Goal: Task Accomplishment & Management: Complete application form

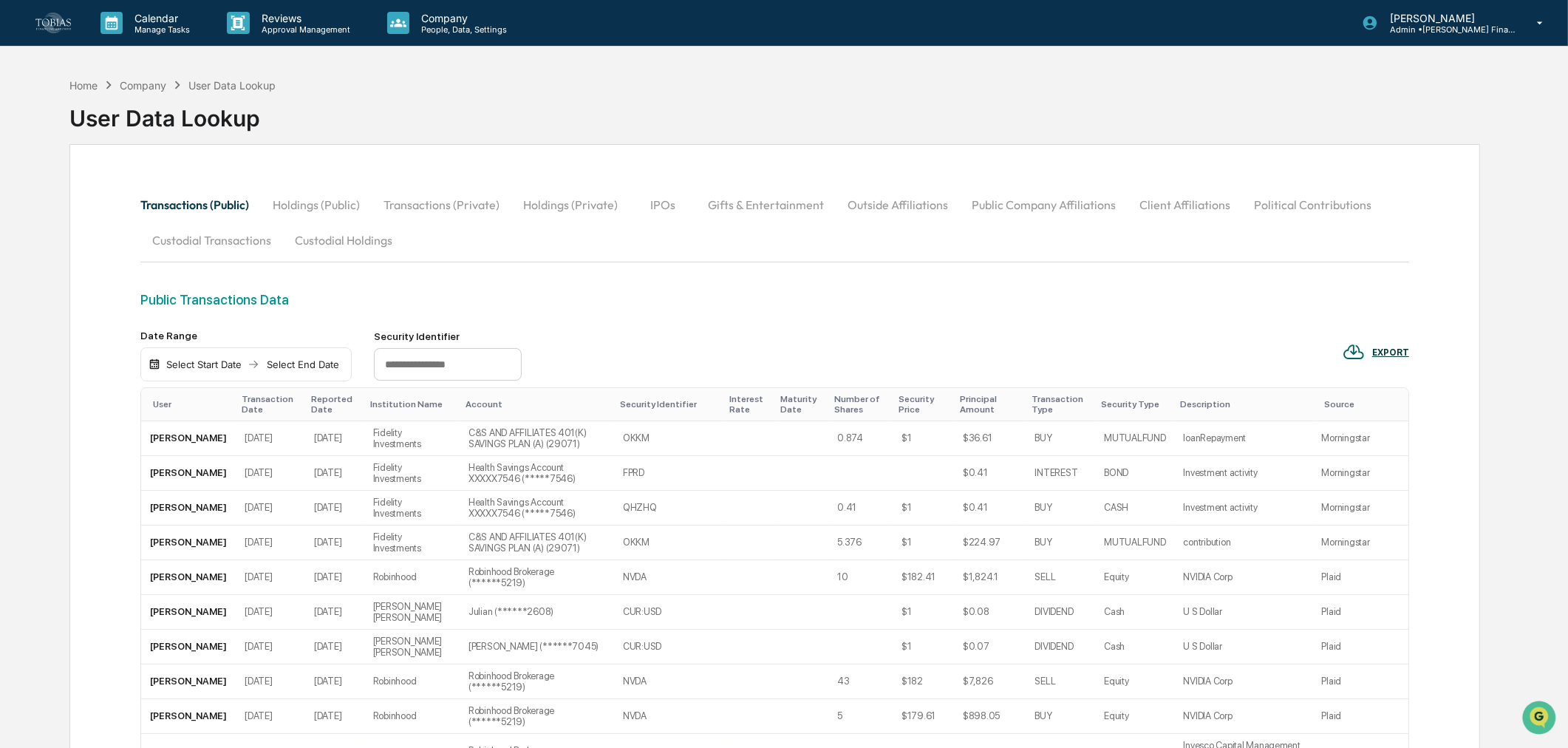
click at [308, 196] on button "Holdings (Public)" at bounding box center [316, 204] width 111 height 35
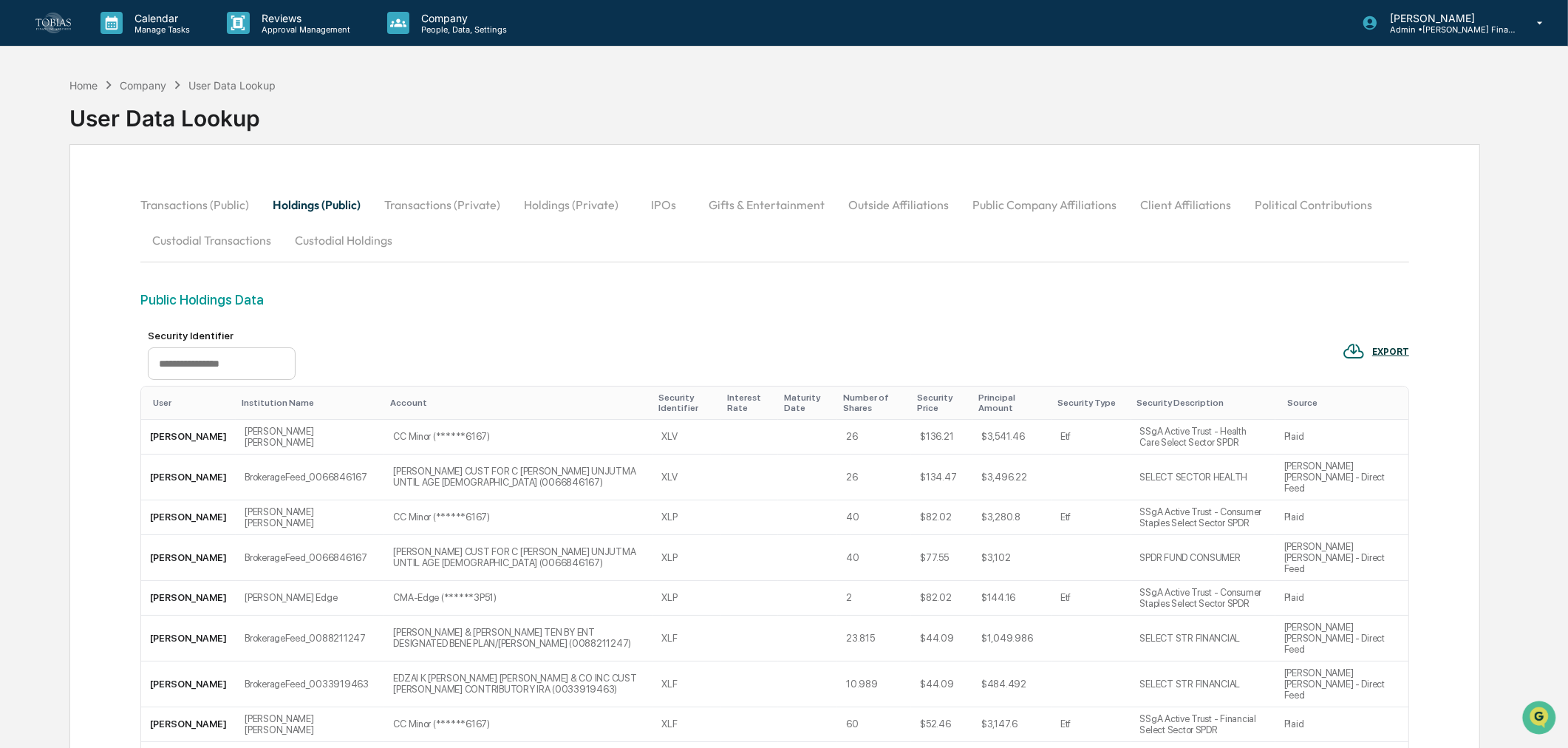
click at [336, 195] on button "Holdings (Public)" at bounding box center [317, 204] width 112 height 35
click at [1394, 353] on div "EXPORT" at bounding box center [1391, 352] width 37 height 10
click at [1410, 387] on p "csv (excel)" at bounding box center [1414, 392] width 52 height 12
click at [394, 203] on button "Transactions (Private)" at bounding box center [442, 204] width 140 height 35
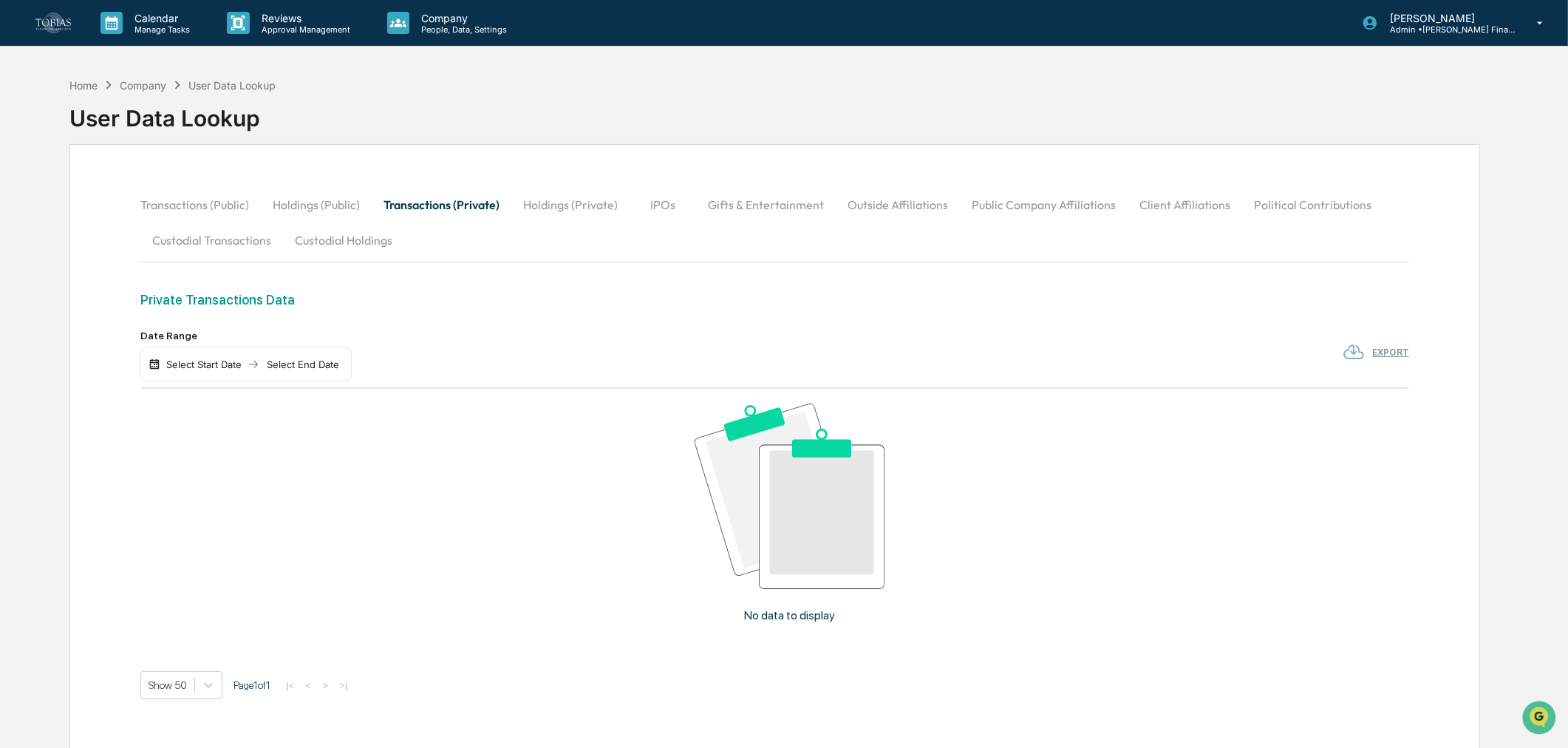
click at [205, 358] on div "Select Start Date Select End Date" at bounding box center [246, 364] width 211 height 34
click at [218, 362] on div "Select Start Date" at bounding box center [204, 365] width 81 height 12
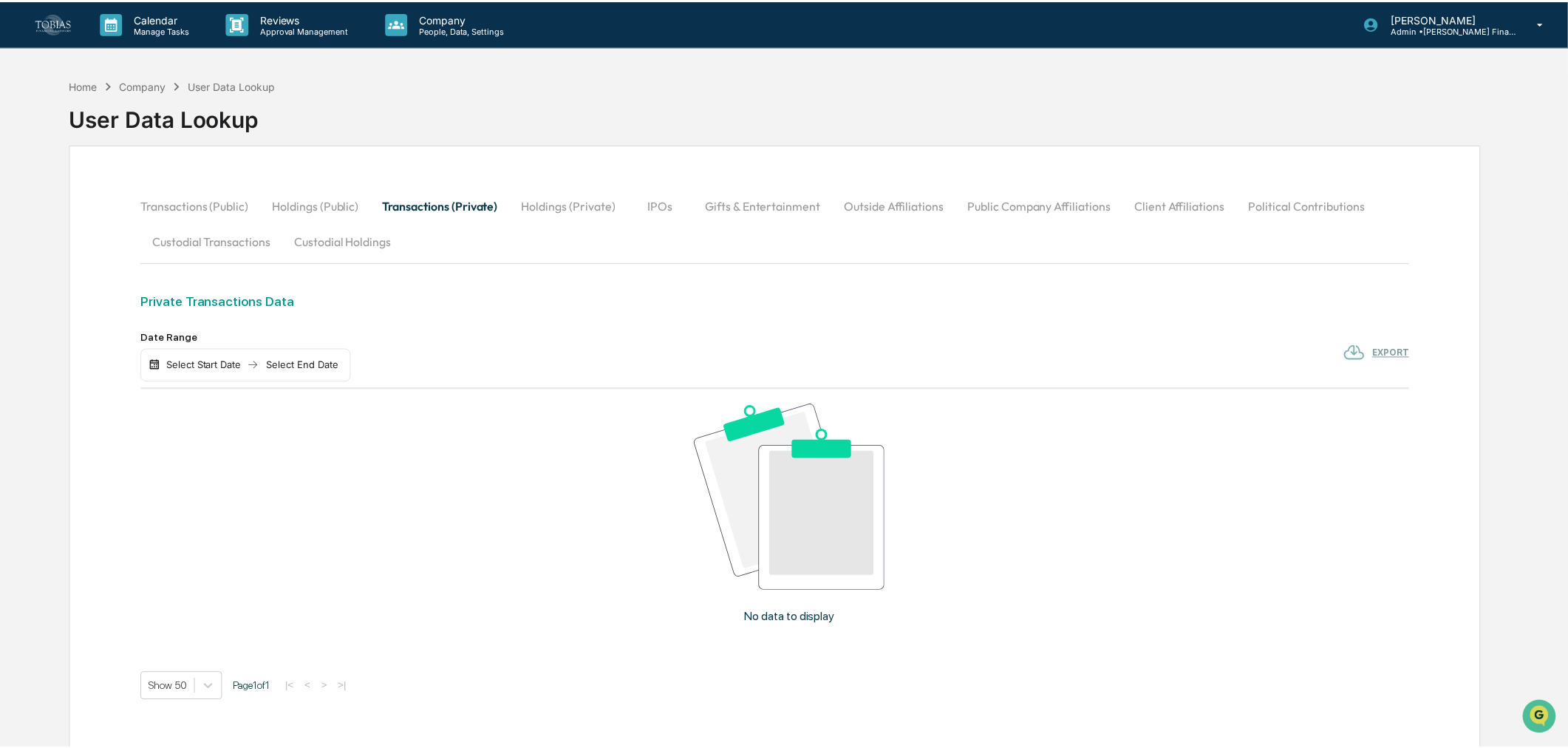
scroll to position [1368, 0]
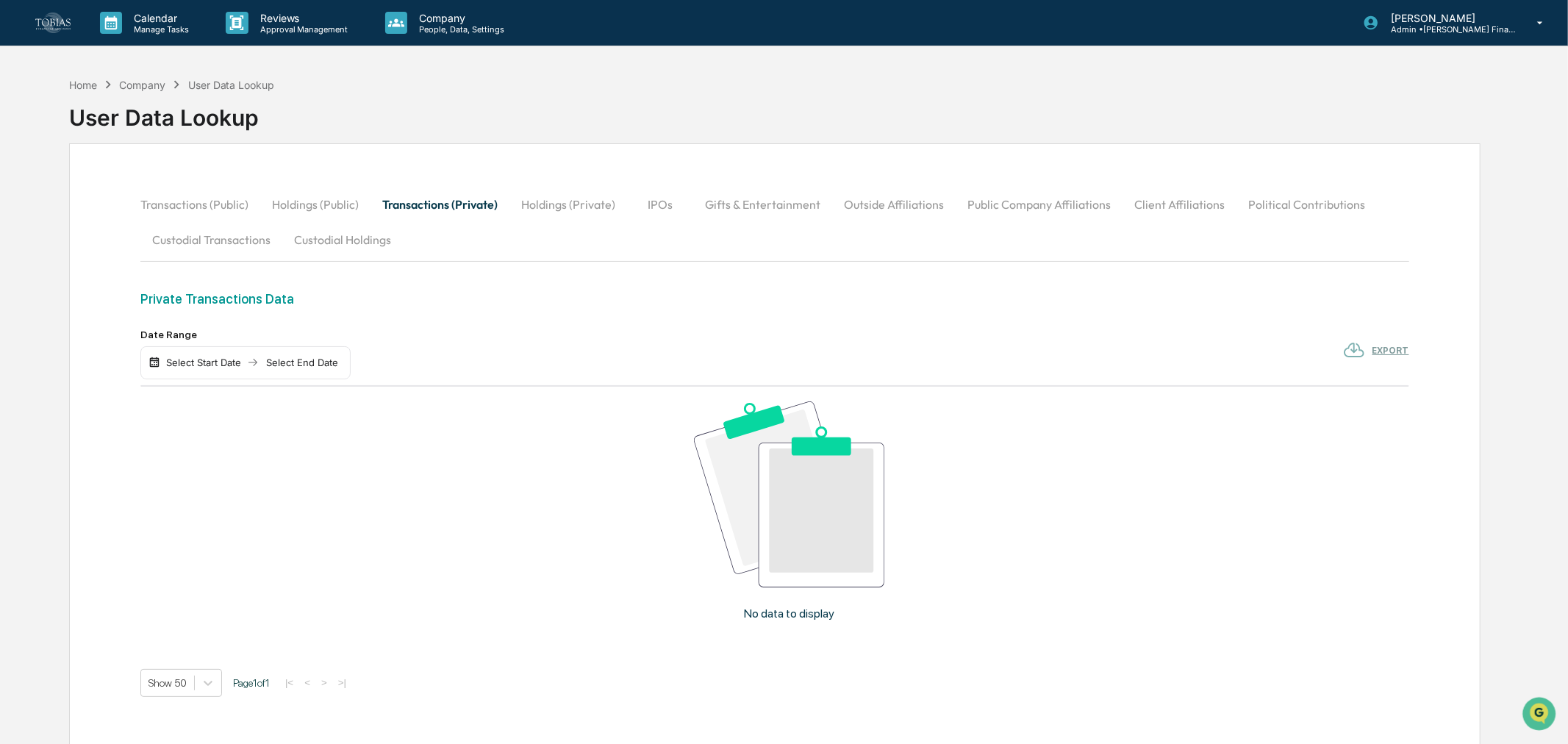
click at [282, 357] on div "Select End Date" at bounding box center [249, 363] width 81 height 12
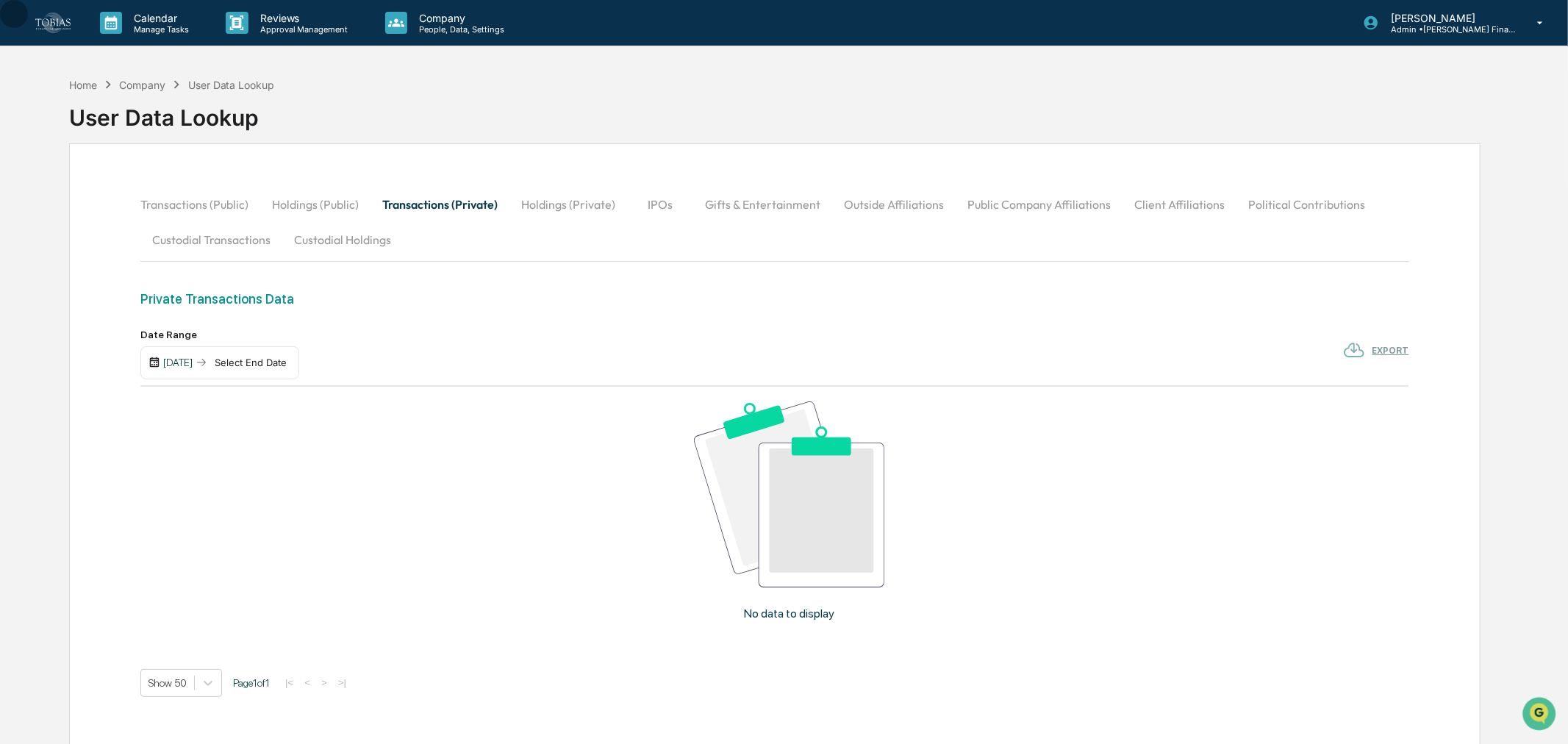
click at [585, 482] on div "No data to display" at bounding box center [785, 516] width 1291 height 259
click at [554, 204] on button "Holdings (Private)" at bounding box center [567, 203] width 117 height 35
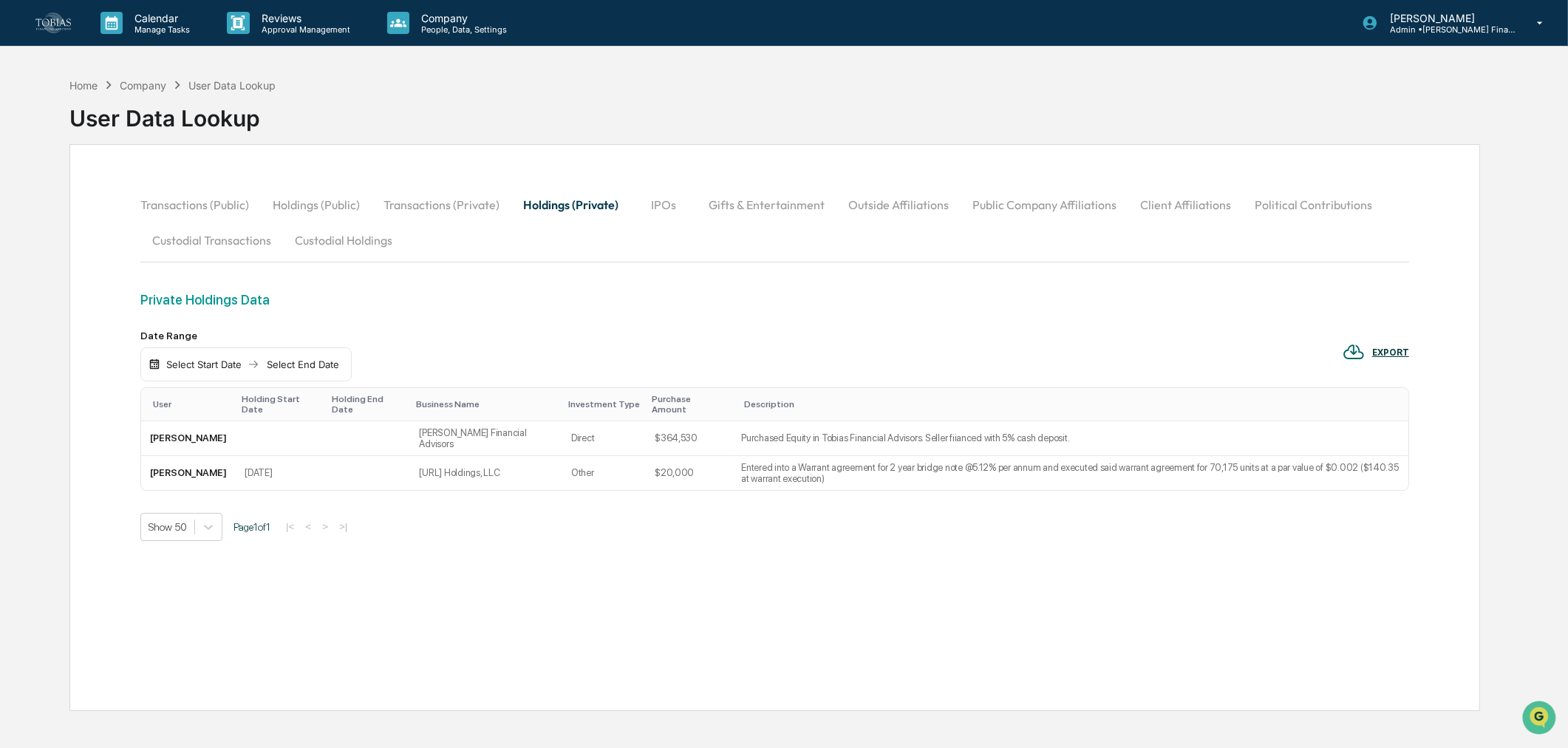
click at [615, 296] on div "Private Holdings Data" at bounding box center [775, 300] width 1269 height 16
click at [663, 200] on button "IPOs" at bounding box center [663, 204] width 66 height 35
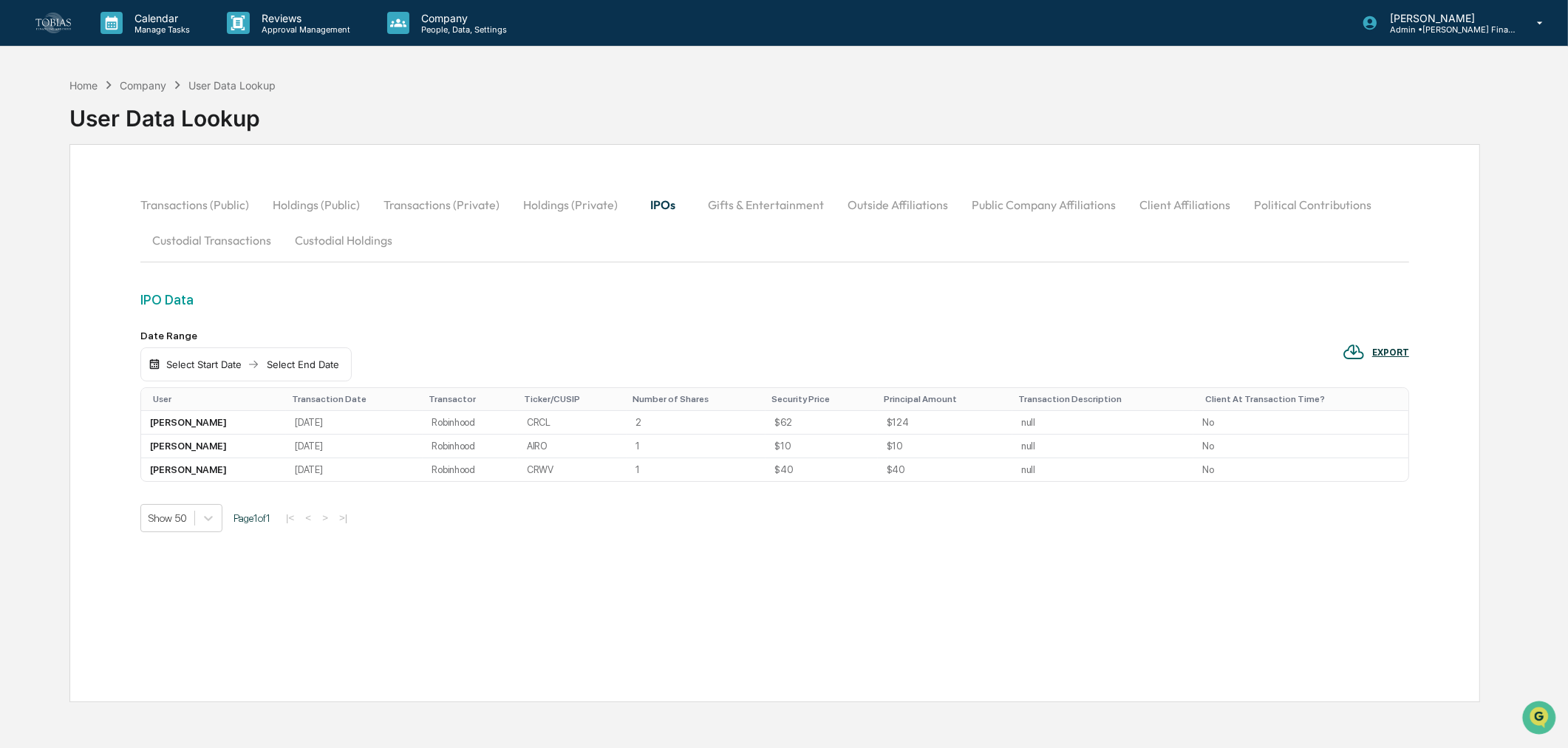
click at [174, 371] on div "Select Start Date" at bounding box center [204, 365] width 81 height 12
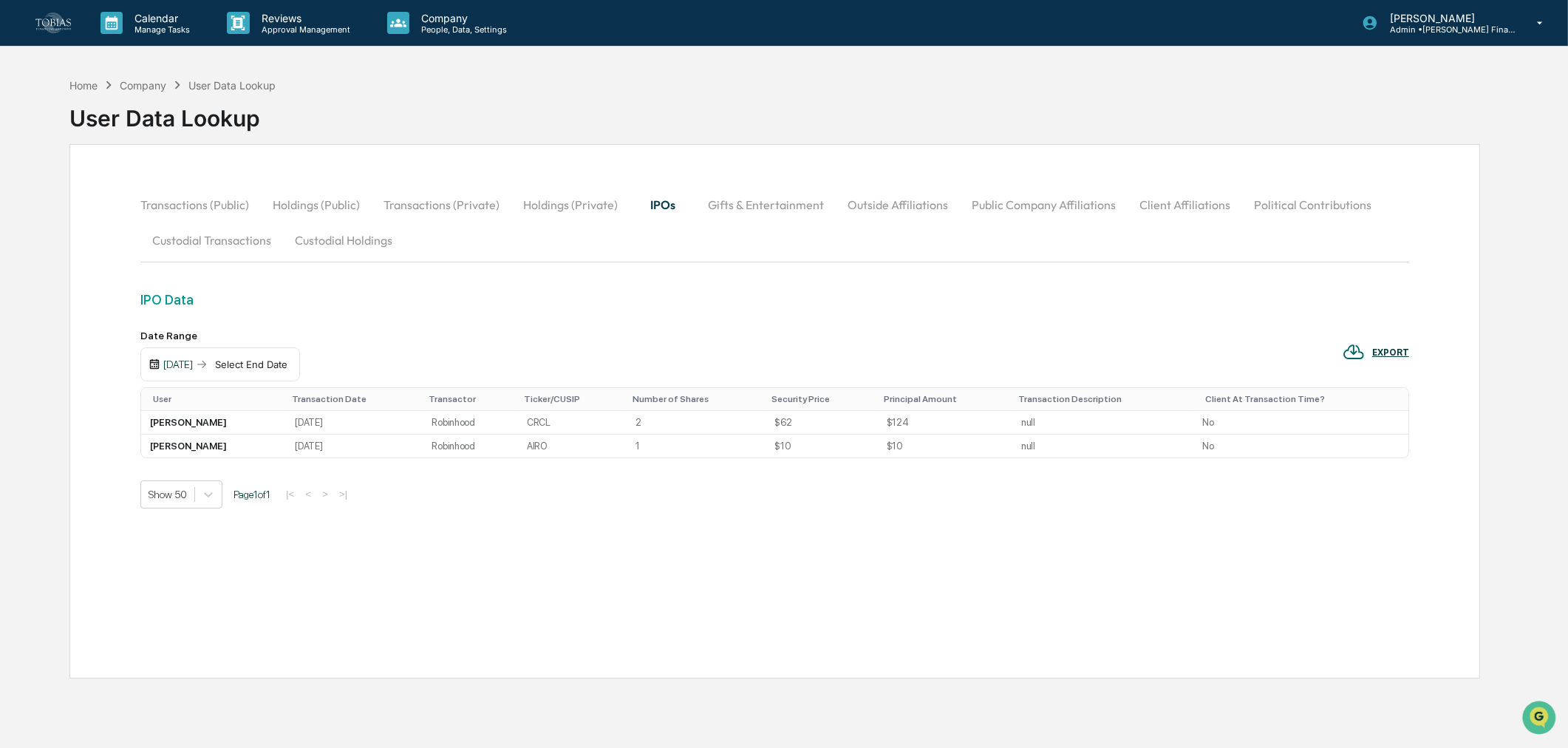
click at [292, 363] on div "Select End Date" at bounding box center [251, 365] width 81 height 12
click at [538, 587] on div "IPO Data Date Range [DATE] [DATE] EXPORT User Transaction Date Transactor Ticke…" at bounding box center [775, 464] width 1269 height 343
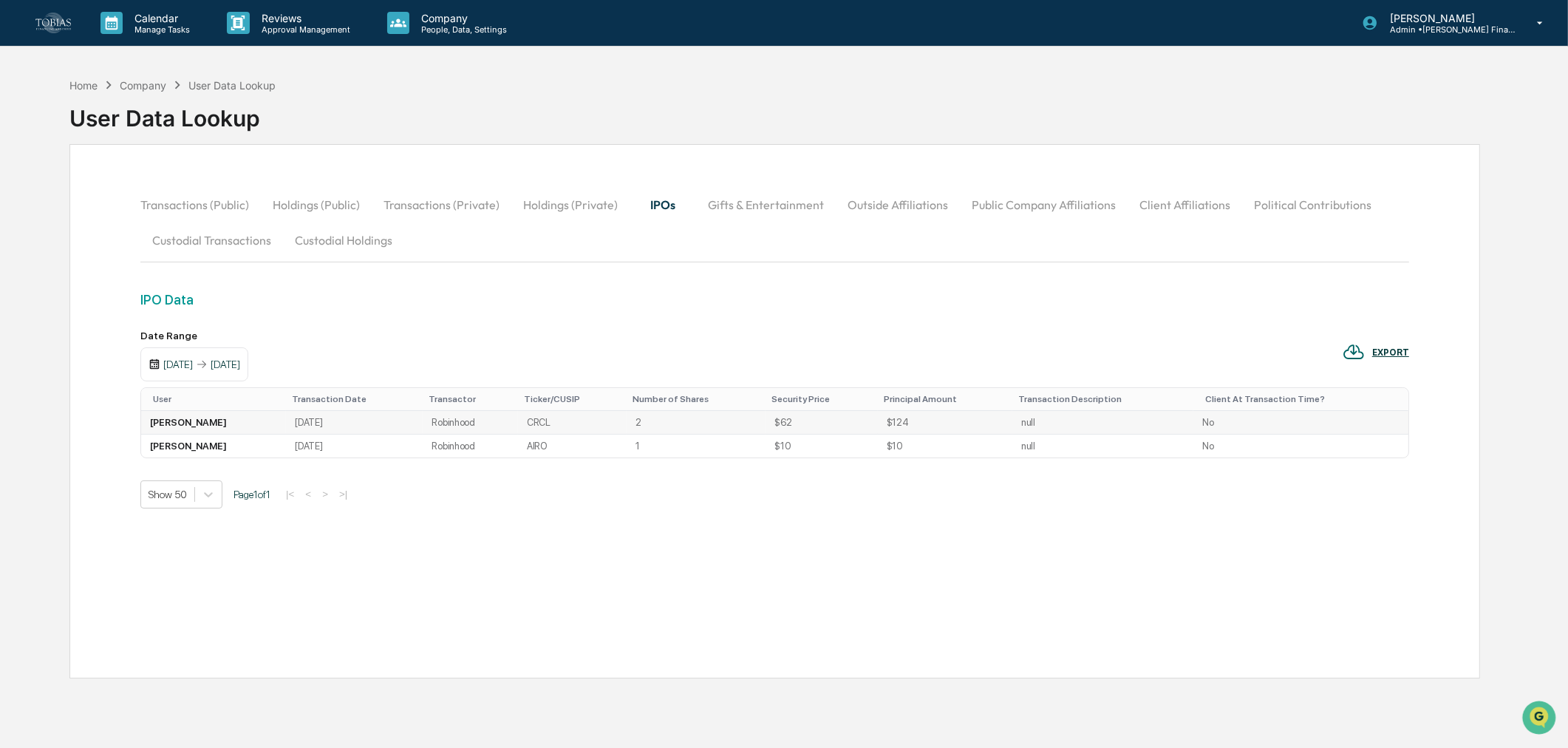
click at [617, 423] on td "CRCL" at bounding box center [572, 422] width 109 height 23
click at [615, 442] on td "AIRO" at bounding box center [572, 446] width 109 height 23
click at [740, 207] on button "Gifts & Entertainment" at bounding box center [766, 204] width 140 height 35
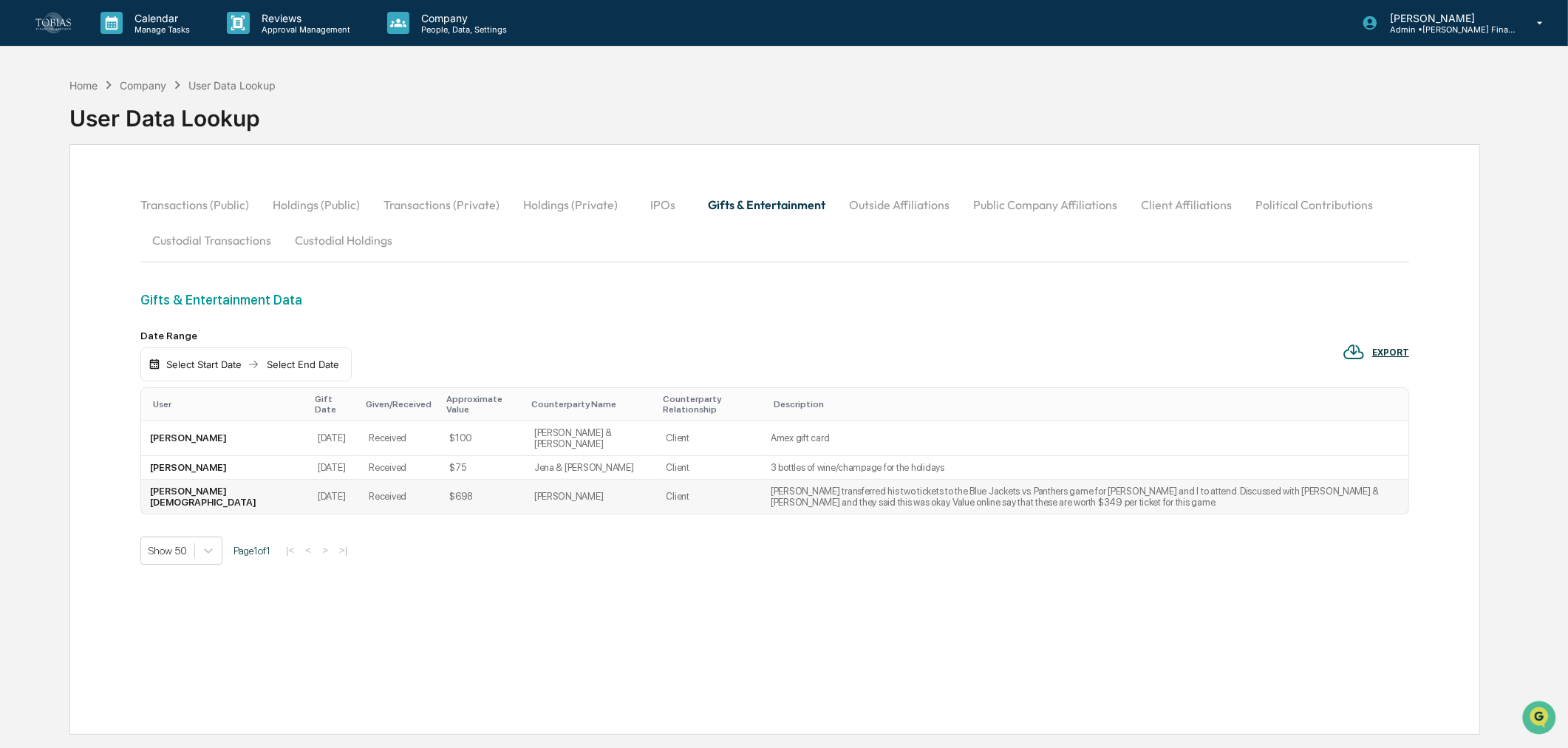
click at [657, 512] on td "Client" at bounding box center [709, 496] width 104 height 34
click at [860, 205] on button "Outside Affiliations" at bounding box center [899, 204] width 124 height 35
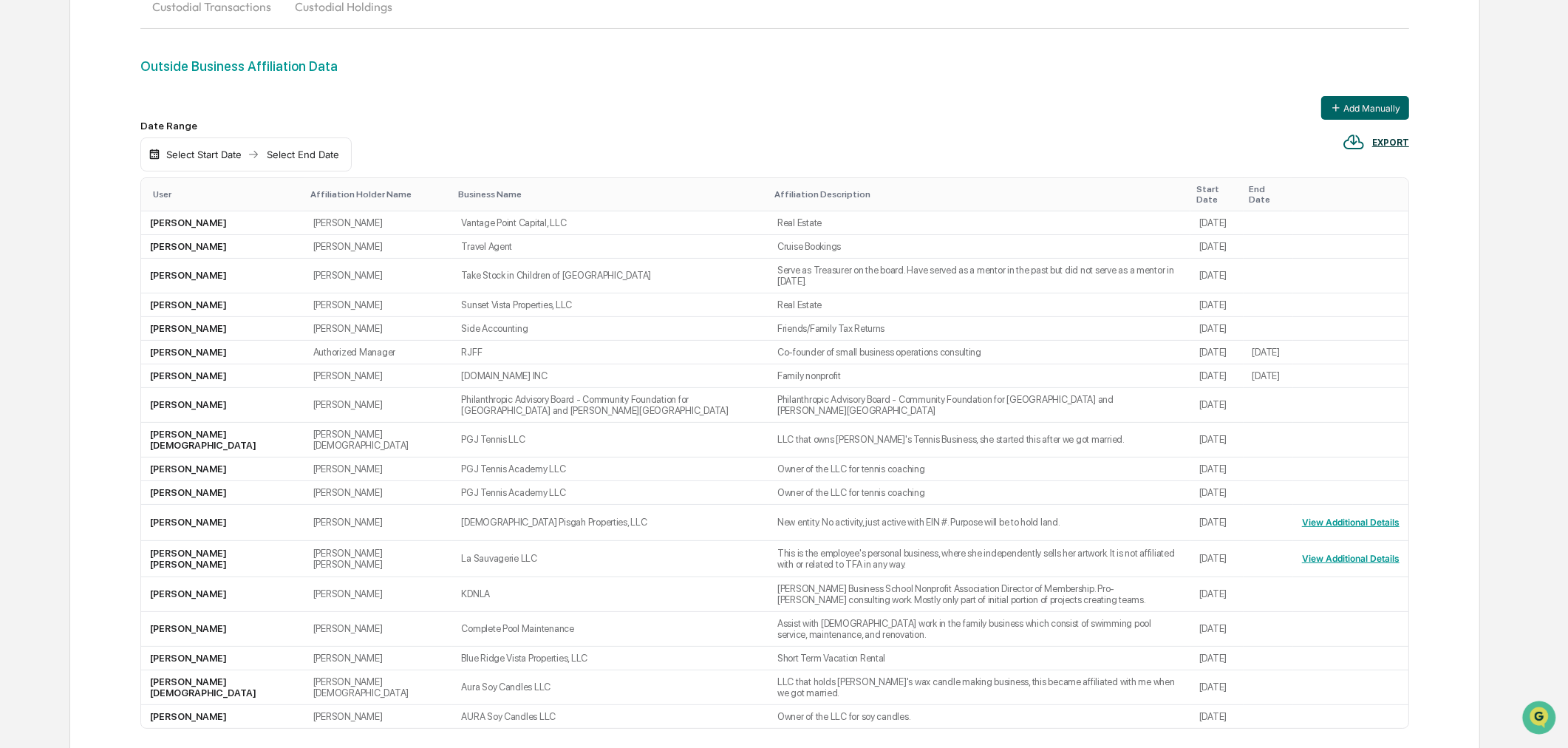
scroll to position [246, 0]
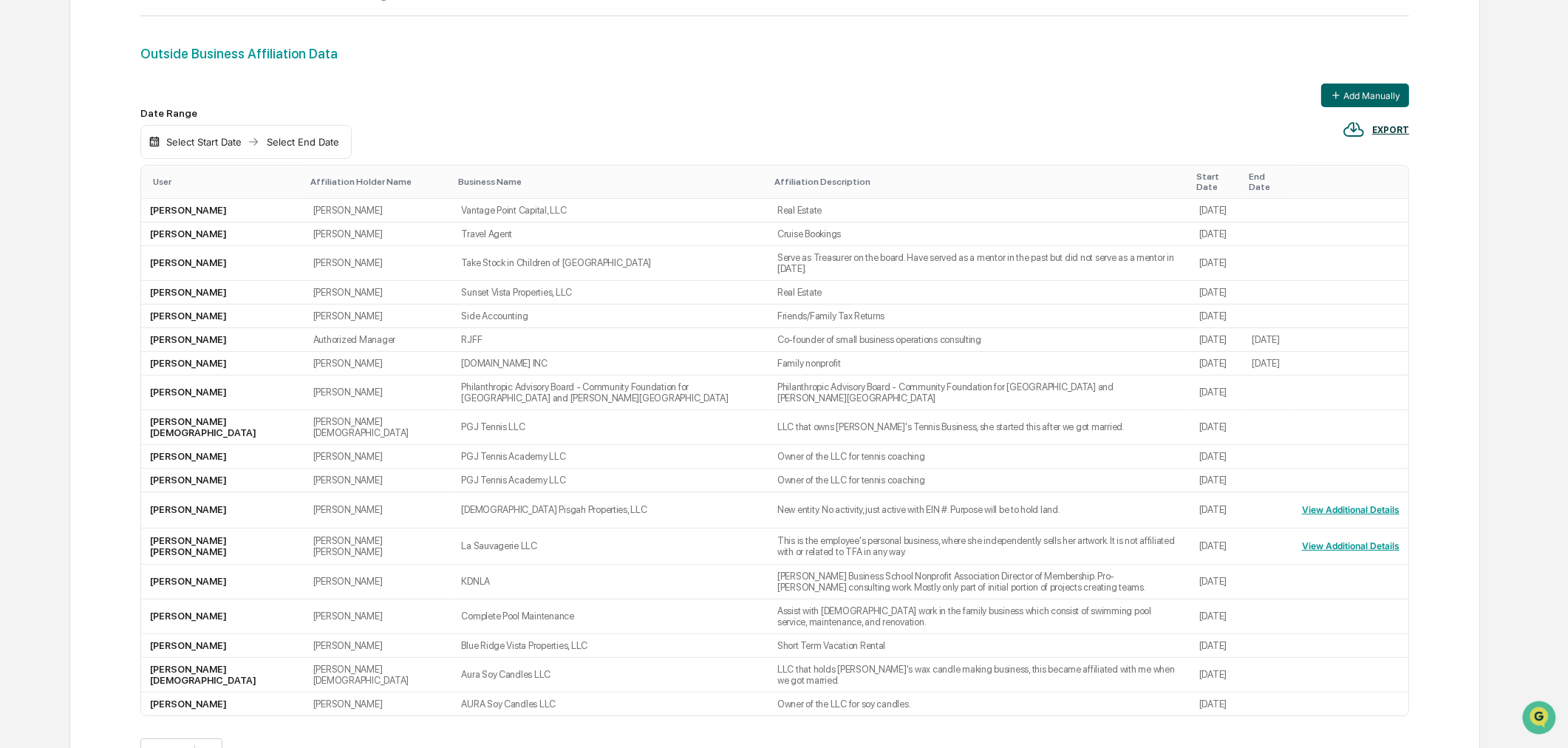
click at [164, 174] on th "User" at bounding box center [223, 182] width 164 height 34
click at [165, 187] on div "User" at bounding box center [226, 182] width 146 height 10
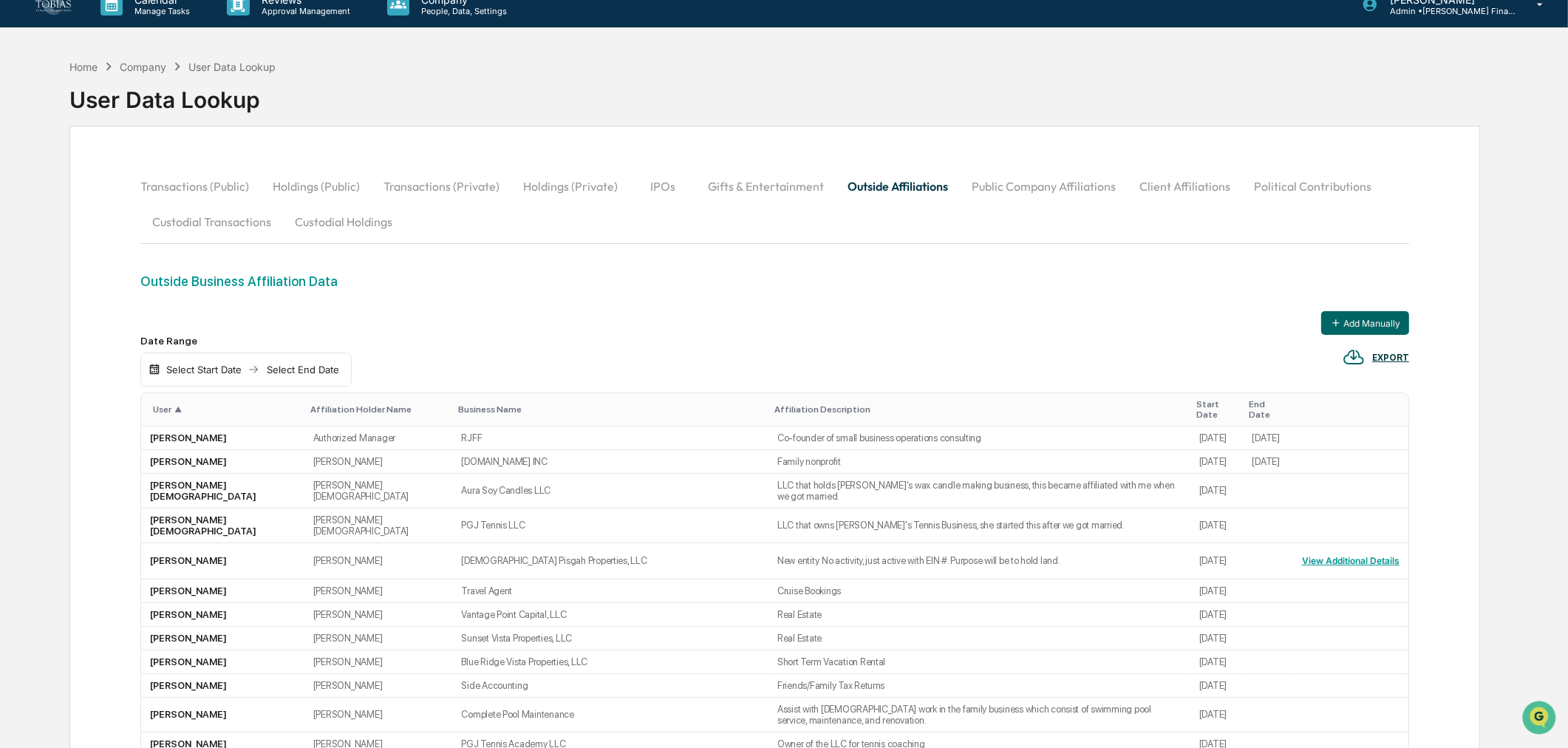
scroll to position [0, 0]
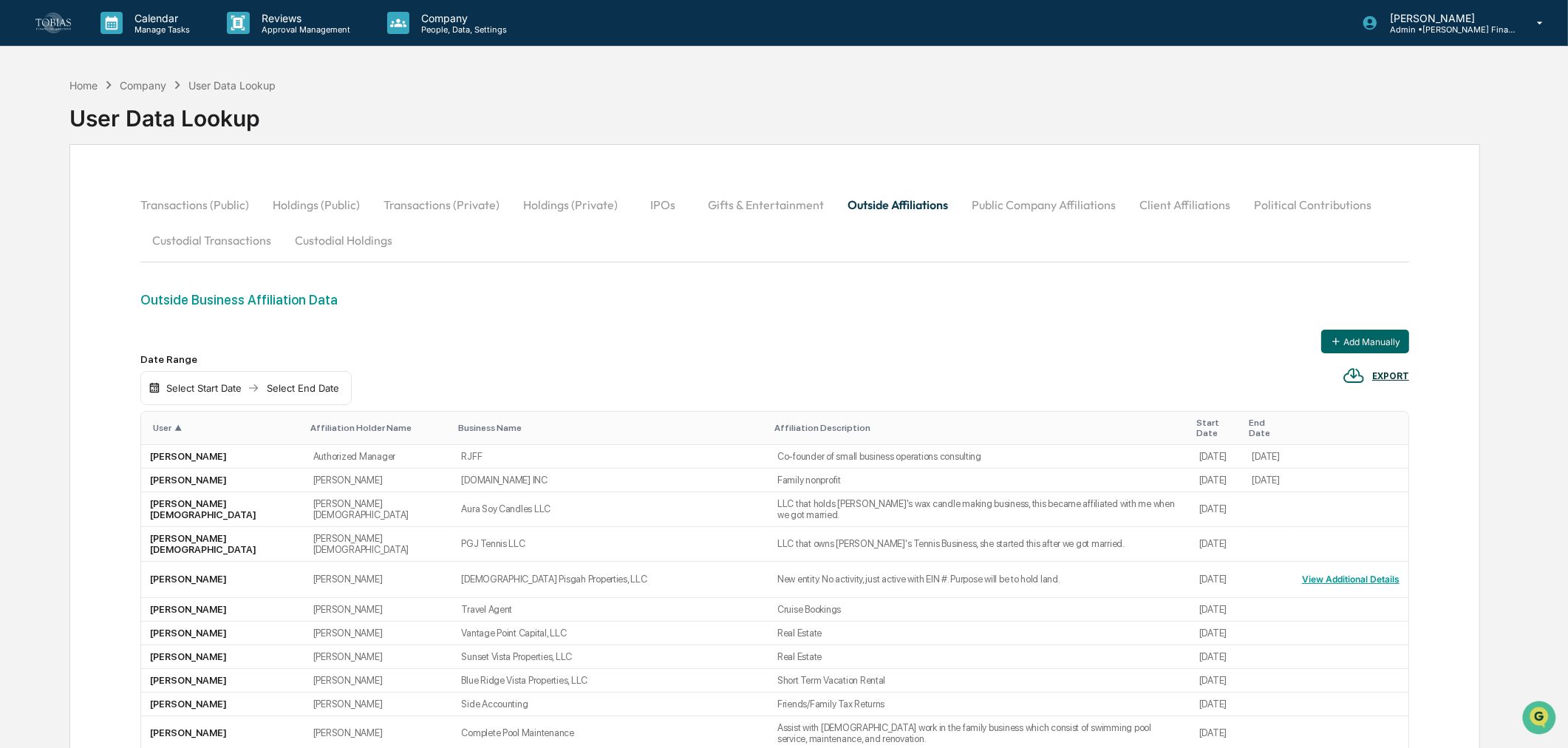
click at [1015, 203] on button "Public Company Affiliations" at bounding box center [1043, 204] width 168 height 35
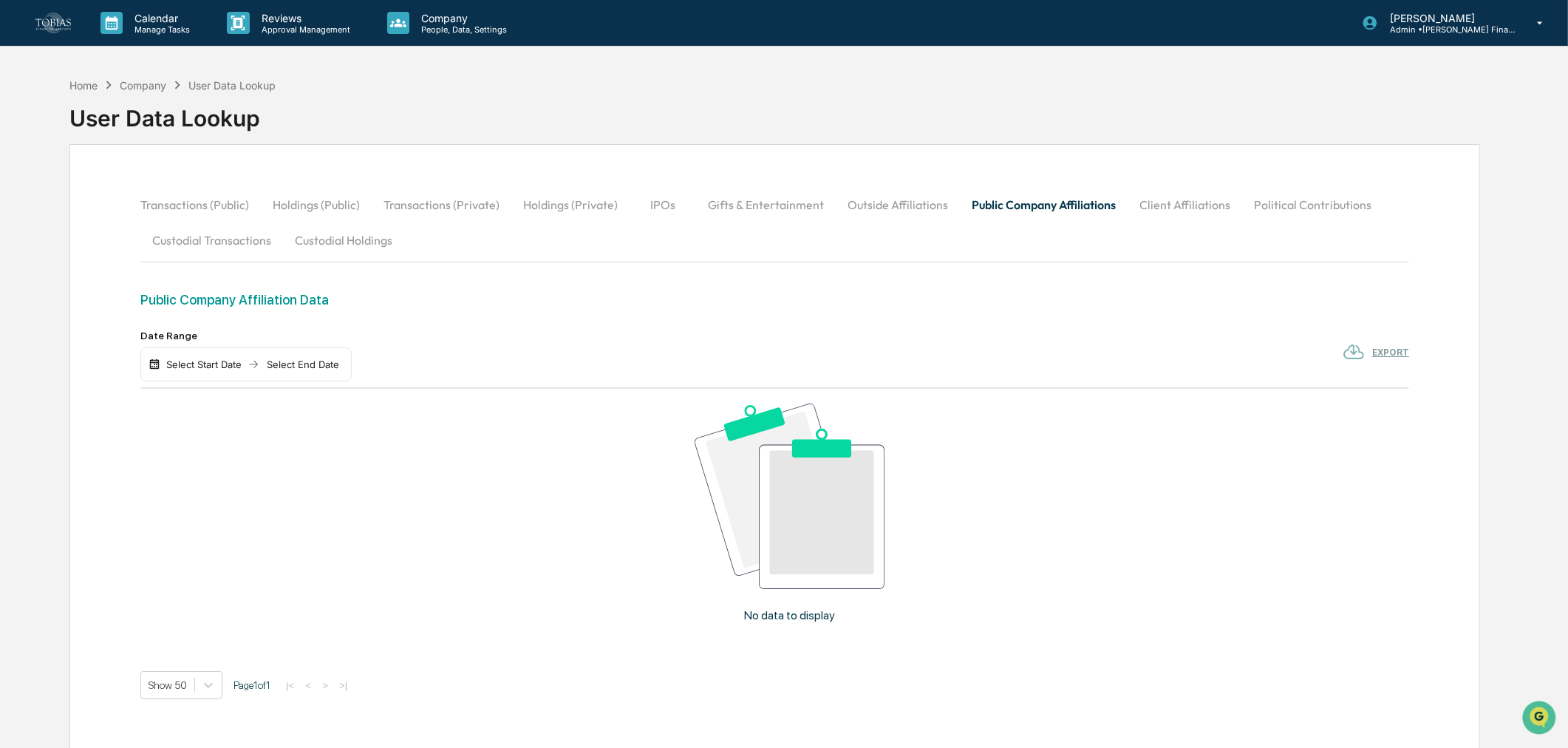
click at [1172, 205] on button "Client Affiliations" at bounding box center [1185, 204] width 115 height 35
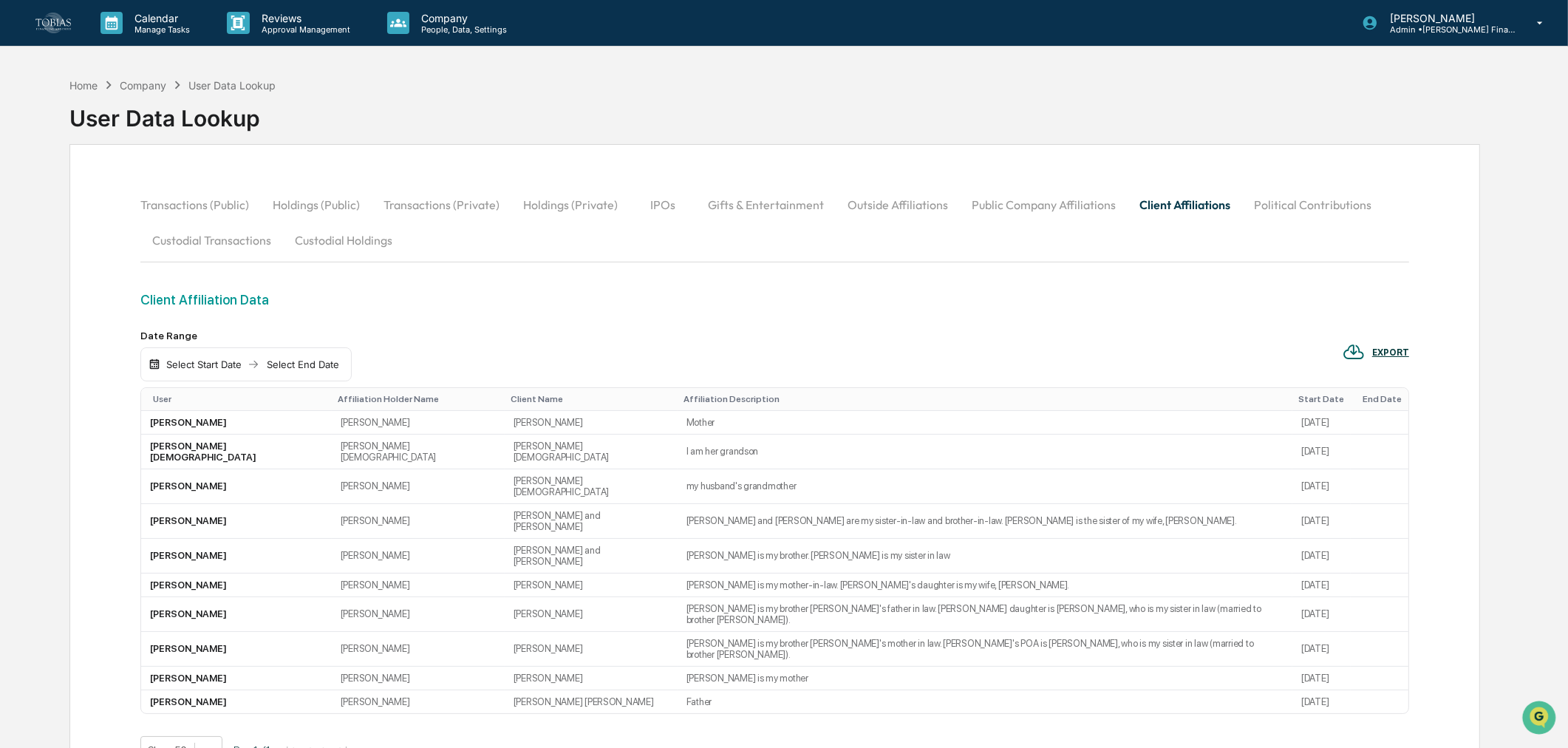
click at [1265, 205] on button "Political Contributions" at bounding box center [1313, 204] width 141 height 35
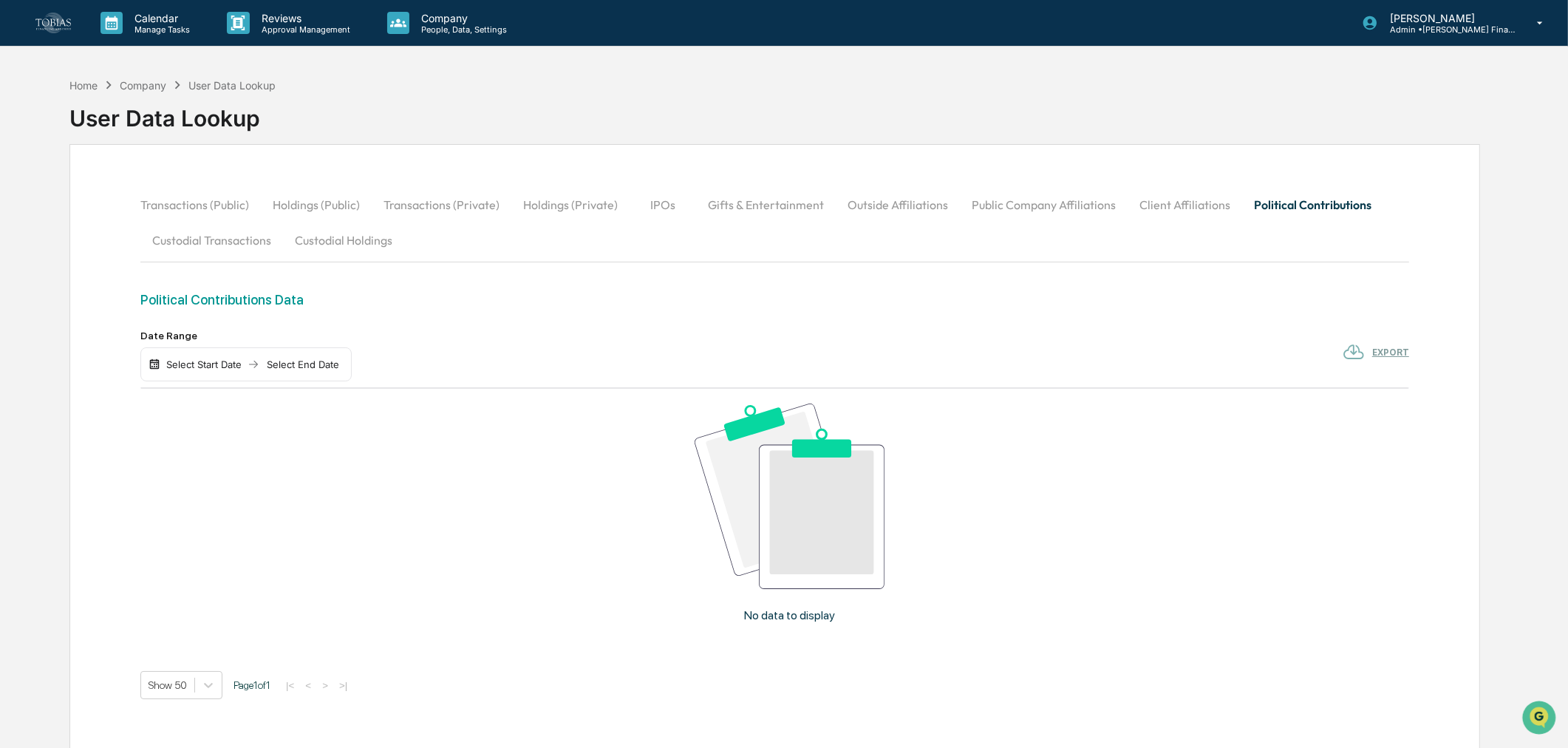
click at [195, 231] on button "Custodial Transactions" at bounding box center [212, 240] width 143 height 35
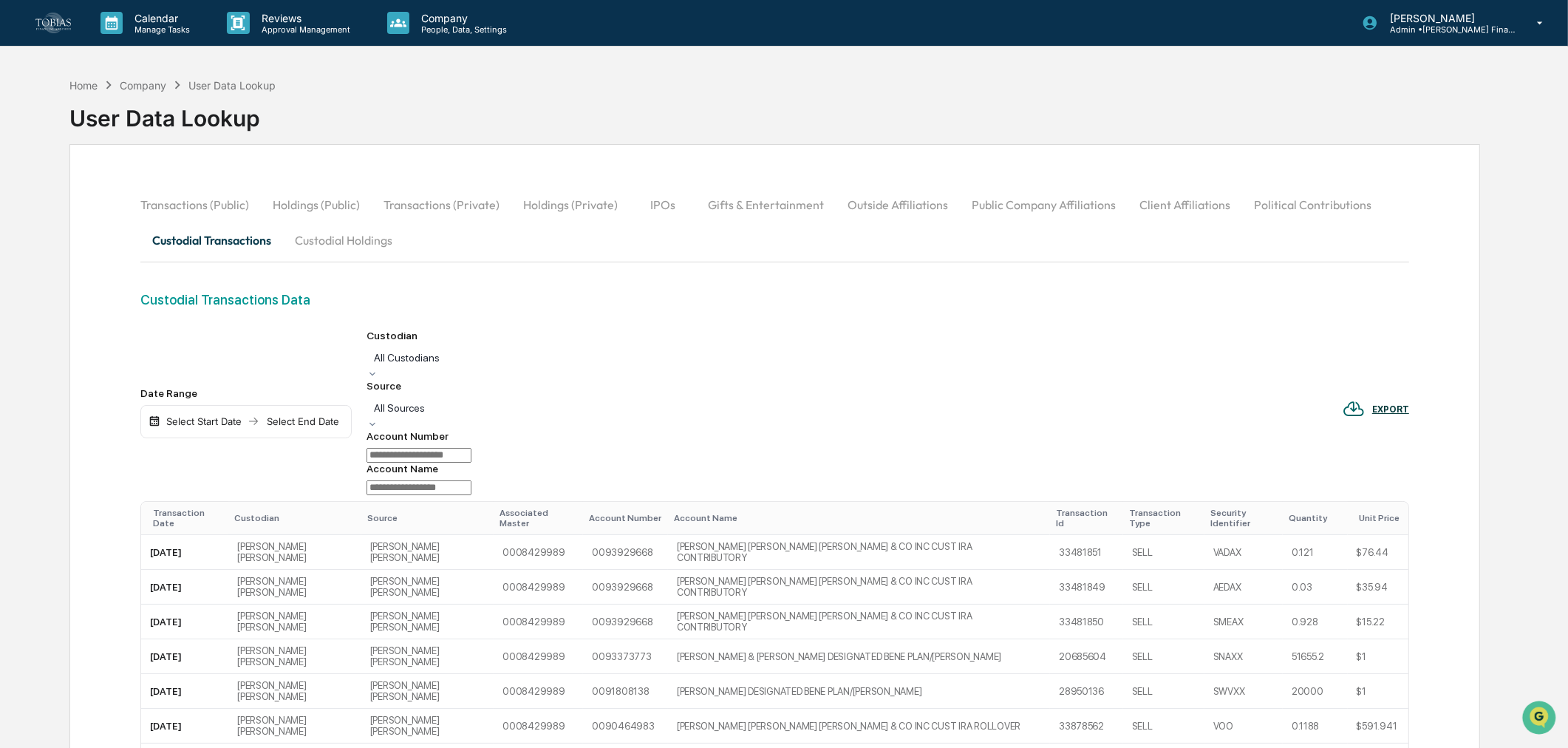
click at [200, 415] on div "Select Start Date" at bounding box center [204, 421] width 81 height 12
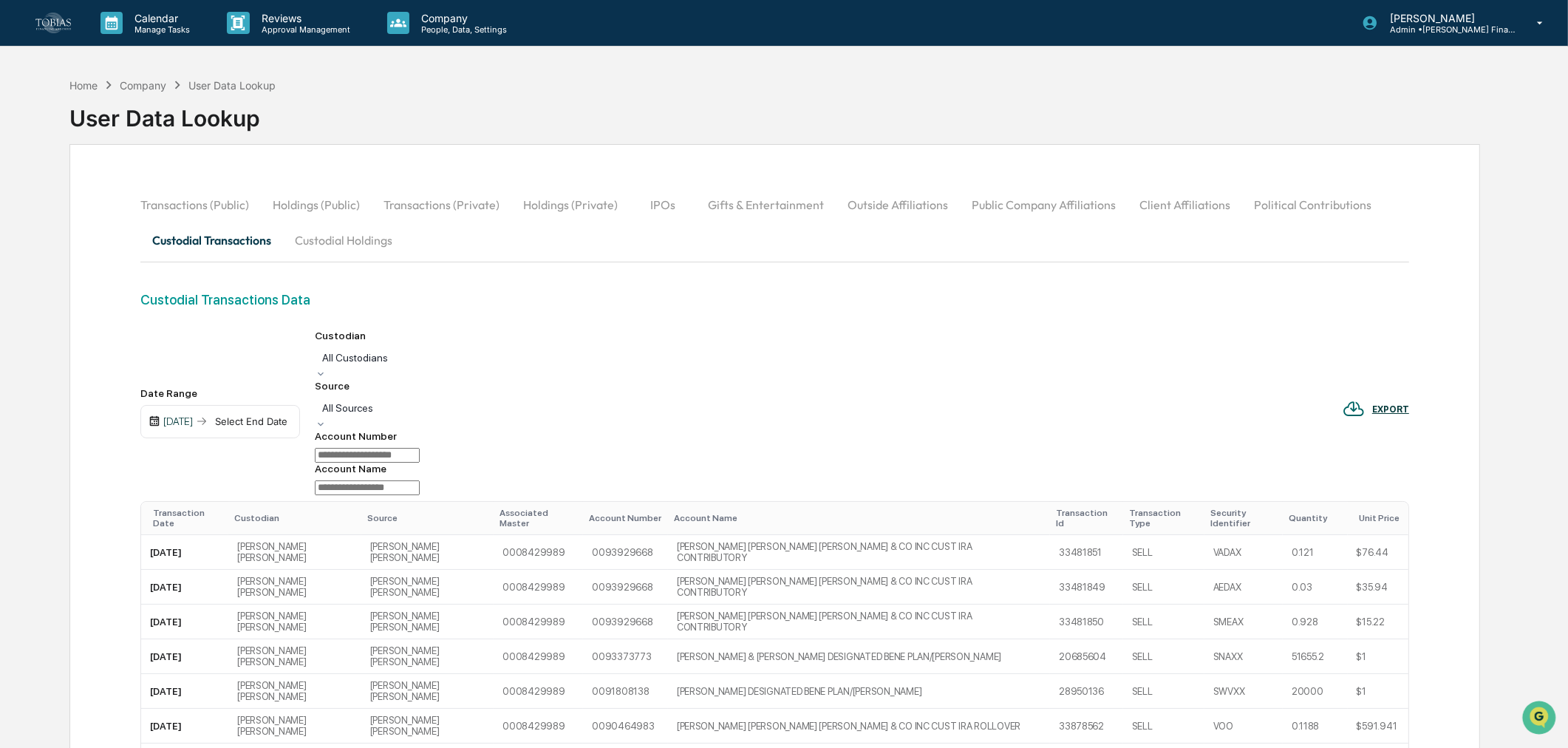
click at [292, 415] on div "Select End Date" at bounding box center [251, 421] width 81 height 12
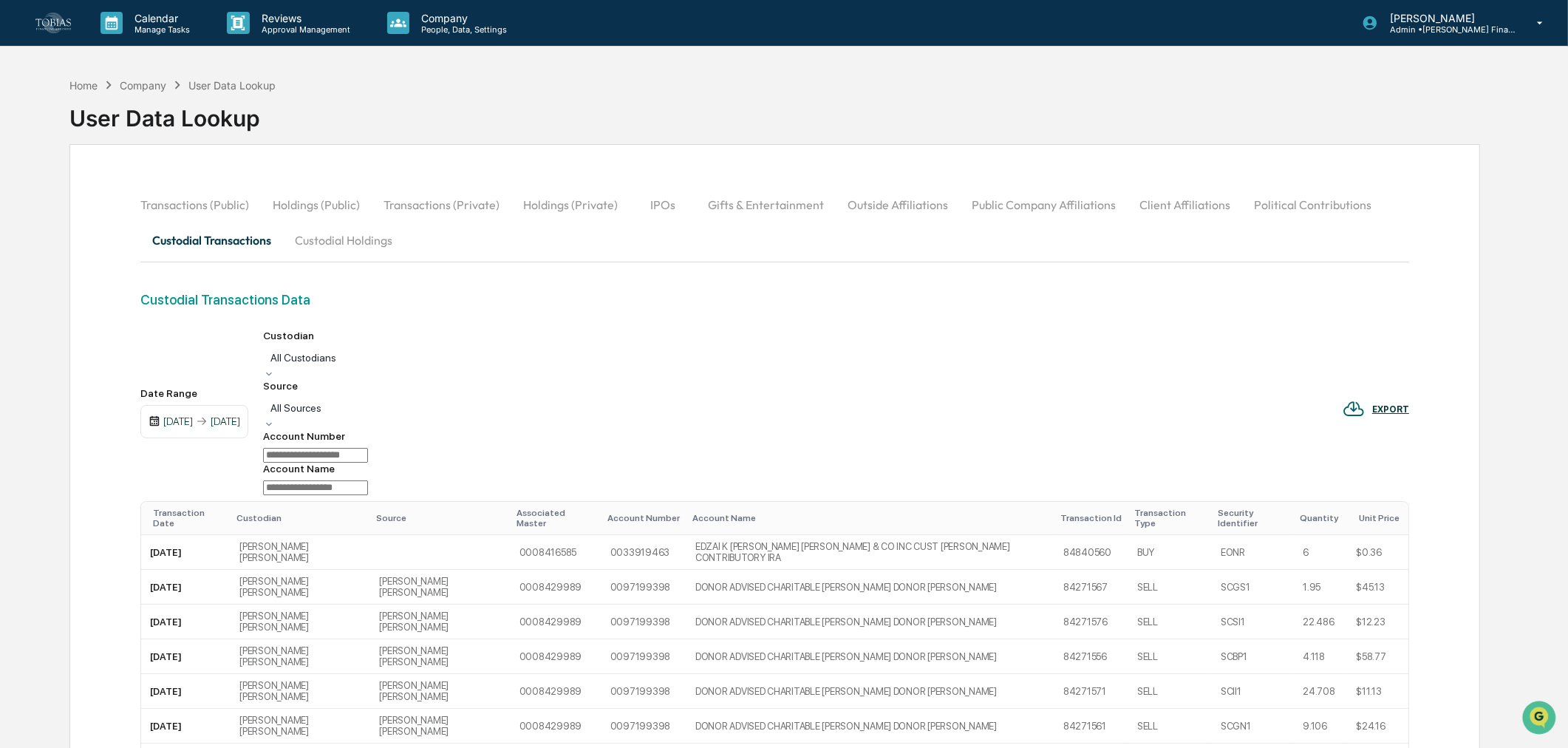
click at [1020, 324] on div "Custodial Transactions Data" at bounding box center [775, 311] width 1269 height 38
click at [1399, 404] on div "EXPORT" at bounding box center [1391, 409] width 37 height 10
click at [1395, 390] on p "csv (excel)" at bounding box center [1414, 393] width 52 height 12
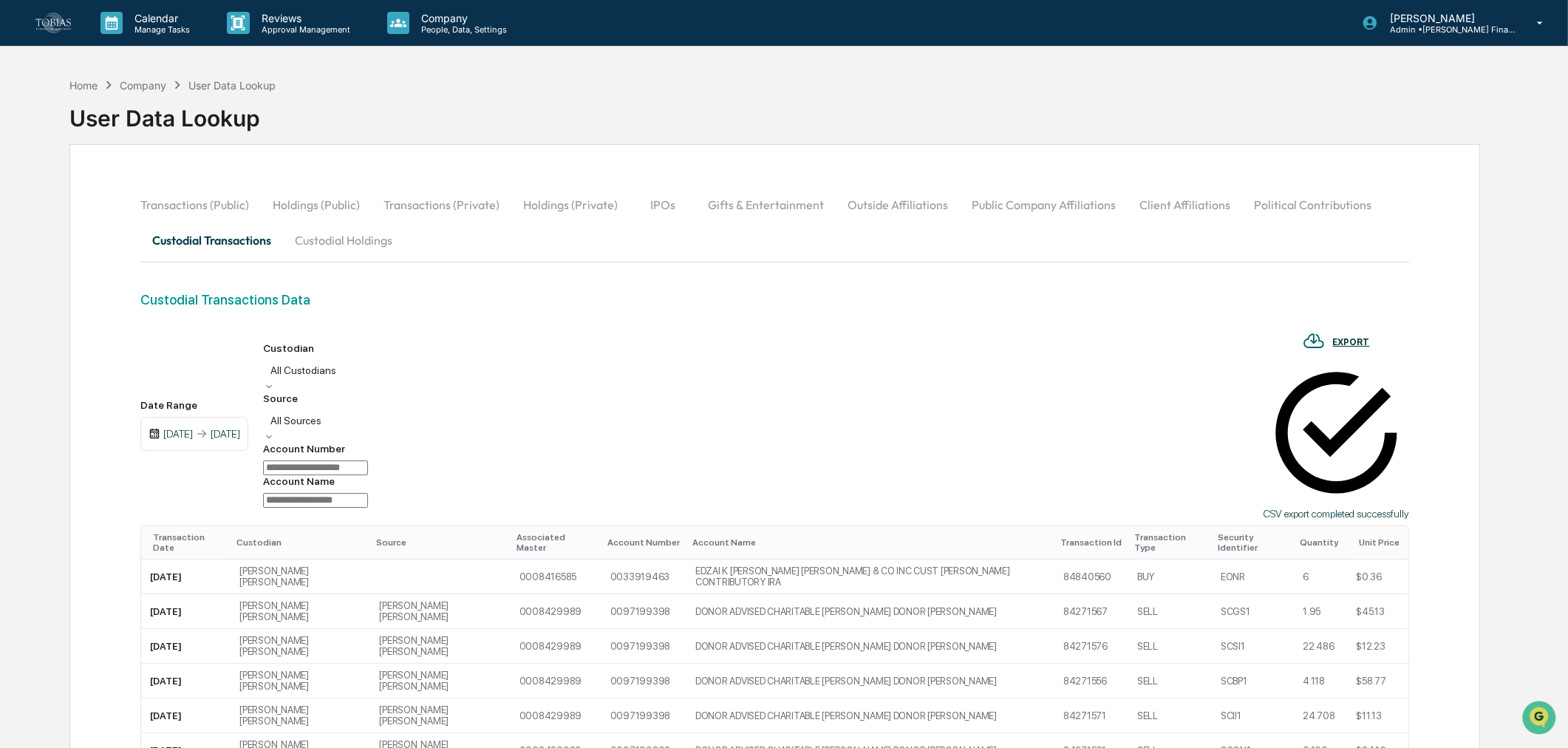
click at [363, 231] on button "Custodial Holdings" at bounding box center [344, 240] width 121 height 35
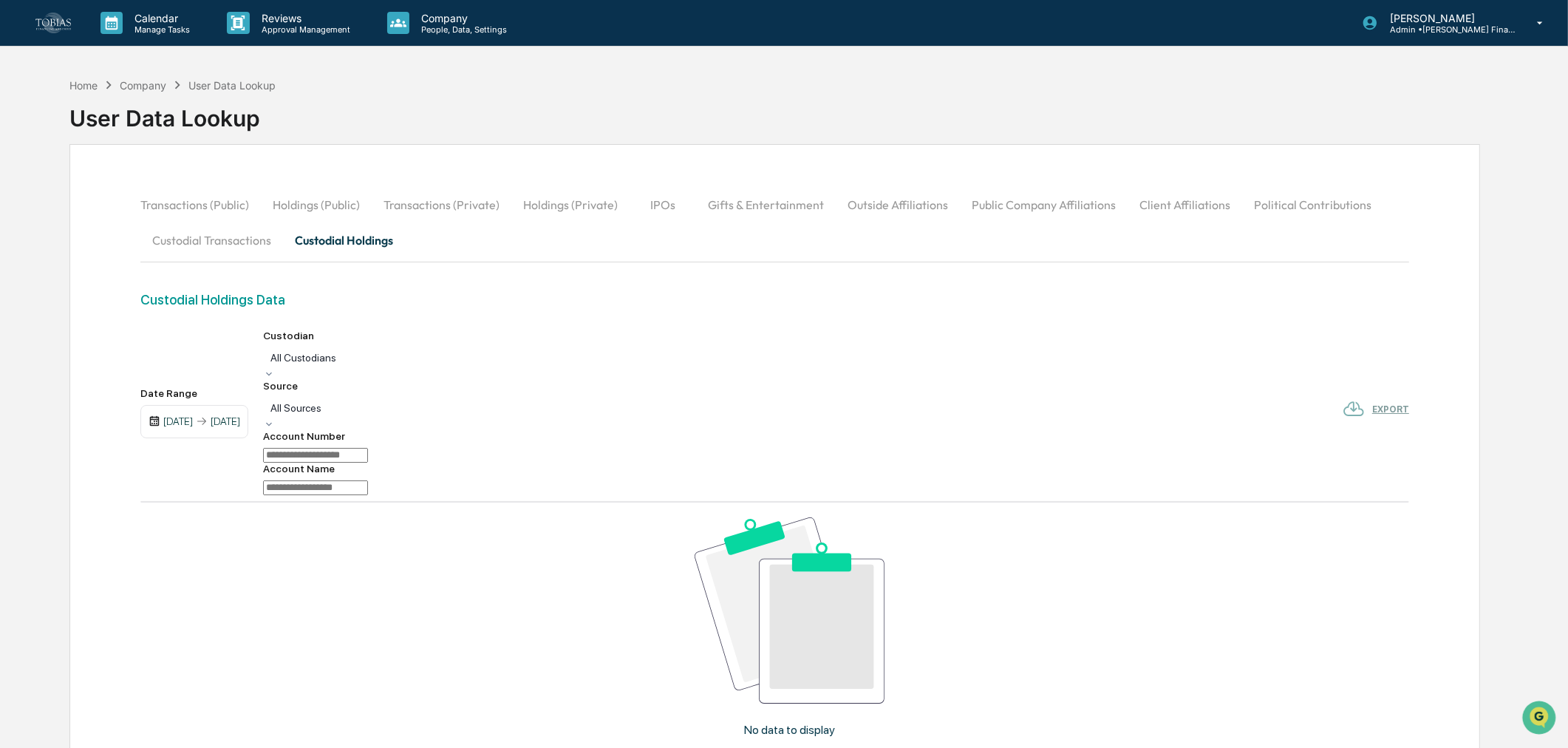
click at [240, 415] on div "[DATE]" at bounding box center [225, 421] width 29 height 12
click at [470, 543] on div "No data to display" at bounding box center [789, 633] width 1298 height 260
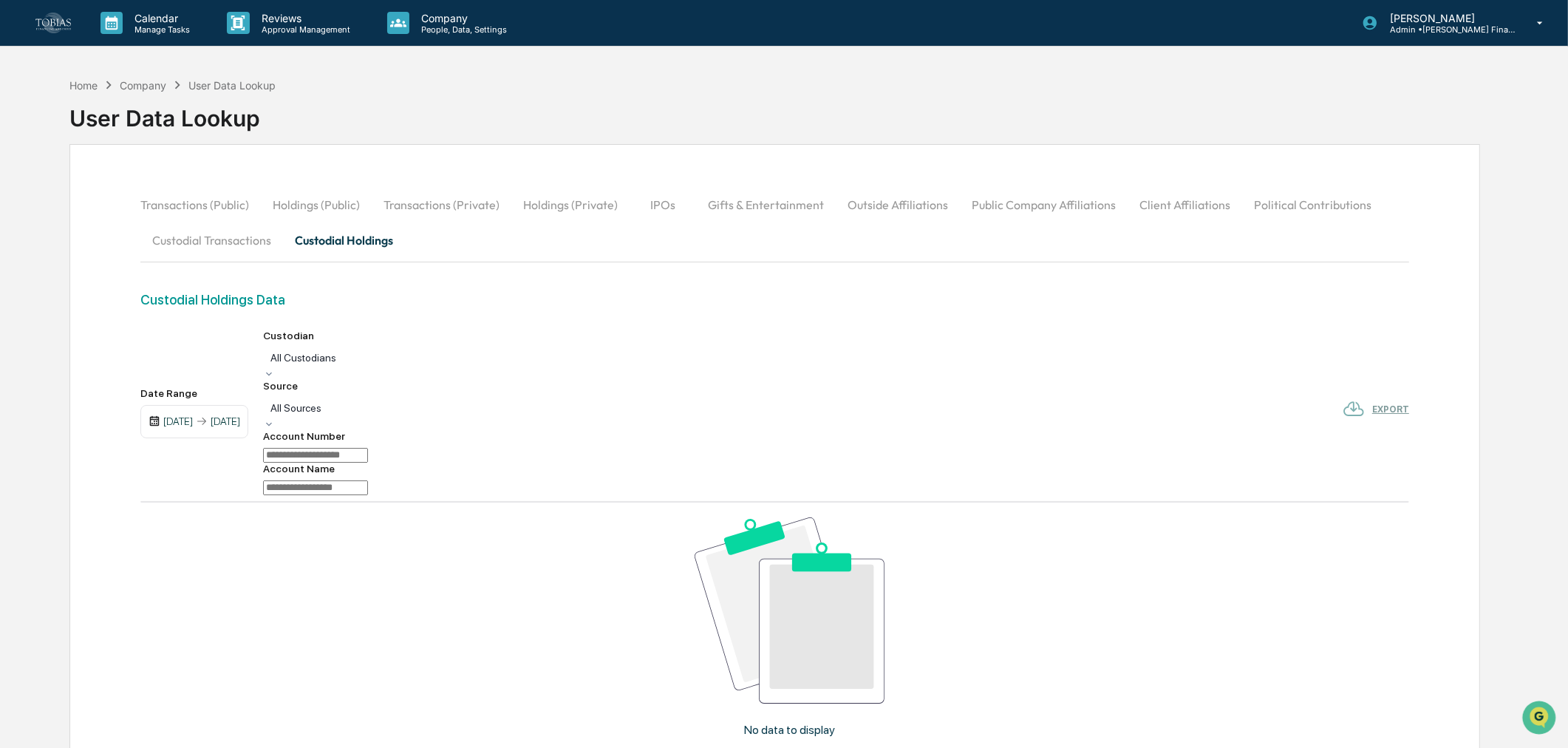
click at [240, 415] on div "[DATE]" at bounding box center [225, 421] width 29 height 12
click at [208, 367] on div at bounding box center [788, 374] width 1577 height 748
click at [193, 415] on div "[DATE]" at bounding box center [178, 421] width 29 height 12
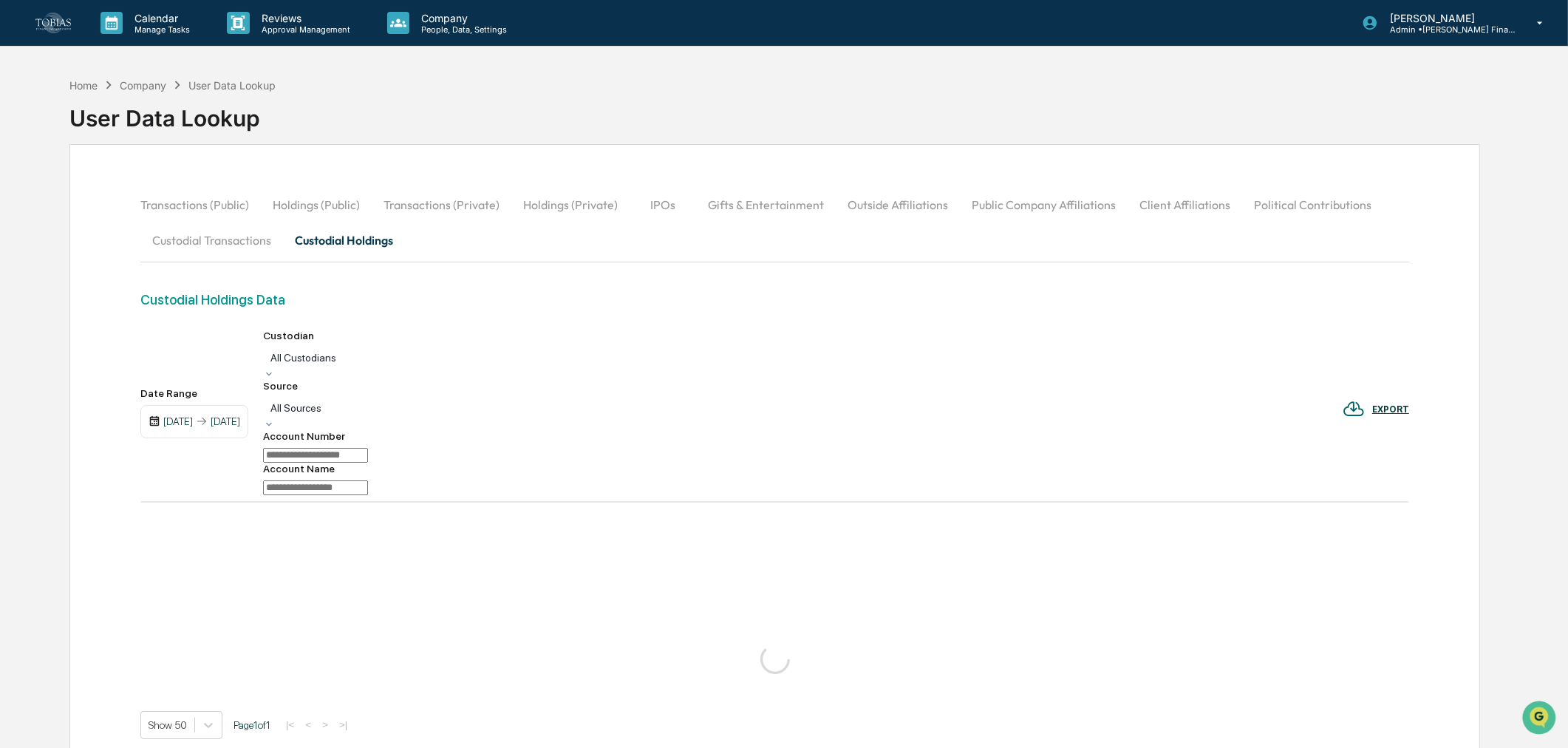
click at [240, 415] on div "[DATE]" at bounding box center [225, 421] width 29 height 12
click at [922, 481] on div "Date Range [DATE] [DATE] Custodian All Custodians Source All Sources Account Nu…" at bounding box center [775, 534] width 1269 height 409
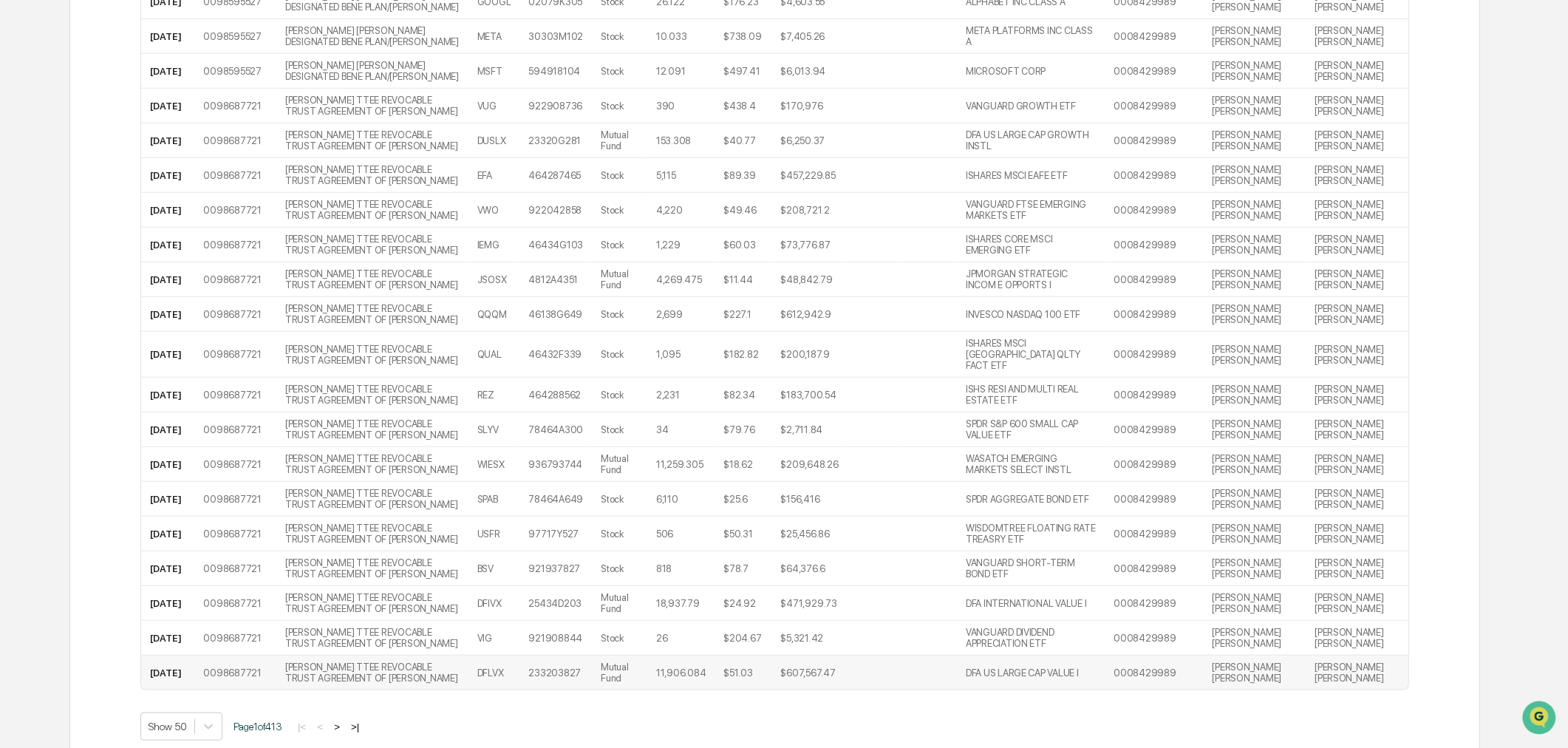
scroll to position [1675, 0]
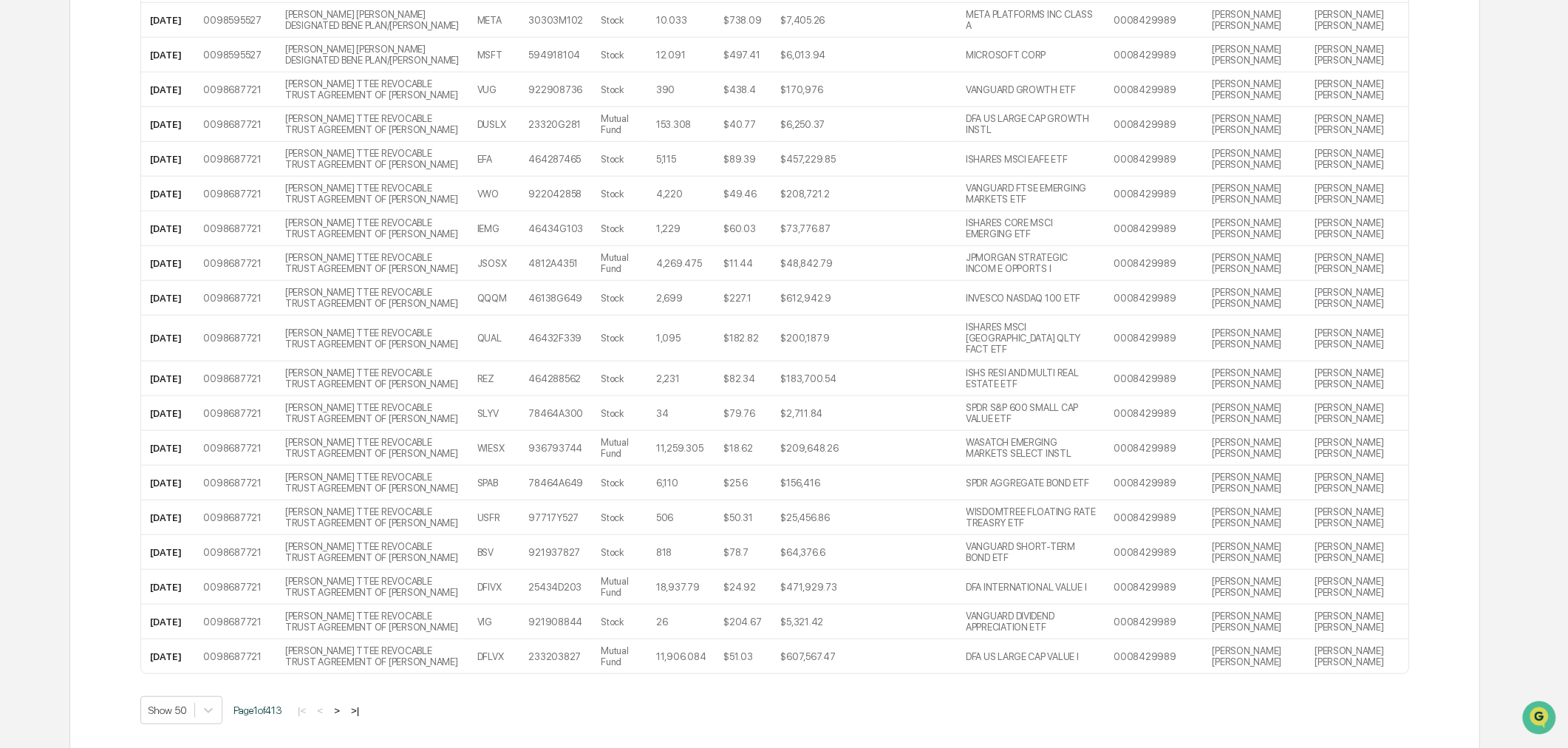
click at [345, 704] on button ">" at bounding box center [337, 710] width 15 height 13
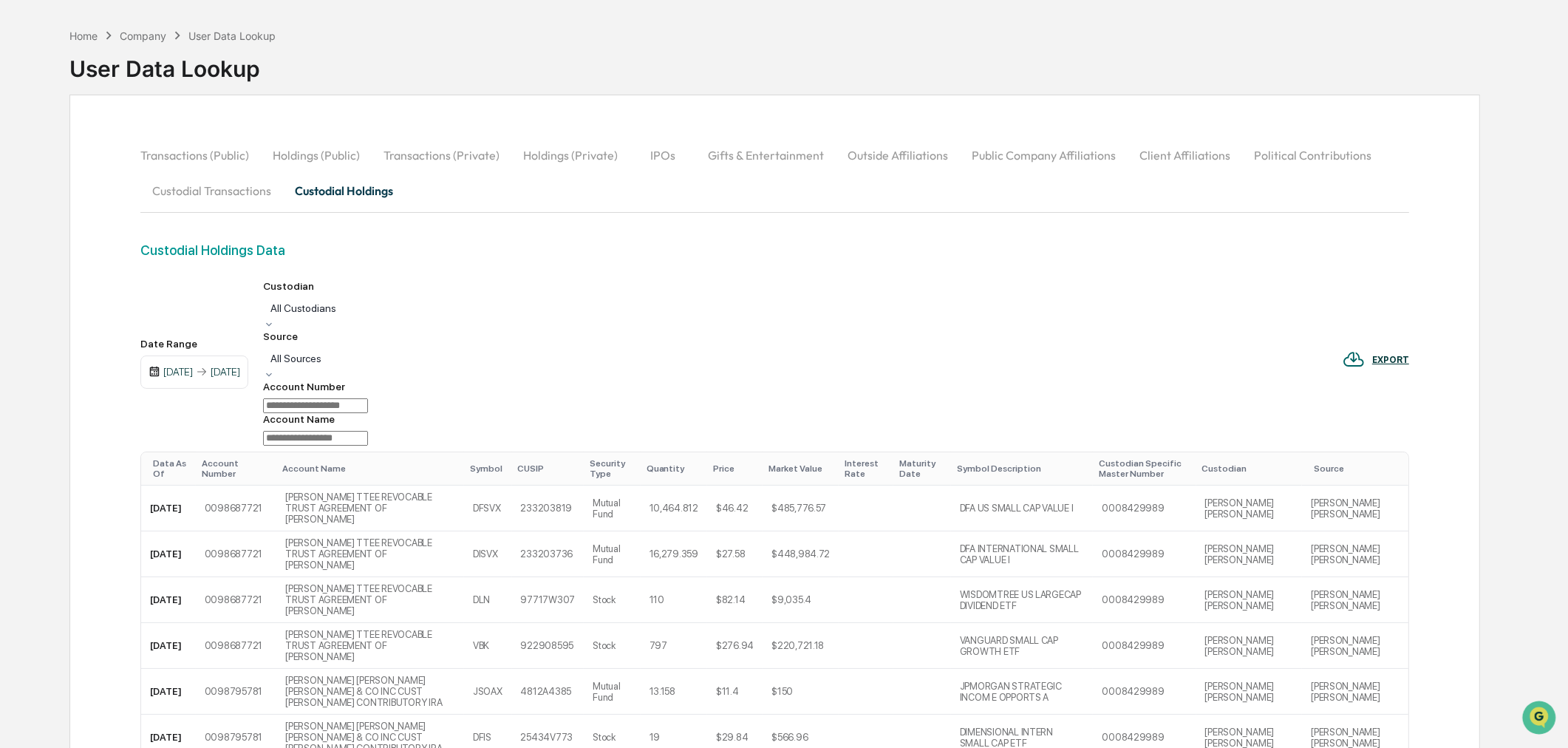
scroll to position [0, 0]
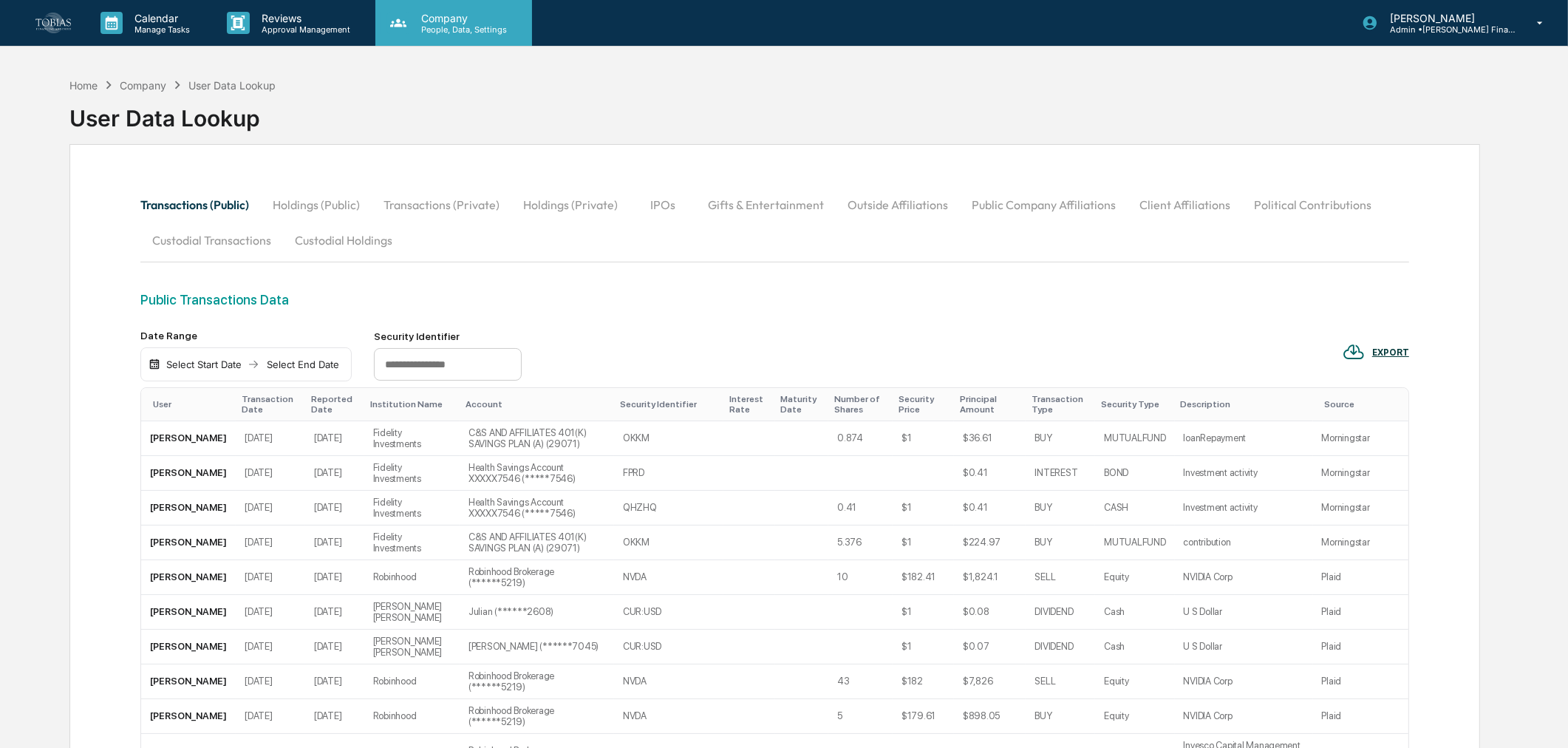
click at [451, 16] on p "Company" at bounding box center [462, 18] width 105 height 13
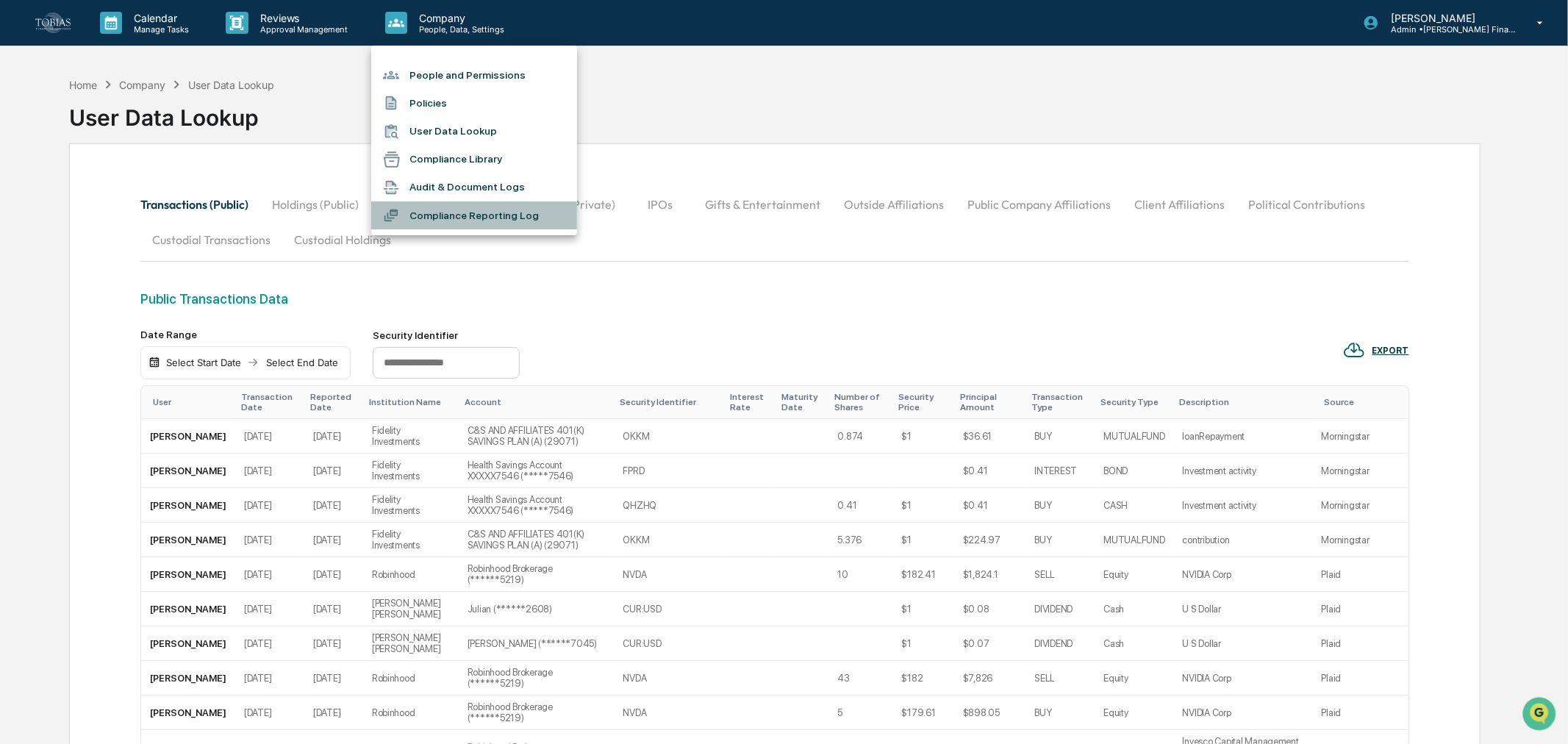
click at [463, 207] on li "Compliance Reporting Log" at bounding box center [474, 215] width 206 height 28
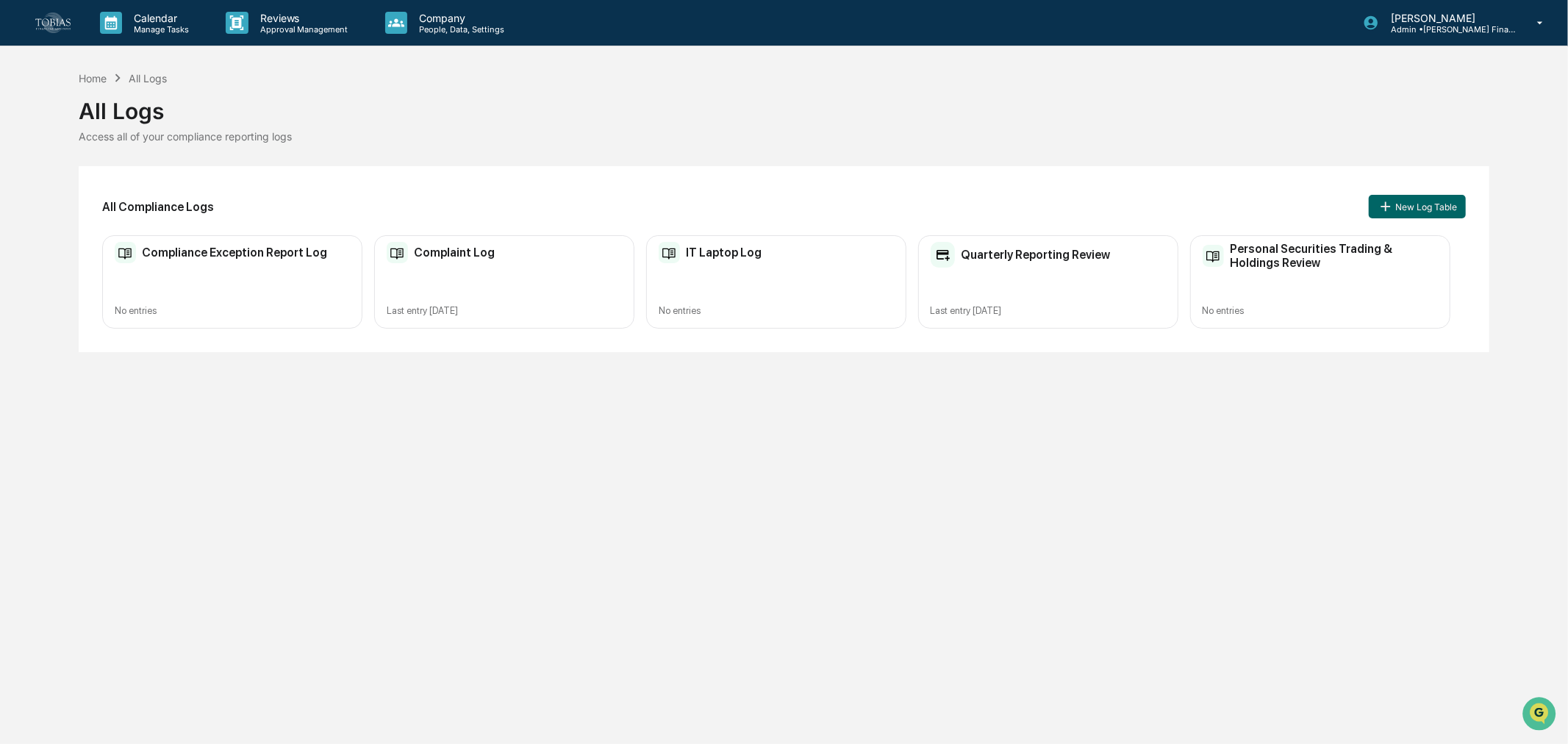
click at [1268, 261] on h2 "Personal Securities Trading & Holdings Review" at bounding box center [1333, 255] width 207 height 28
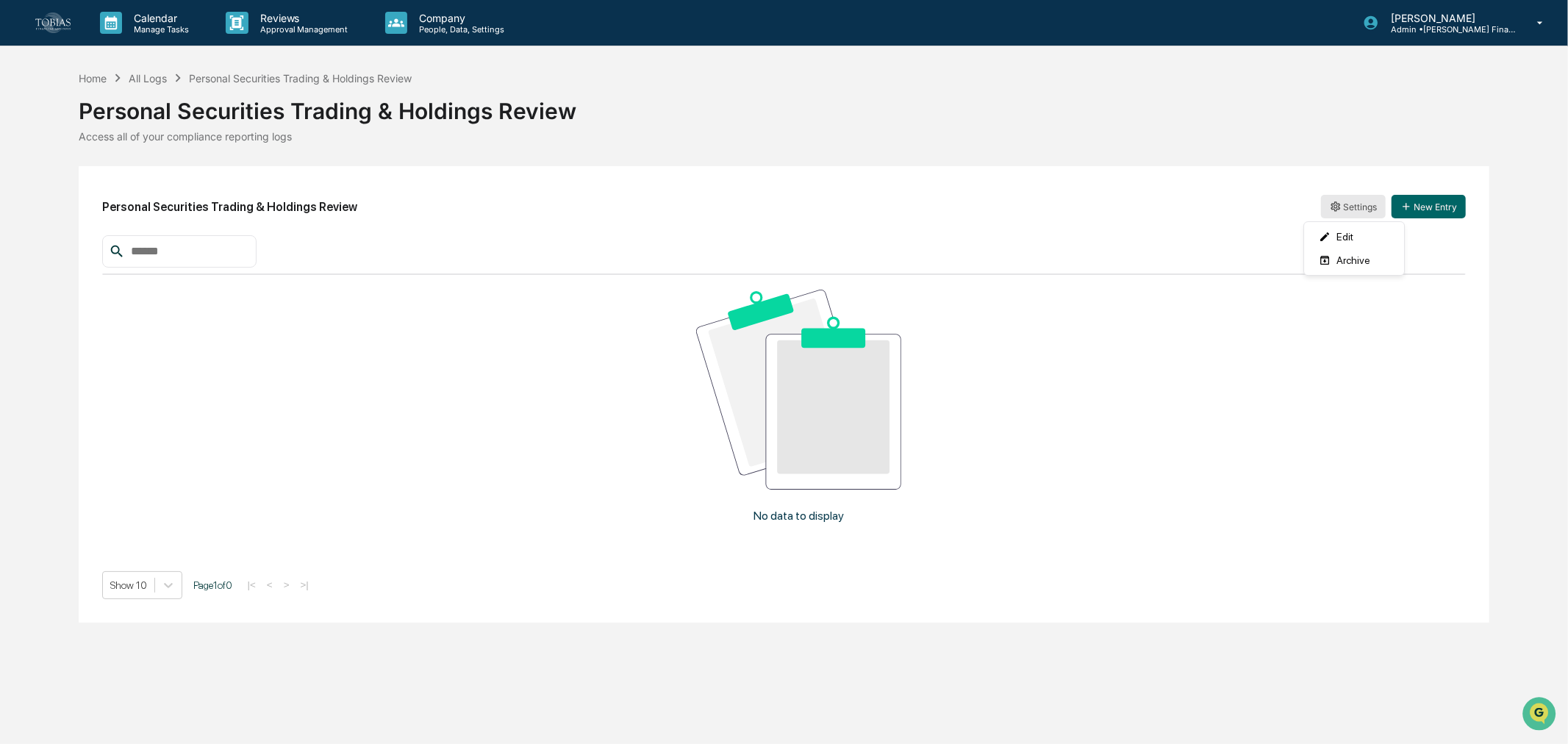
click at [1369, 211] on html "Calendar Manage Tasks Reviews Approval Management Company People, Data, Setting…" at bounding box center [784, 372] width 1568 height 744
click at [1354, 237] on div "Edit" at bounding box center [1354, 236] width 94 height 23
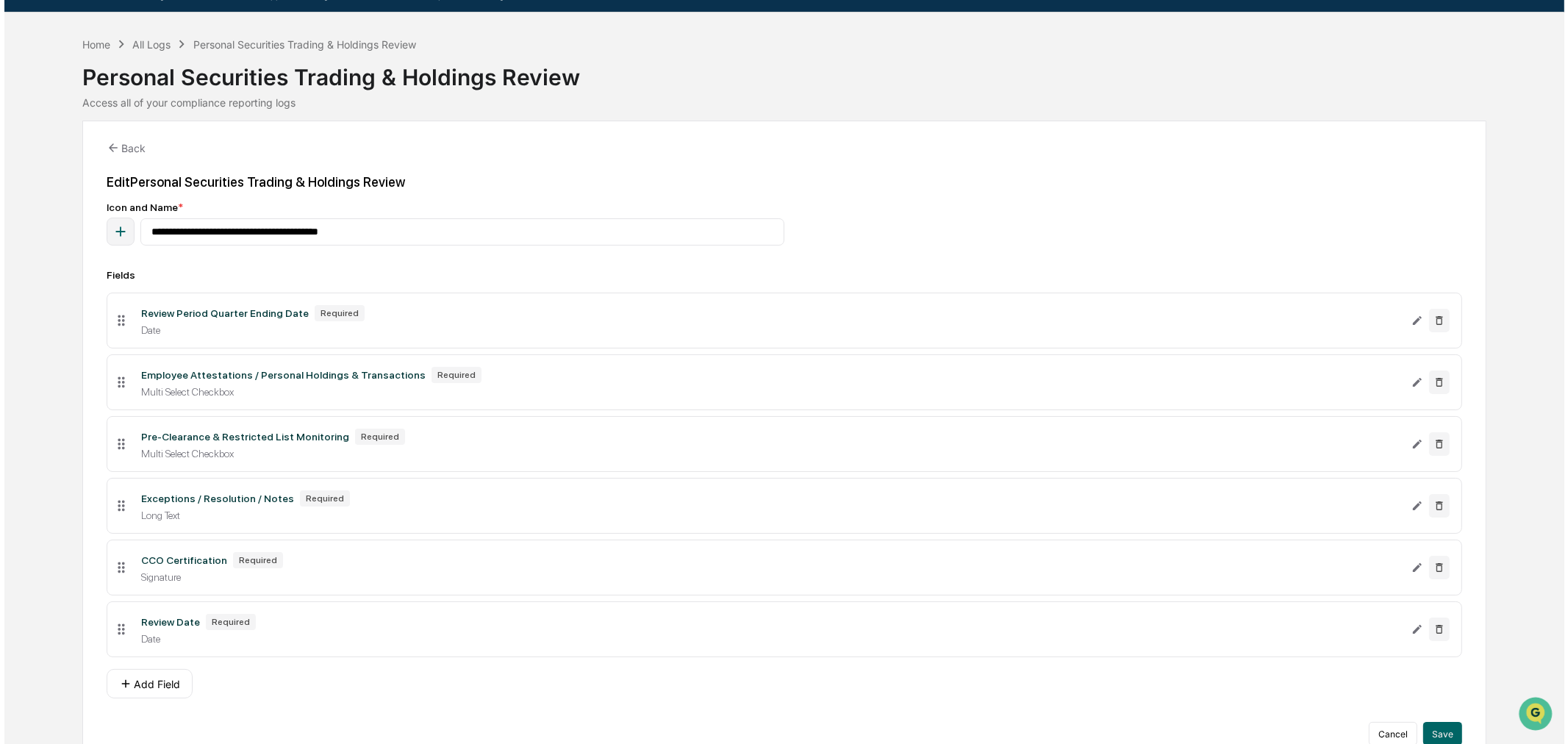
scroll to position [67, 0]
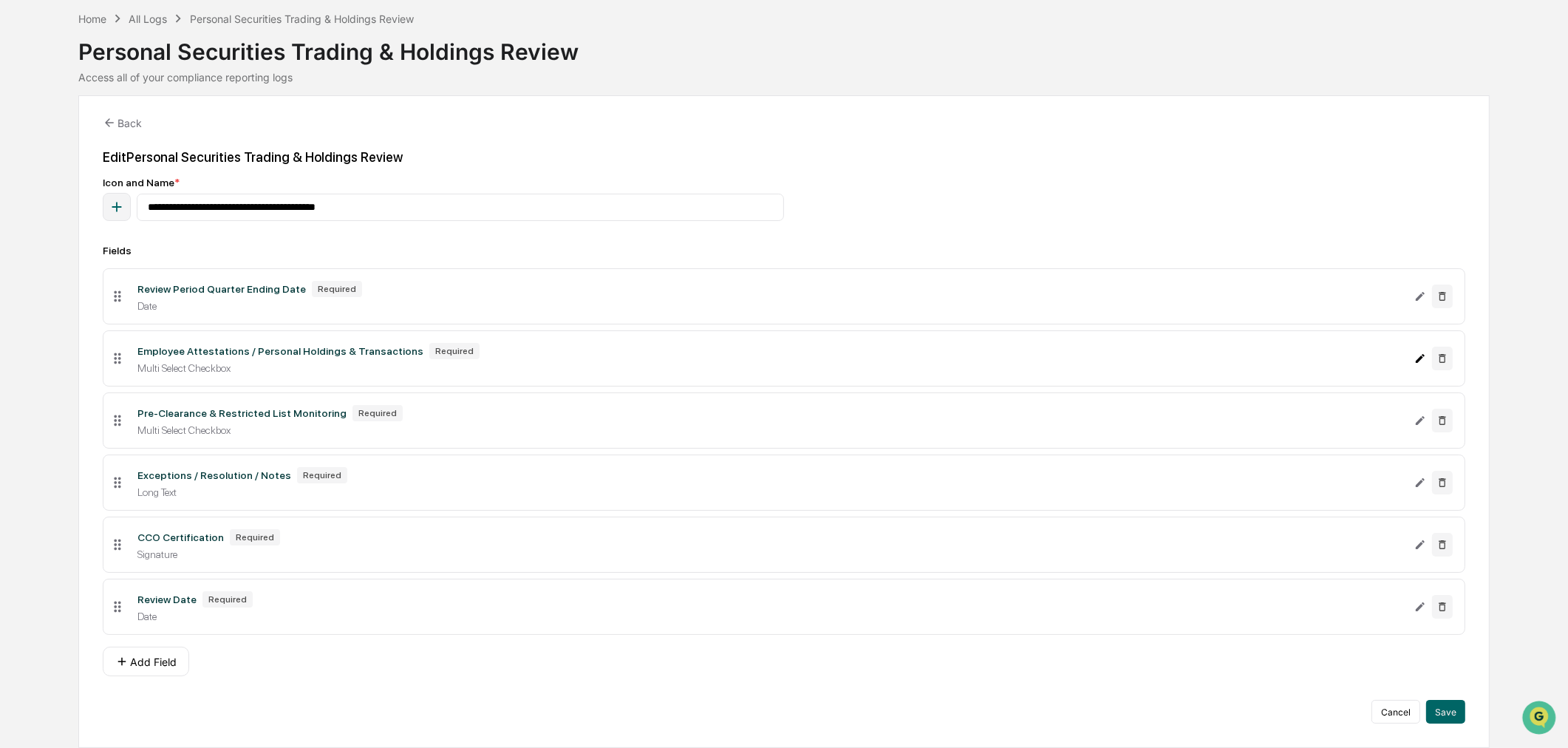
click at [1419, 360] on button "Edit Employee Attestations / Personal Holdings & Transactions field" at bounding box center [1421, 358] width 12 height 23
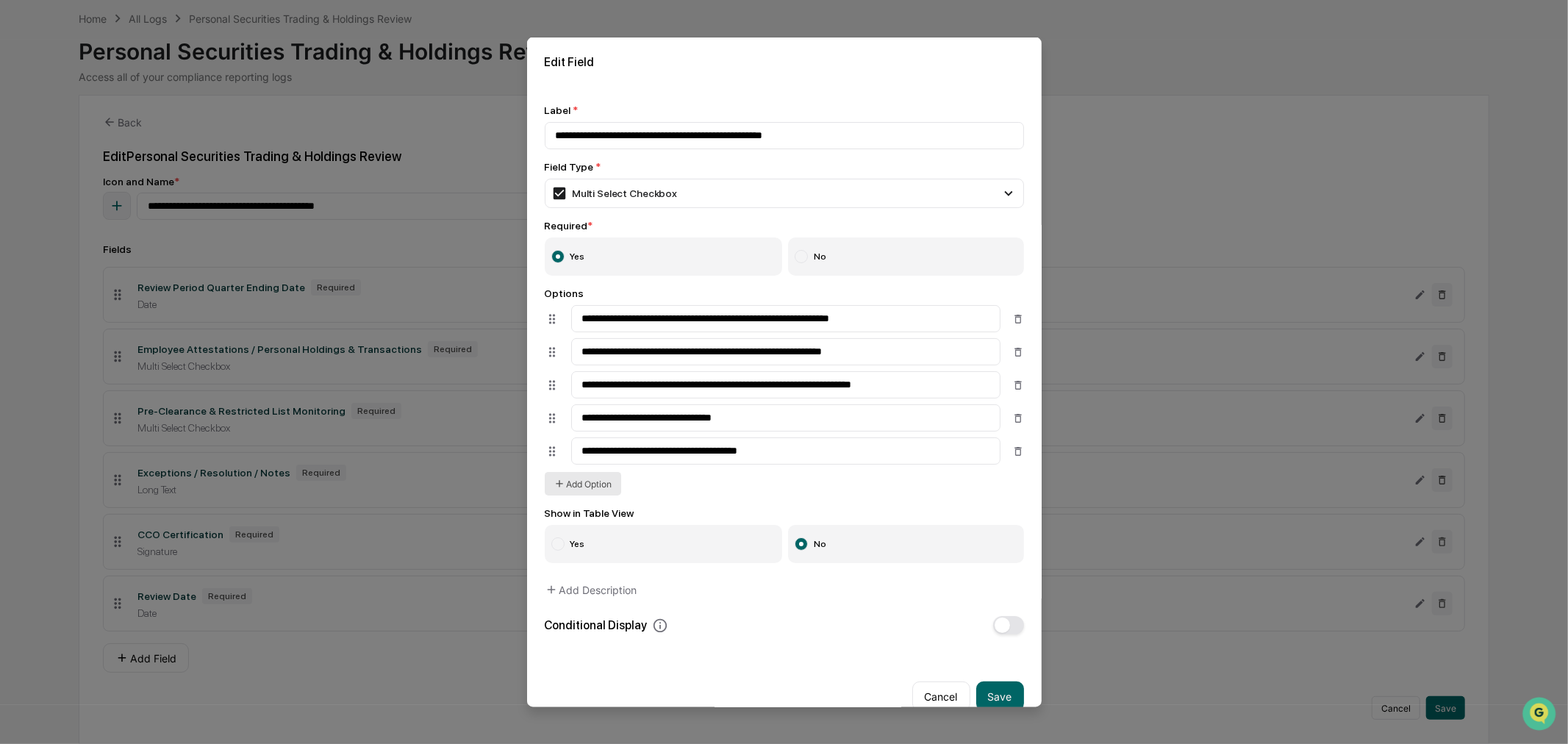
click at [575, 489] on button "Add Option" at bounding box center [583, 483] width 76 height 23
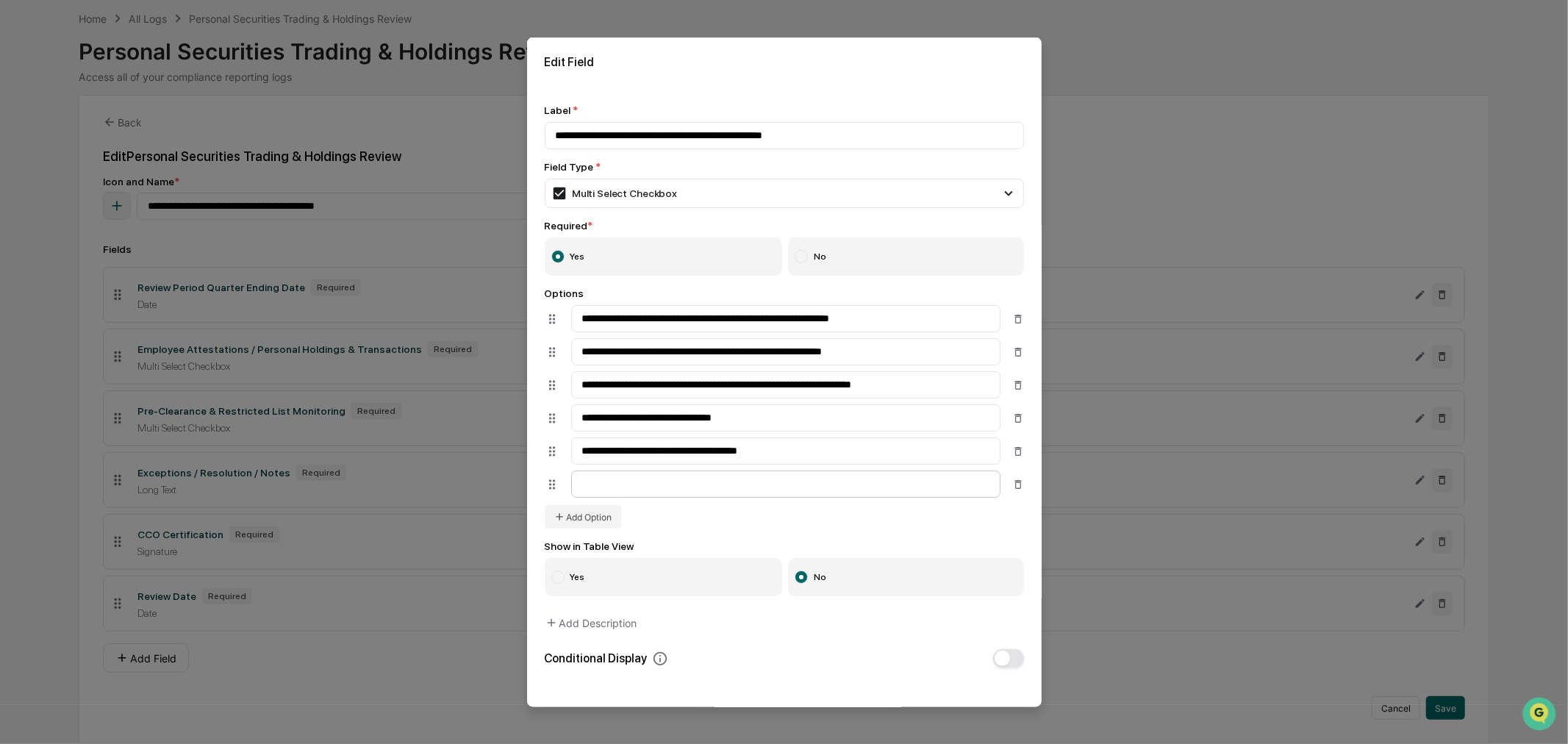
click at [591, 489] on input at bounding box center [785, 484] width 429 height 27
type input "*"
type input "**********"
click at [598, 519] on button "Add Option" at bounding box center [583, 516] width 76 height 23
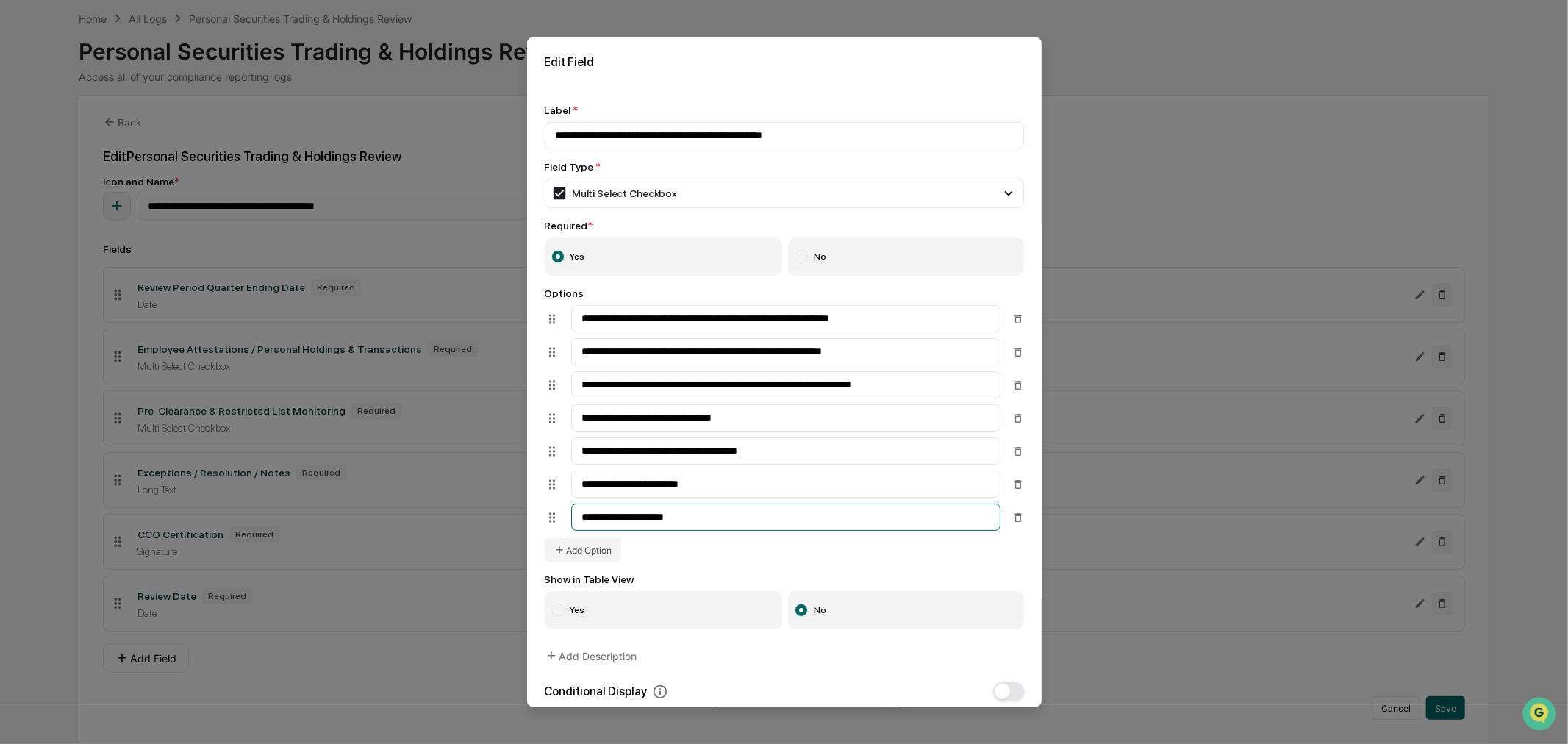
type input "**********"
click at [915, 225] on div "Required *" at bounding box center [784, 225] width 479 height 12
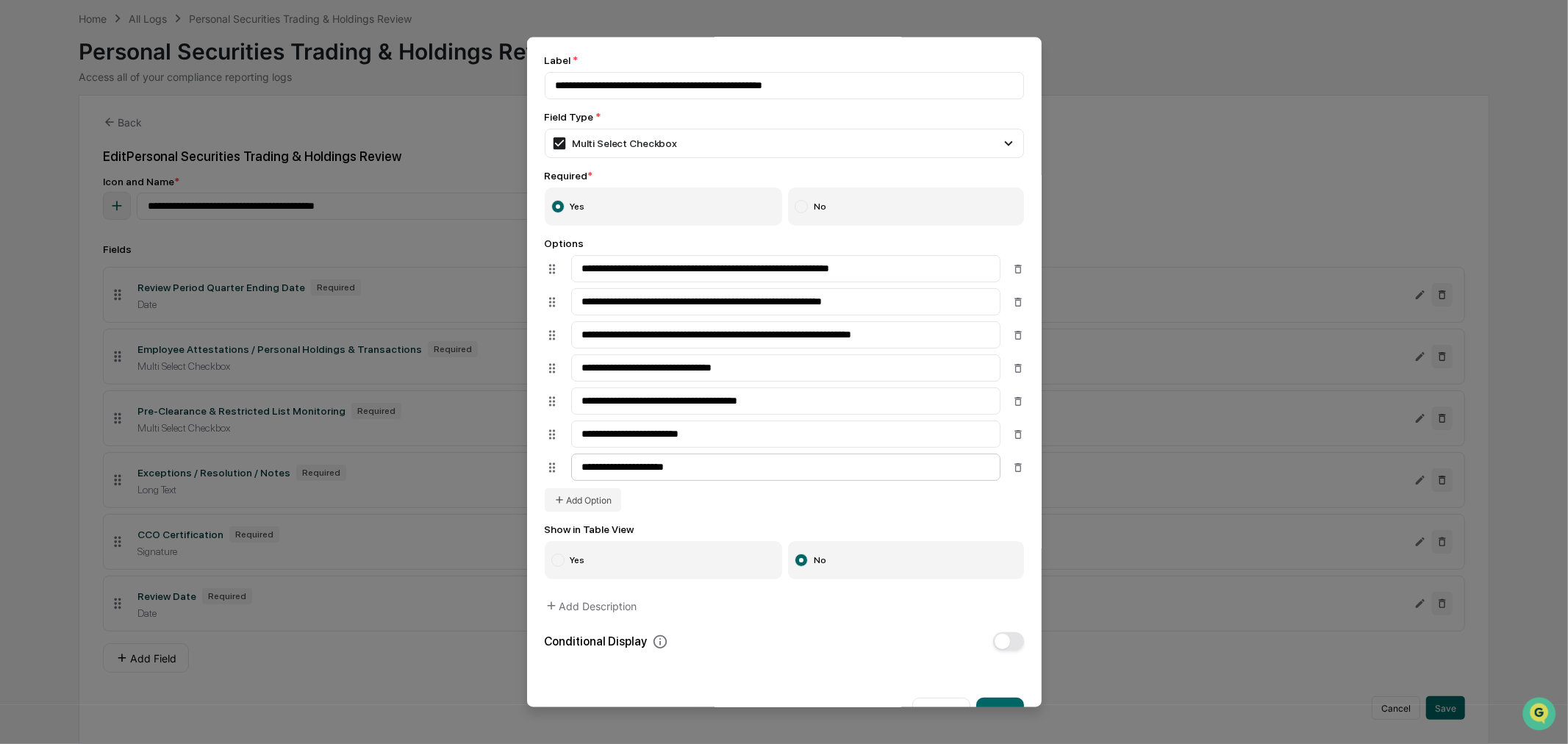
scroll to position [94, 0]
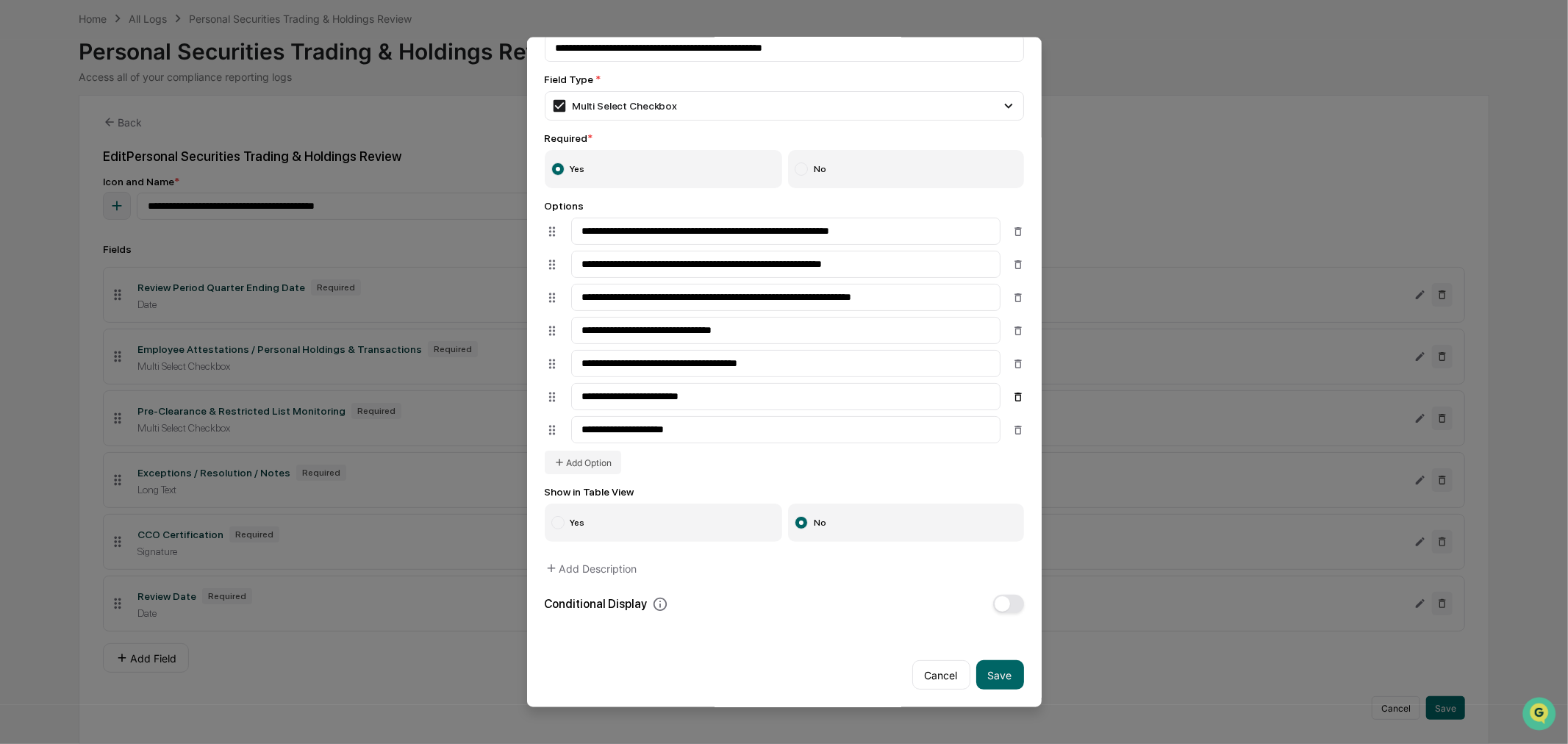
click at [1012, 397] on icon at bounding box center [1018, 396] width 12 height 12
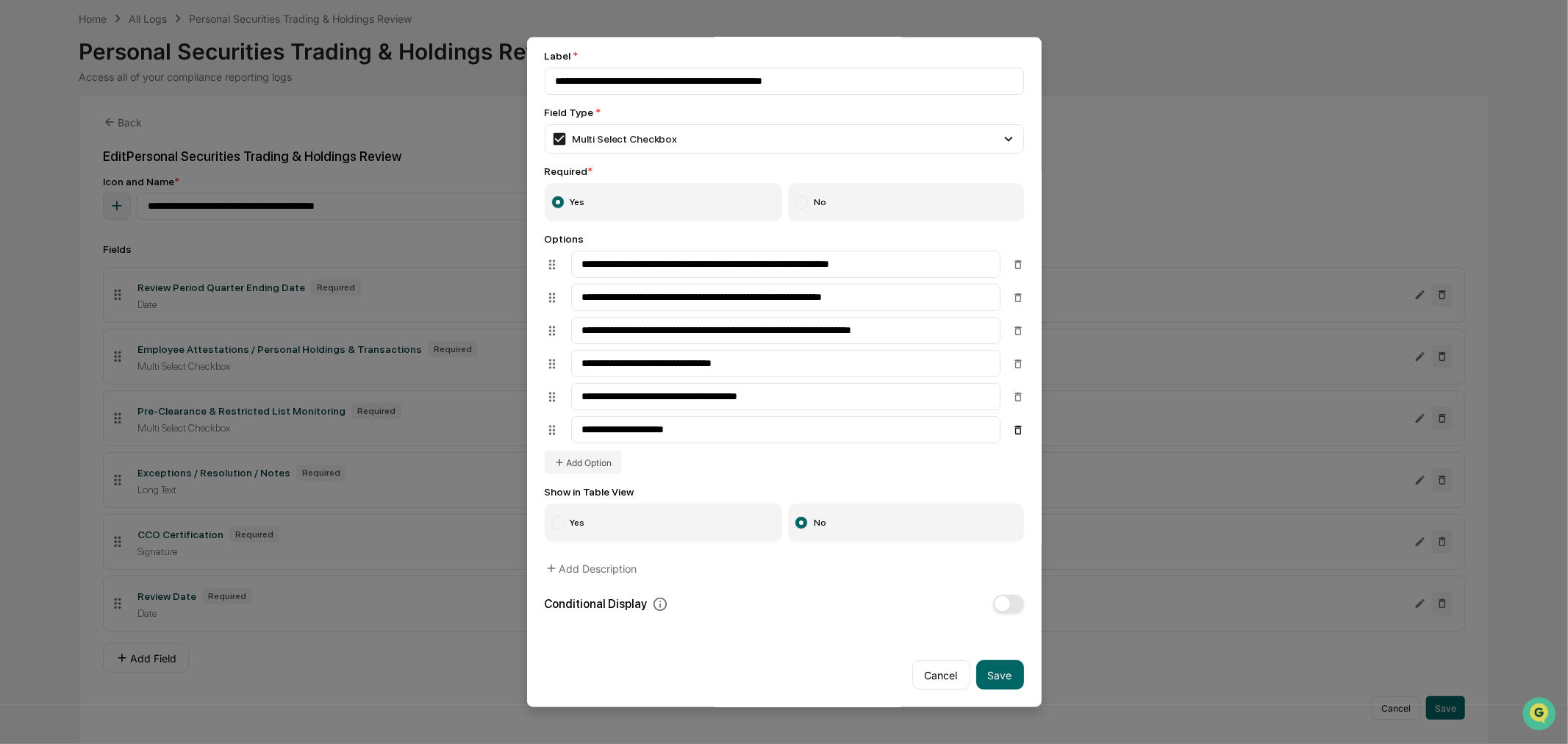
click at [1012, 427] on icon at bounding box center [1018, 429] width 12 height 12
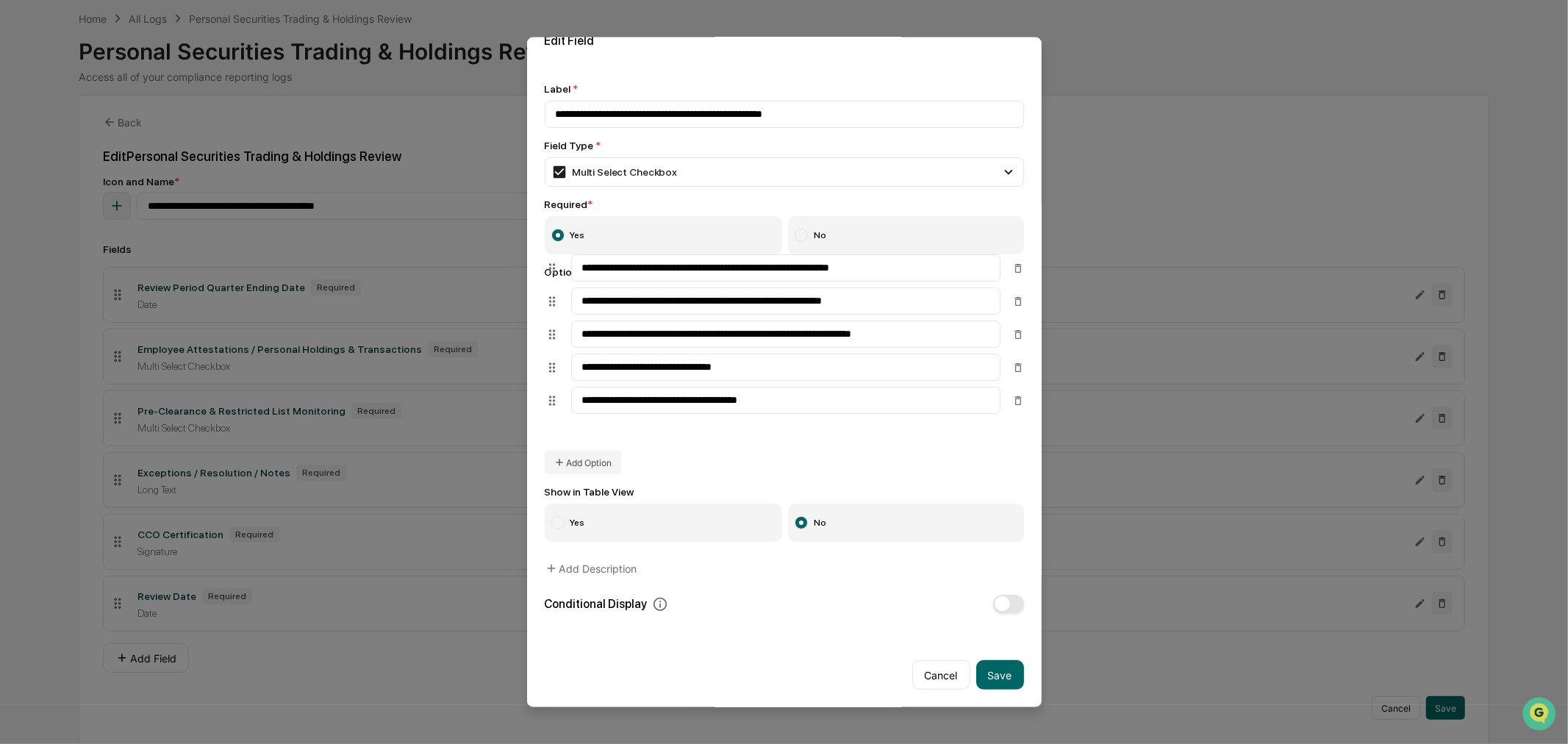
scroll to position [27, 0]
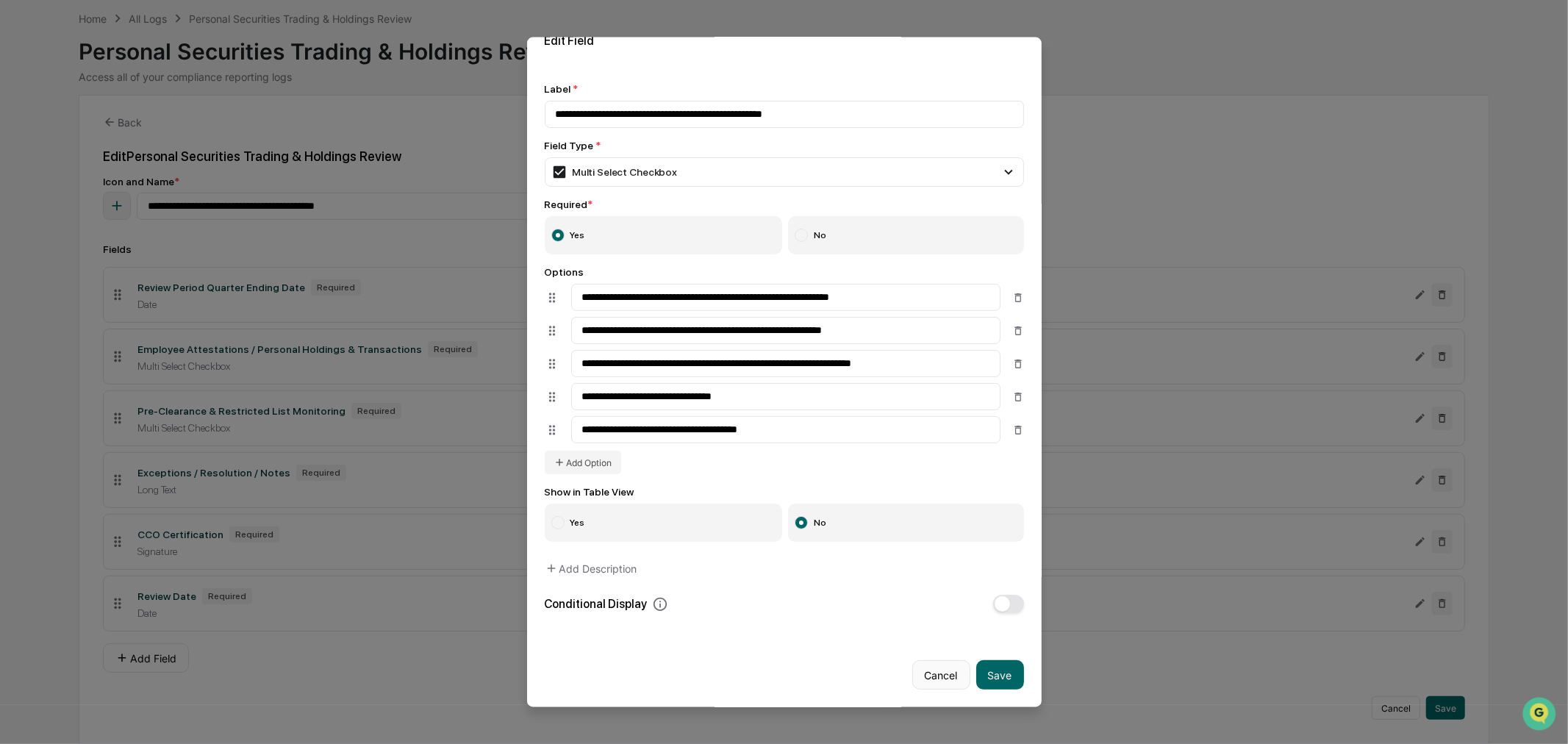
click at [932, 665] on button "Cancel" at bounding box center [941, 675] width 58 height 29
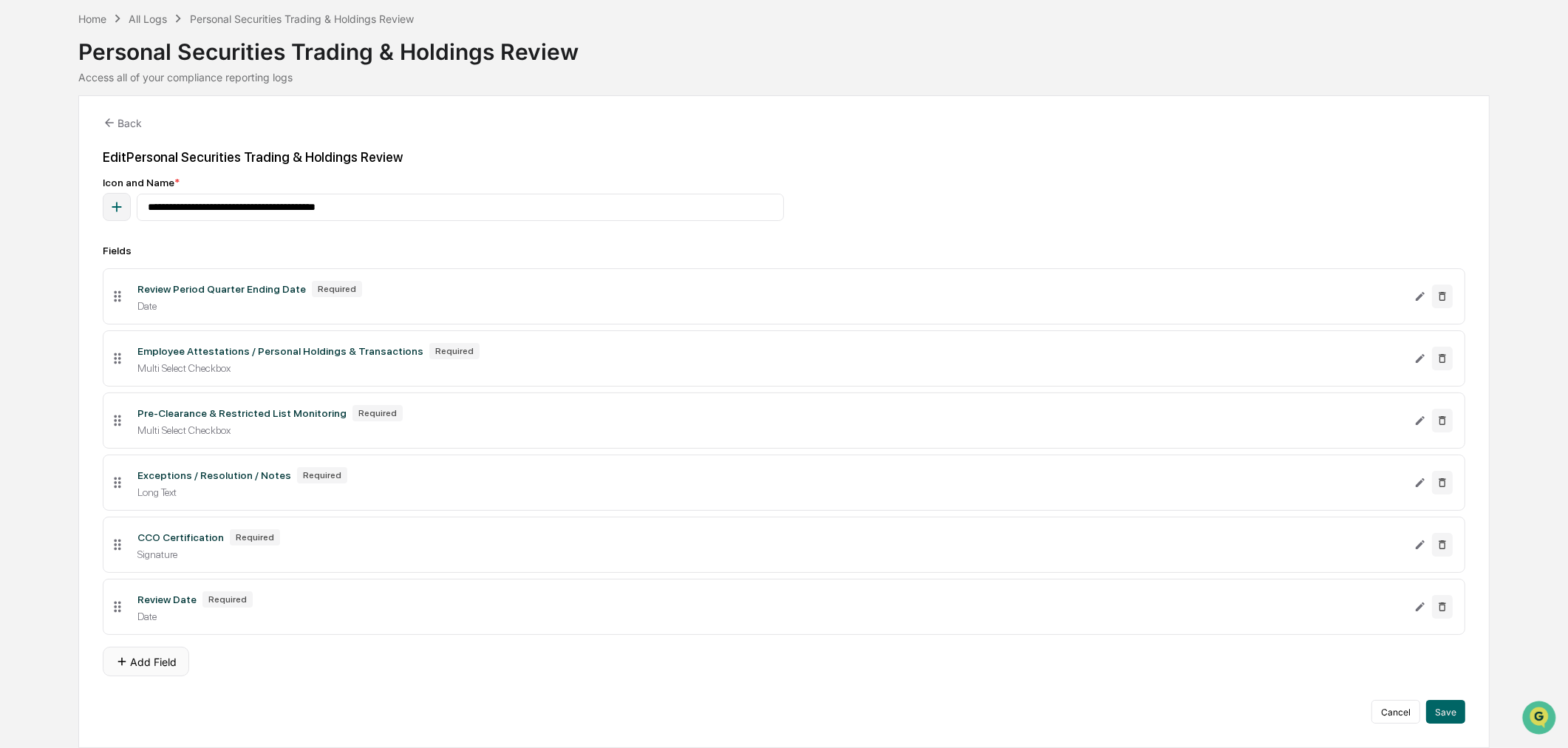
click at [161, 661] on button "Add Field" at bounding box center [146, 662] width 86 height 29
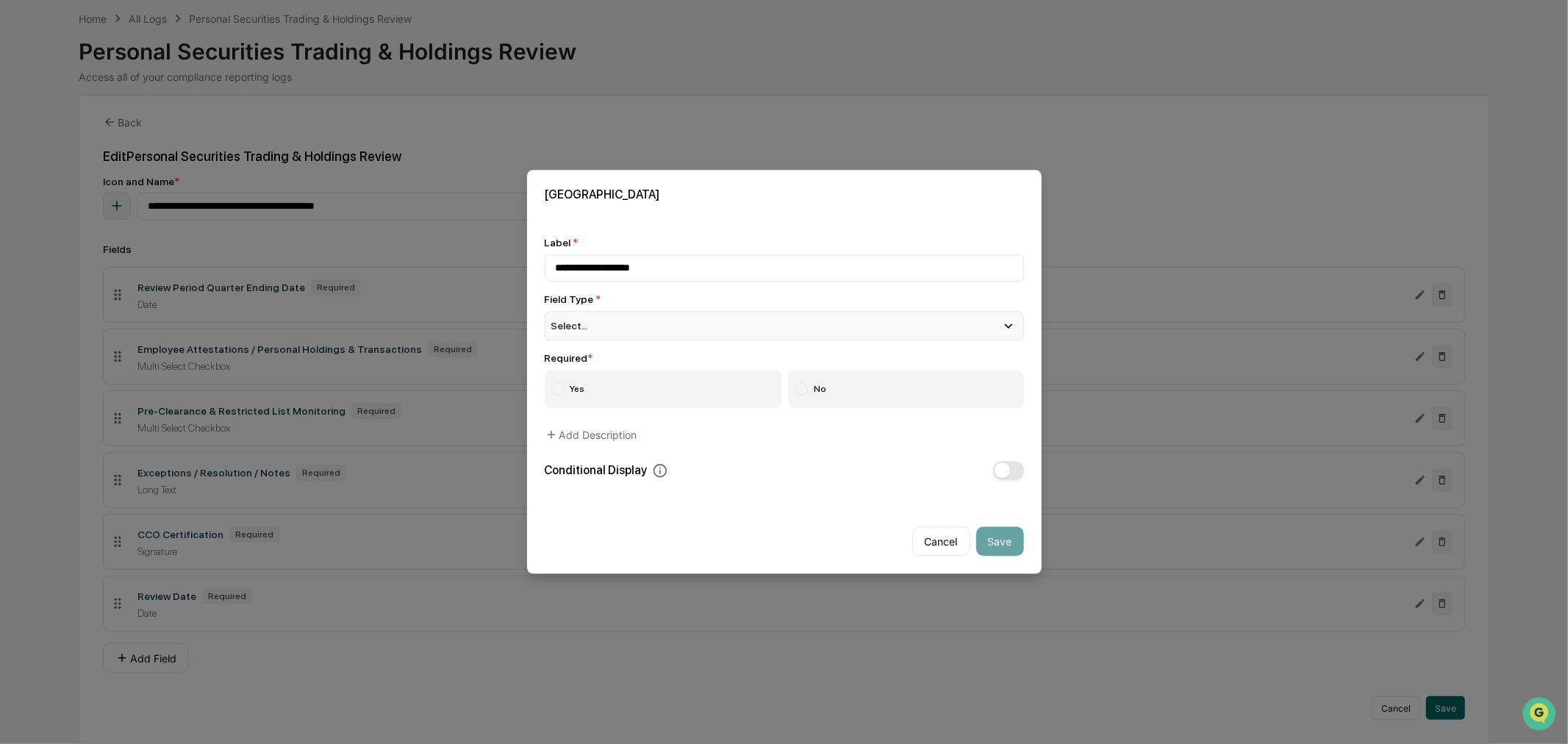
type input "**********"
click at [665, 337] on div "Select..." at bounding box center [784, 326] width 479 height 29
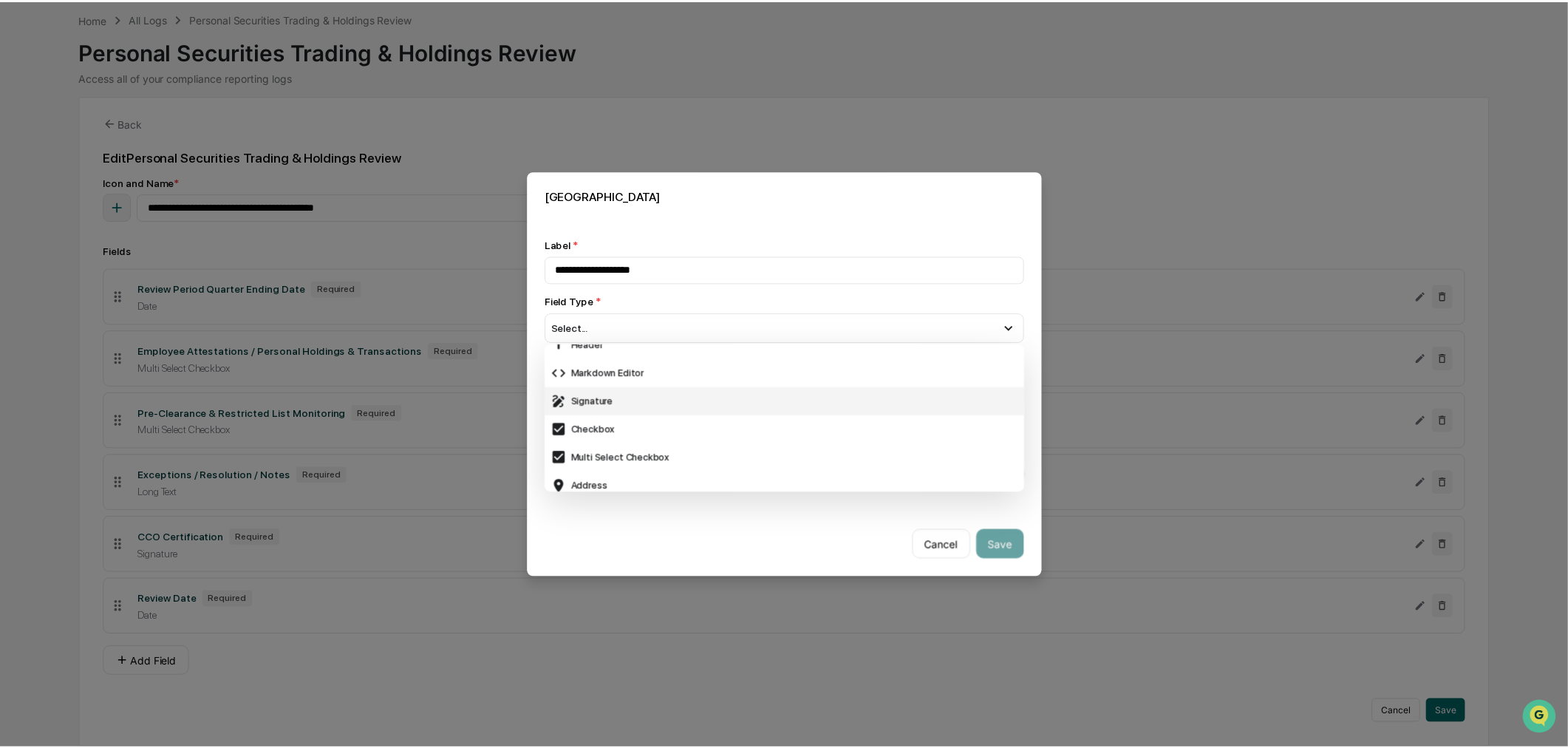
scroll to position [492, 0]
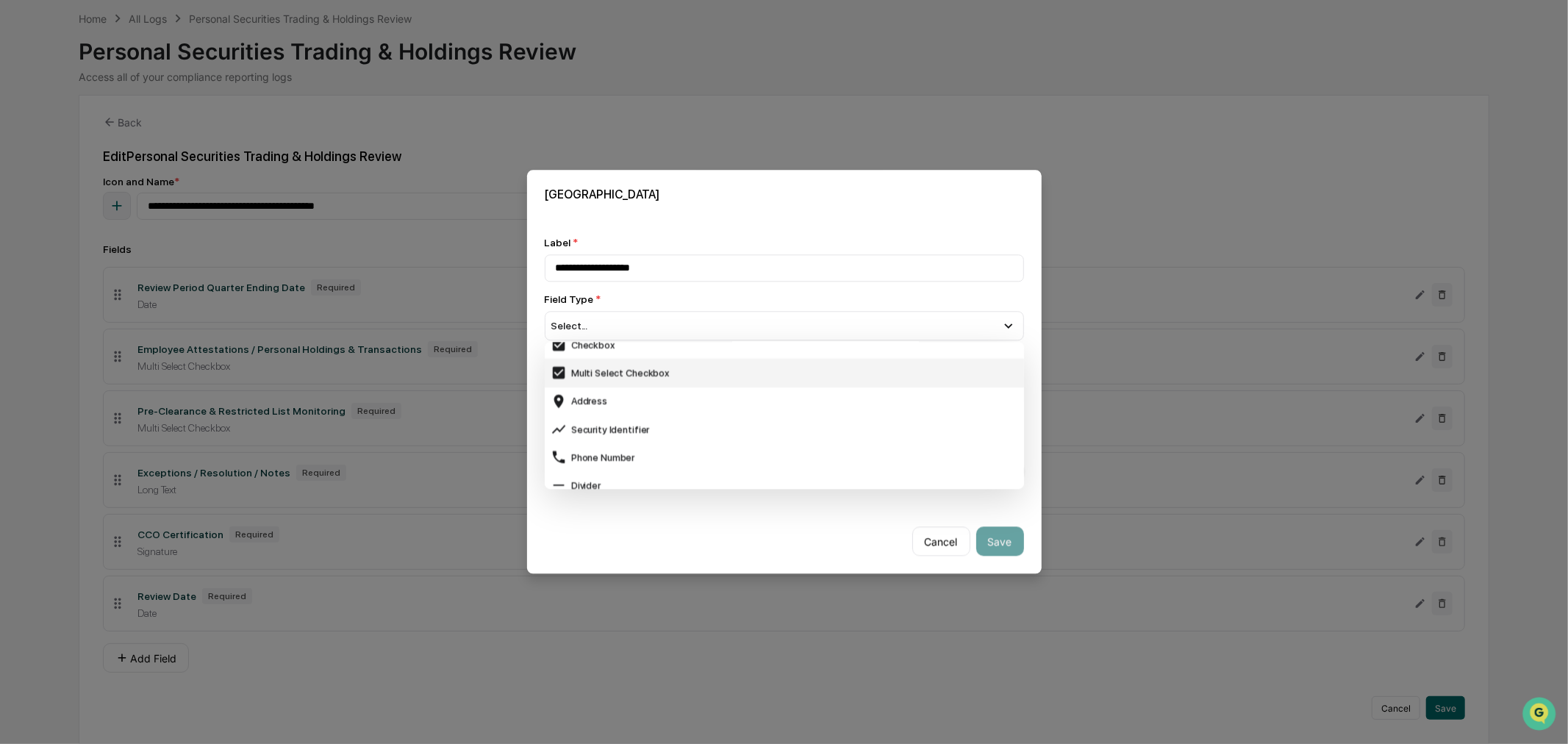
click at [645, 372] on div "Multi Select Checkbox" at bounding box center [784, 373] width 468 height 16
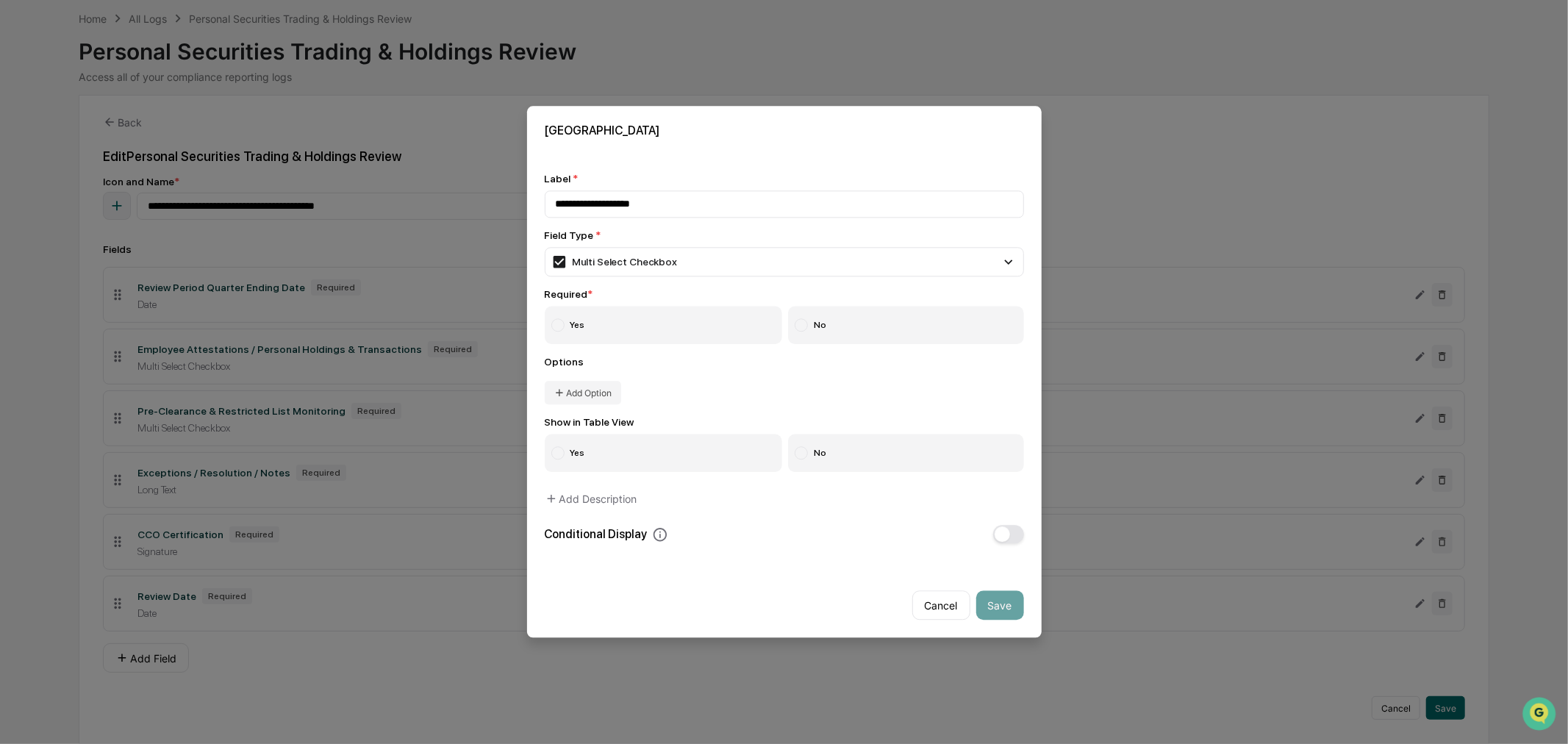
click at [607, 321] on label "Yes" at bounding box center [664, 326] width 238 height 39
click at [605, 393] on button "Add Option" at bounding box center [583, 393] width 76 height 23
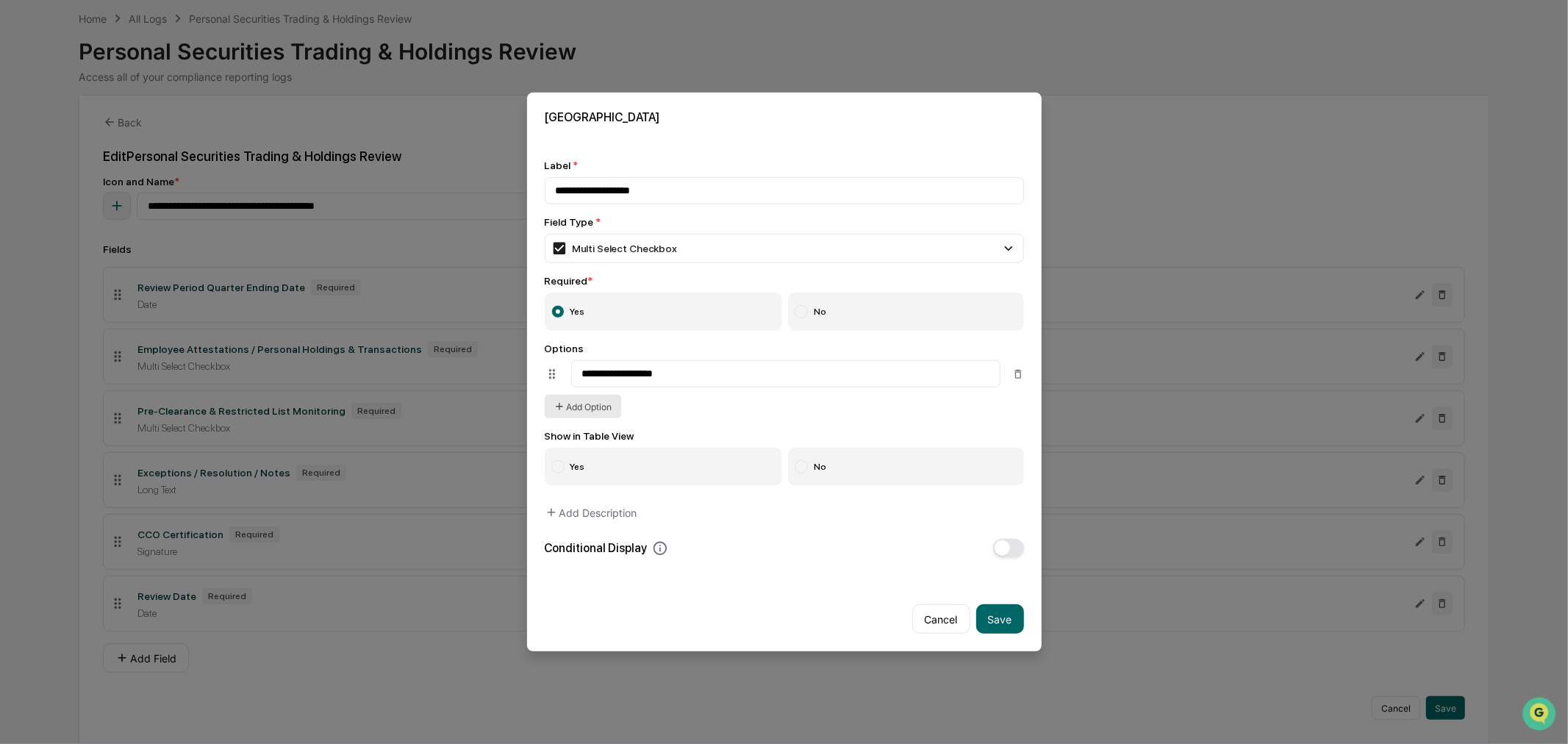
click at [582, 414] on button "Add Option" at bounding box center [583, 406] width 76 height 23
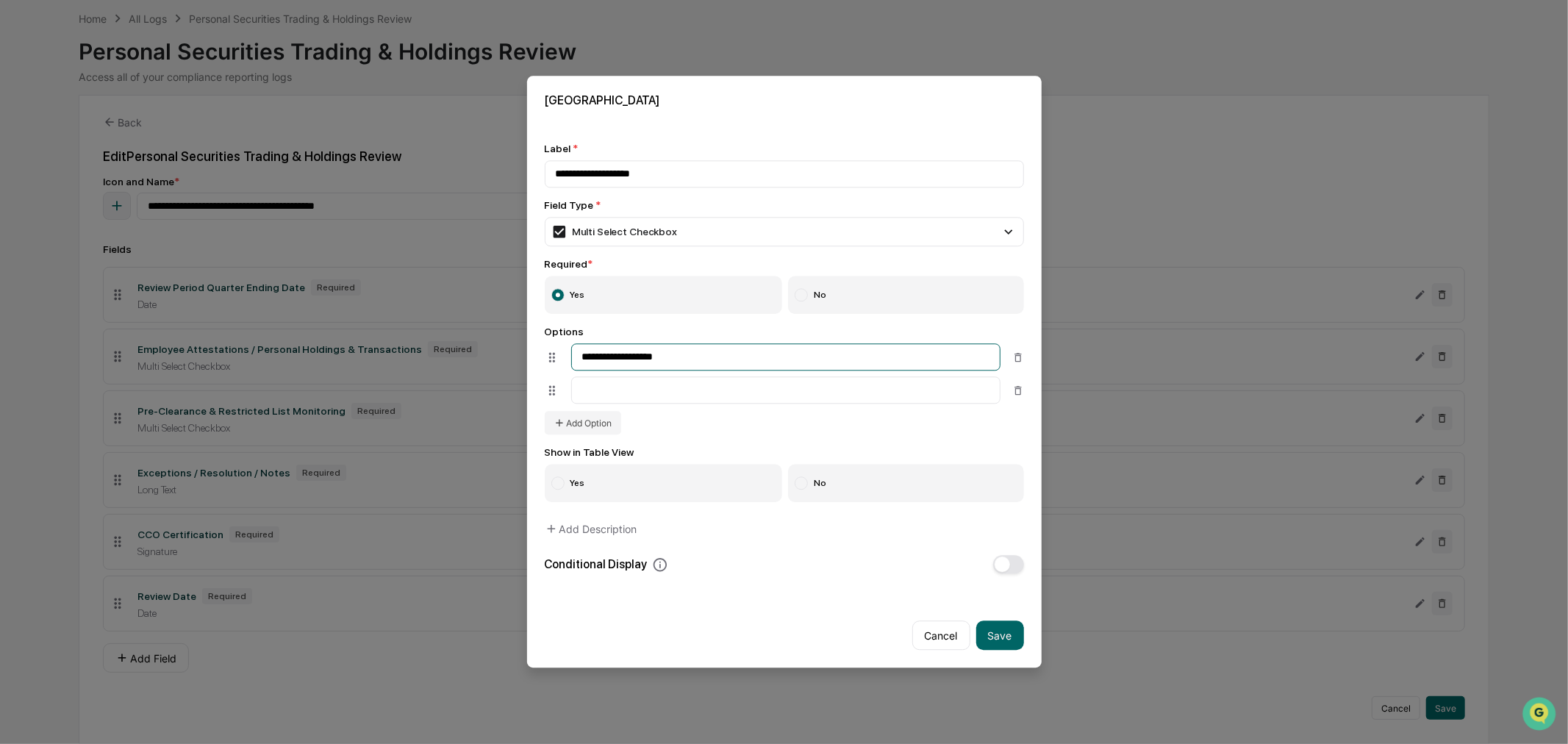
click at [602, 362] on input "**********" at bounding box center [785, 357] width 429 height 27
type input "**********"
click at [604, 391] on input at bounding box center [785, 391] width 429 height 27
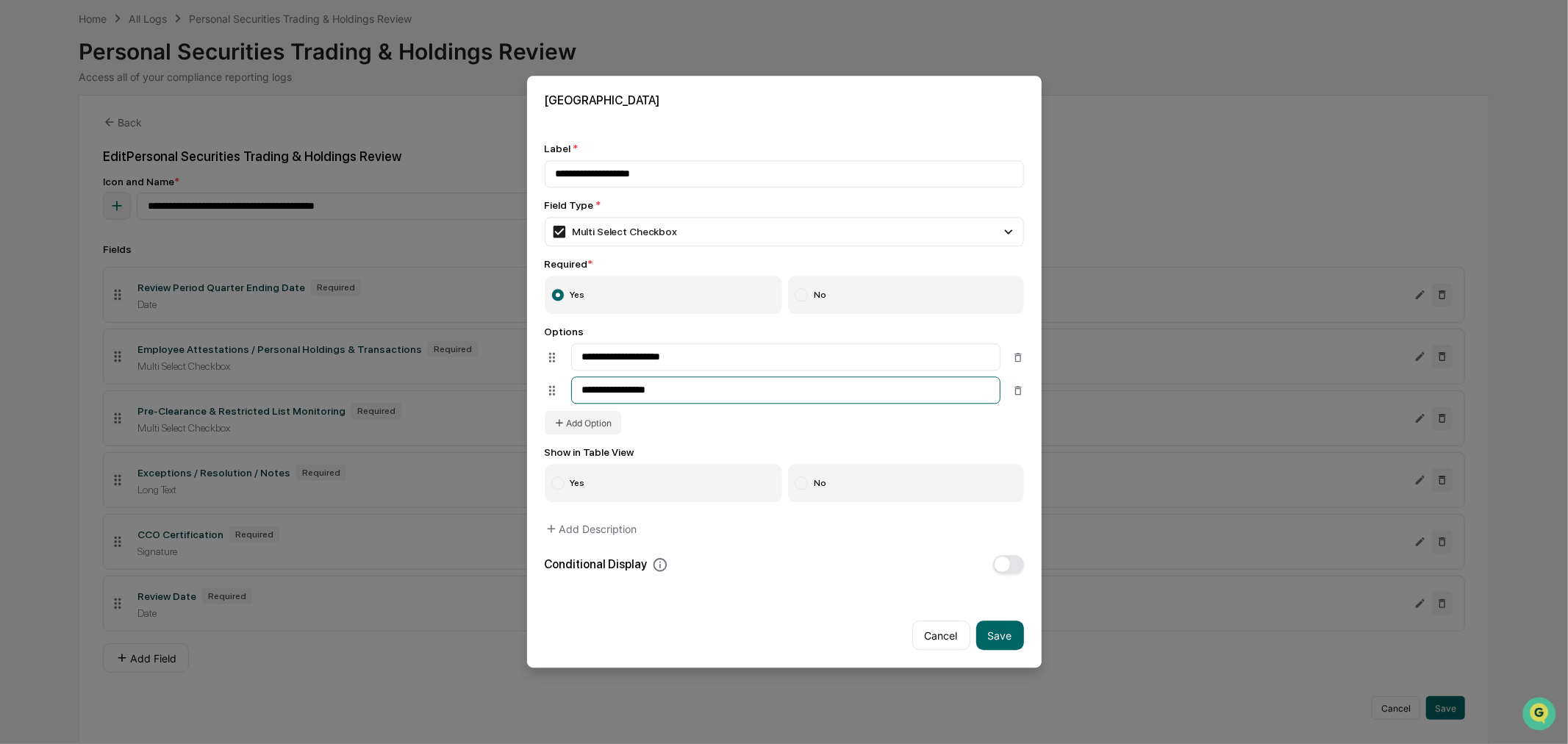
type input "**********"
click at [709, 364] on input "**********" at bounding box center [785, 357] width 429 height 27
type input "**********"
click at [736, 390] on input "**********" at bounding box center [785, 391] width 429 height 27
type input "**********"
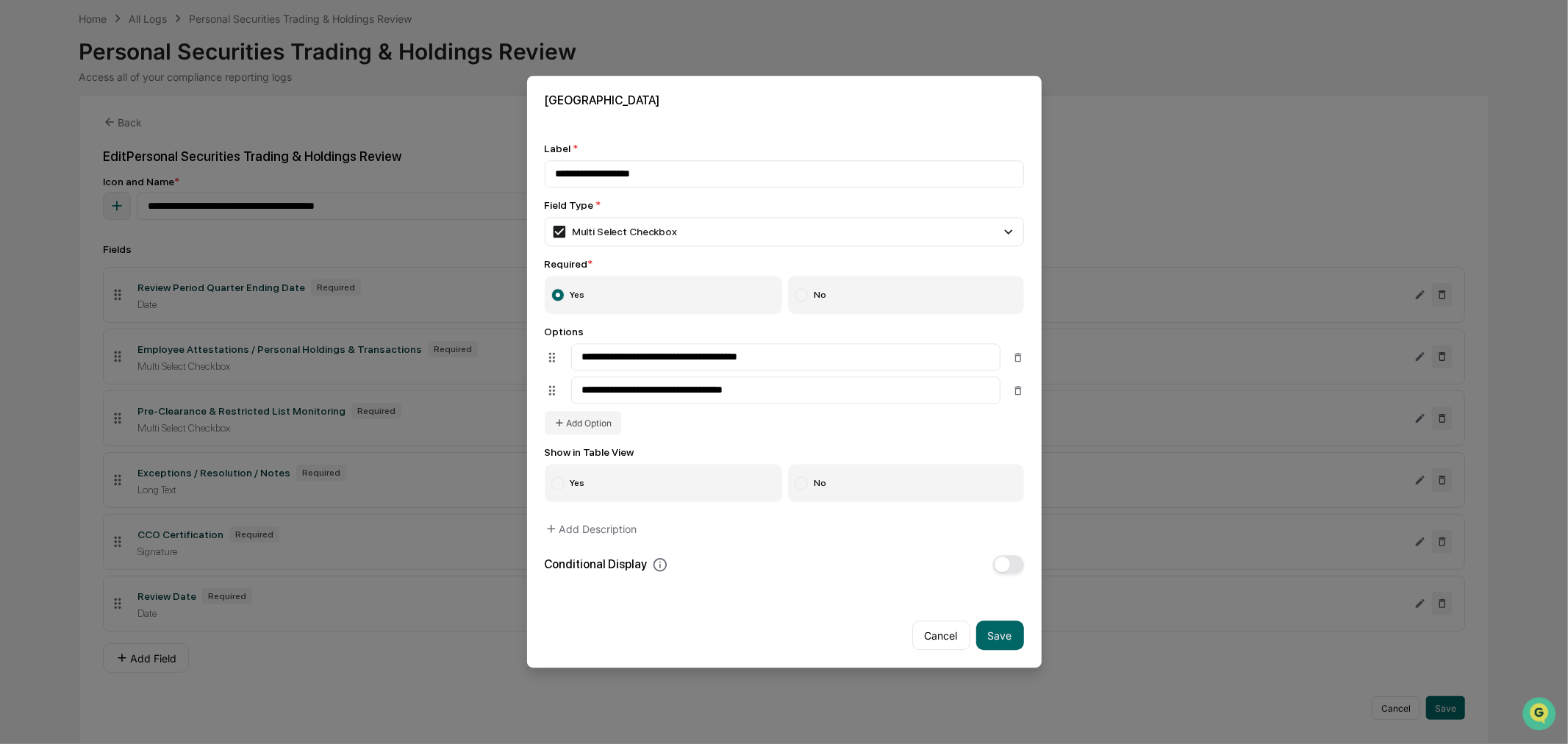
click at [780, 435] on div "**********" at bounding box center [784, 381] width 479 height 109
click at [586, 431] on button "Add Option" at bounding box center [583, 423] width 76 height 23
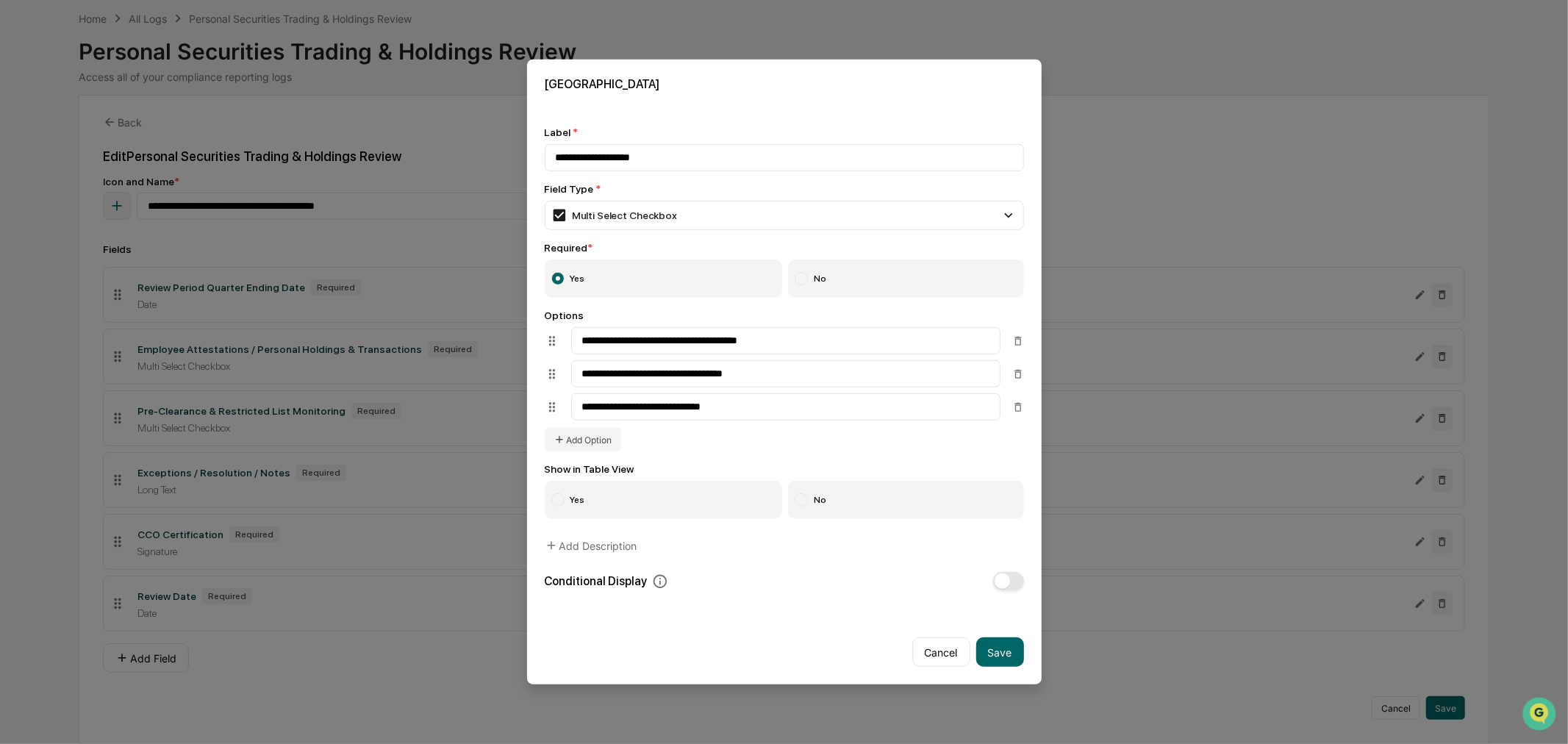
drag, startPoint x: 695, startPoint y: 405, endPoint x: 1247, endPoint y: 483, distance: 557.5
click at [1223, 481] on body "**********" at bounding box center [784, 342] width 1568 height 803
type input "**********"
click at [705, 429] on div "**********" at bounding box center [784, 381] width 479 height 142
click at [1005, 651] on button "Save" at bounding box center [1000, 652] width 48 height 29
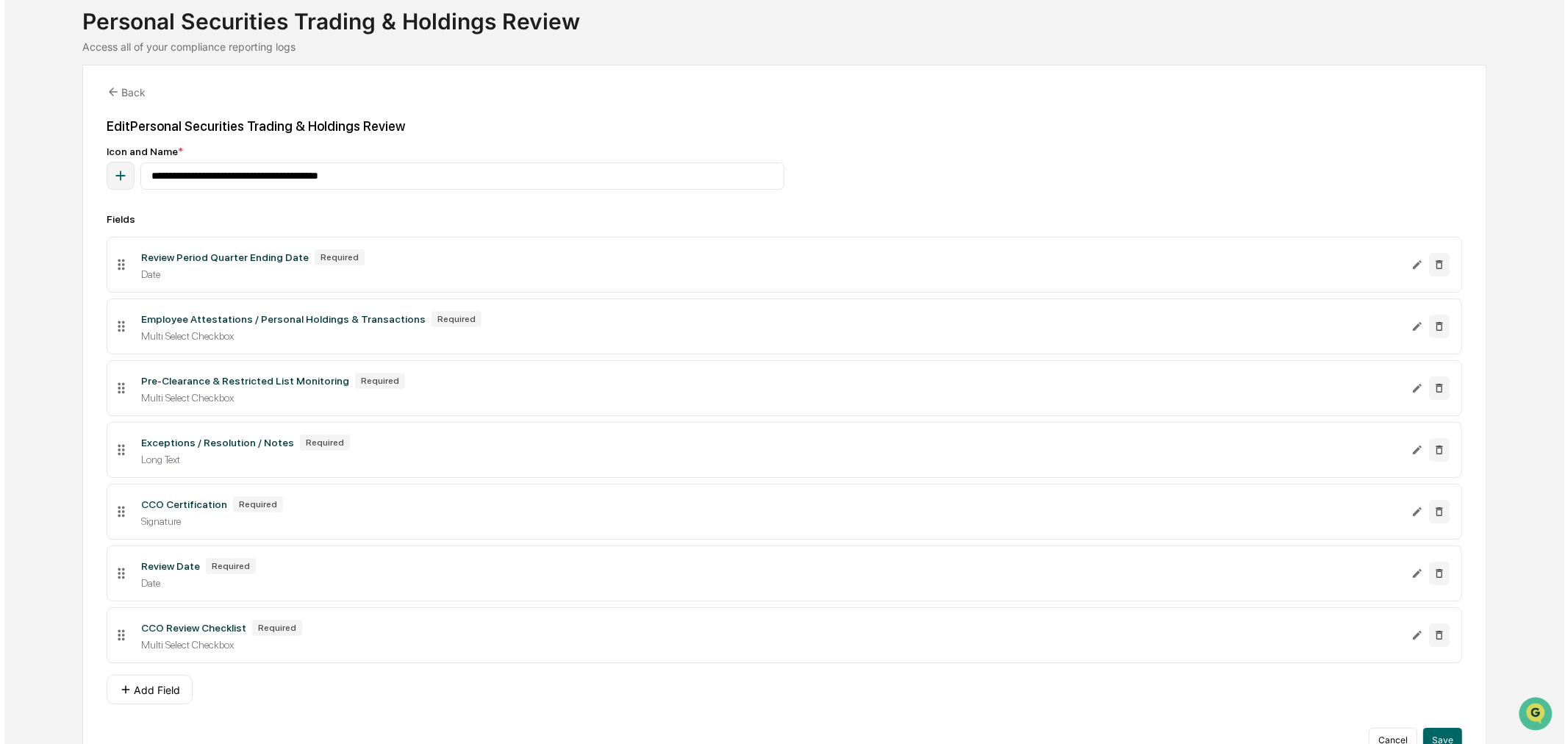
scroll to position [129, 0]
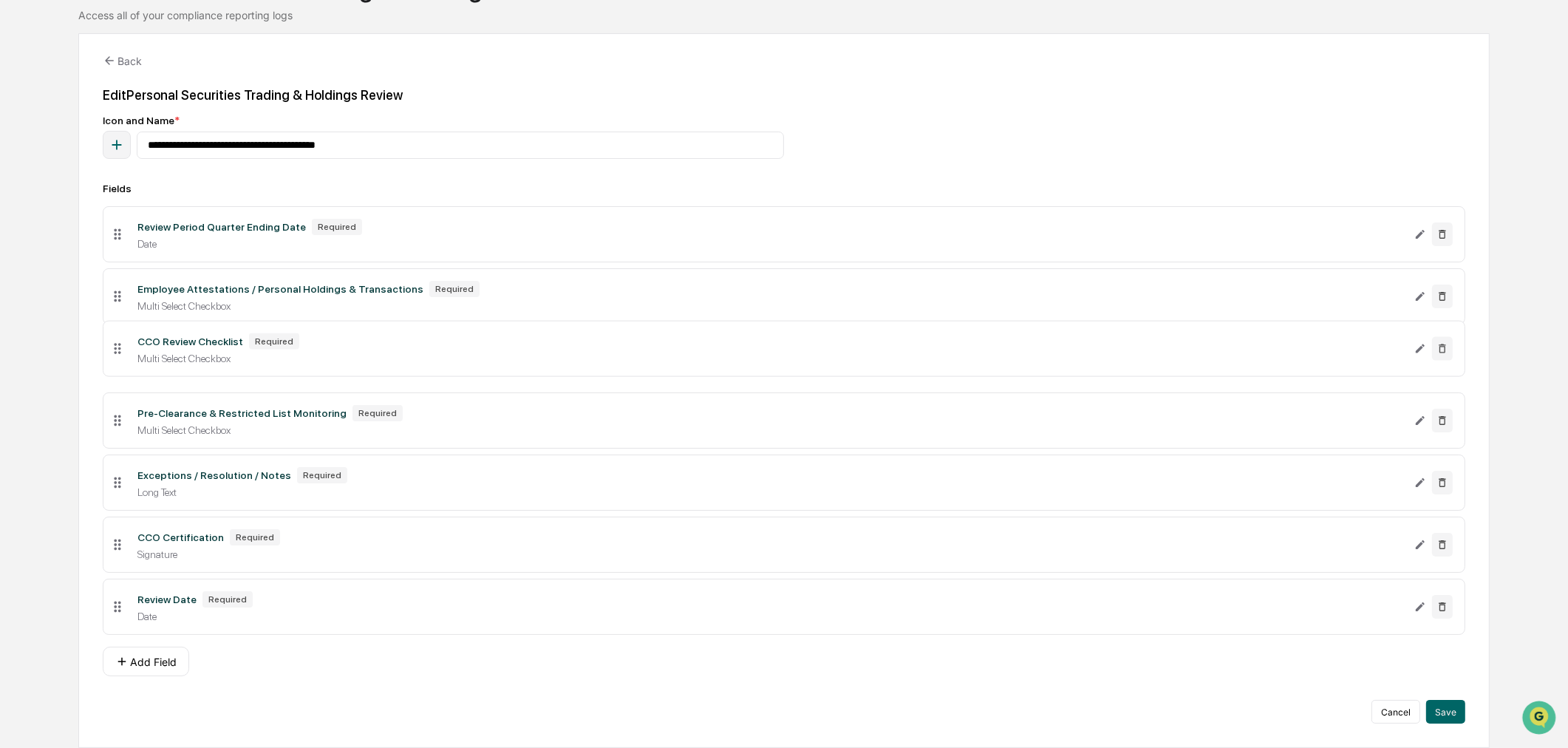
drag, startPoint x: 122, startPoint y: 608, endPoint x: 168, endPoint y: 346, distance: 266.0
click at [168, 346] on li "CCO Review Checklist Required Multi Select Checkbox" at bounding box center [784, 348] width 1363 height 56
click at [148, 657] on button "Add Field" at bounding box center [146, 662] width 86 height 29
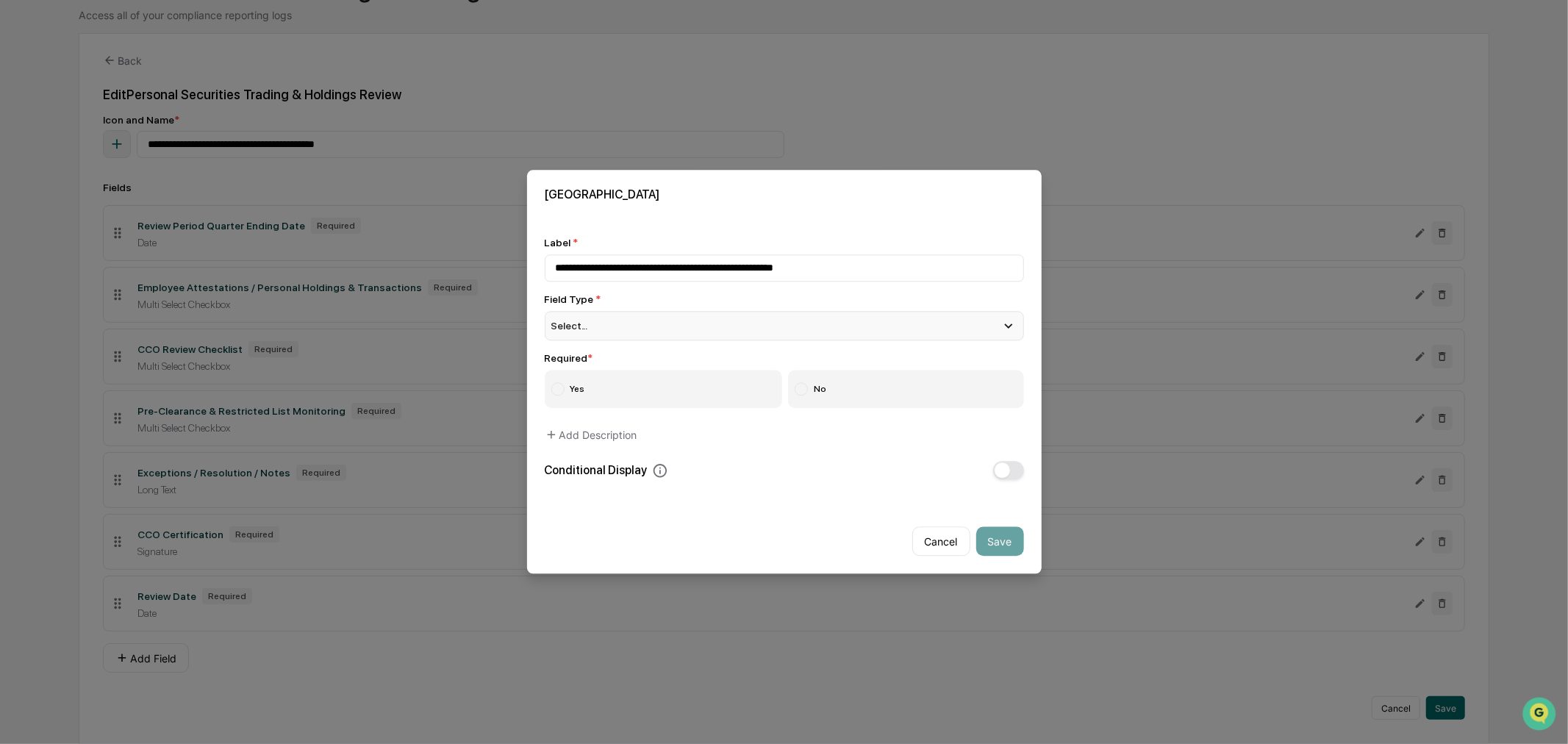
type input "**********"
click at [793, 327] on div "Select..." at bounding box center [784, 326] width 479 height 29
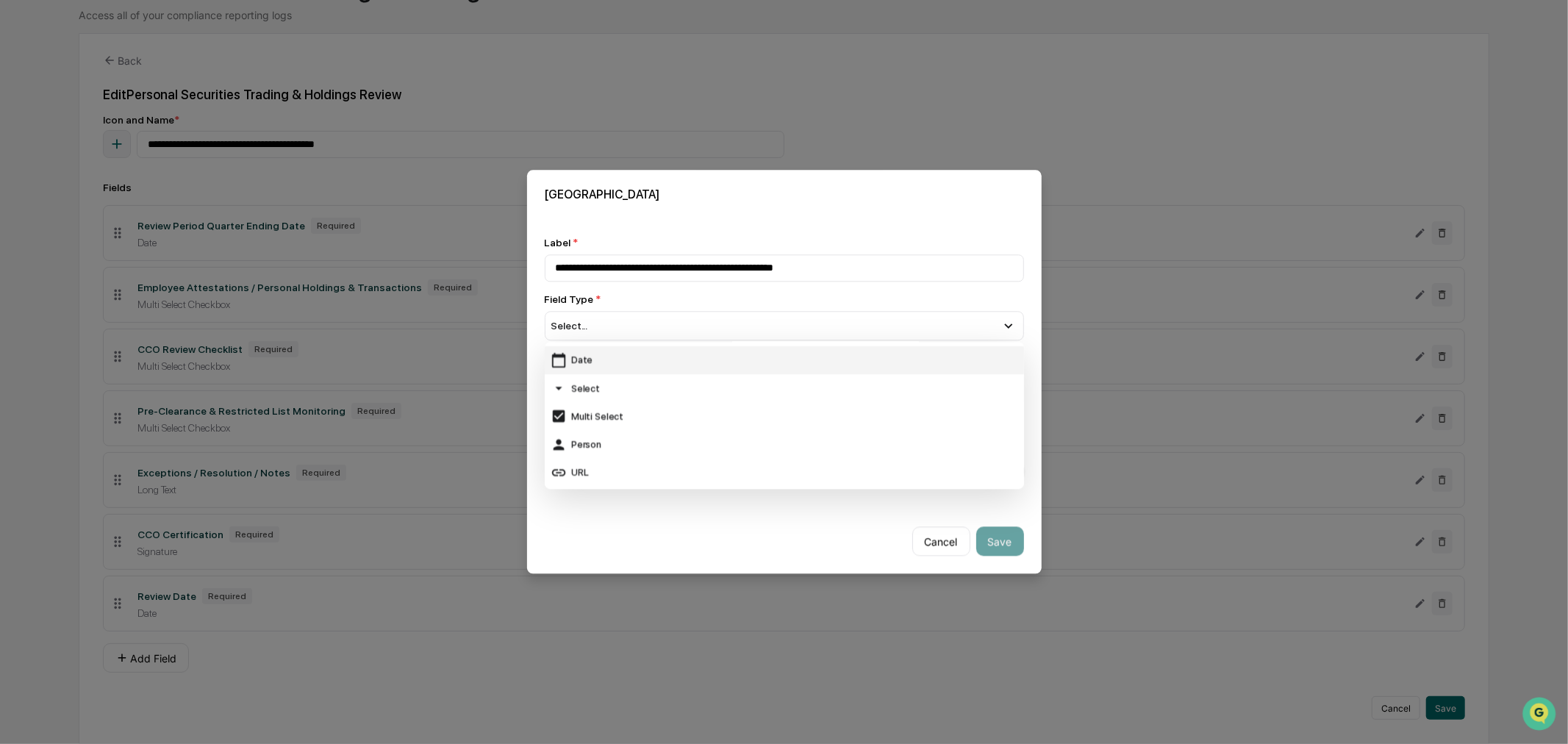
scroll to position [163, 0]
click at [607, 364] on div "Select" at bounding box center [784, 362] width 468 height 16
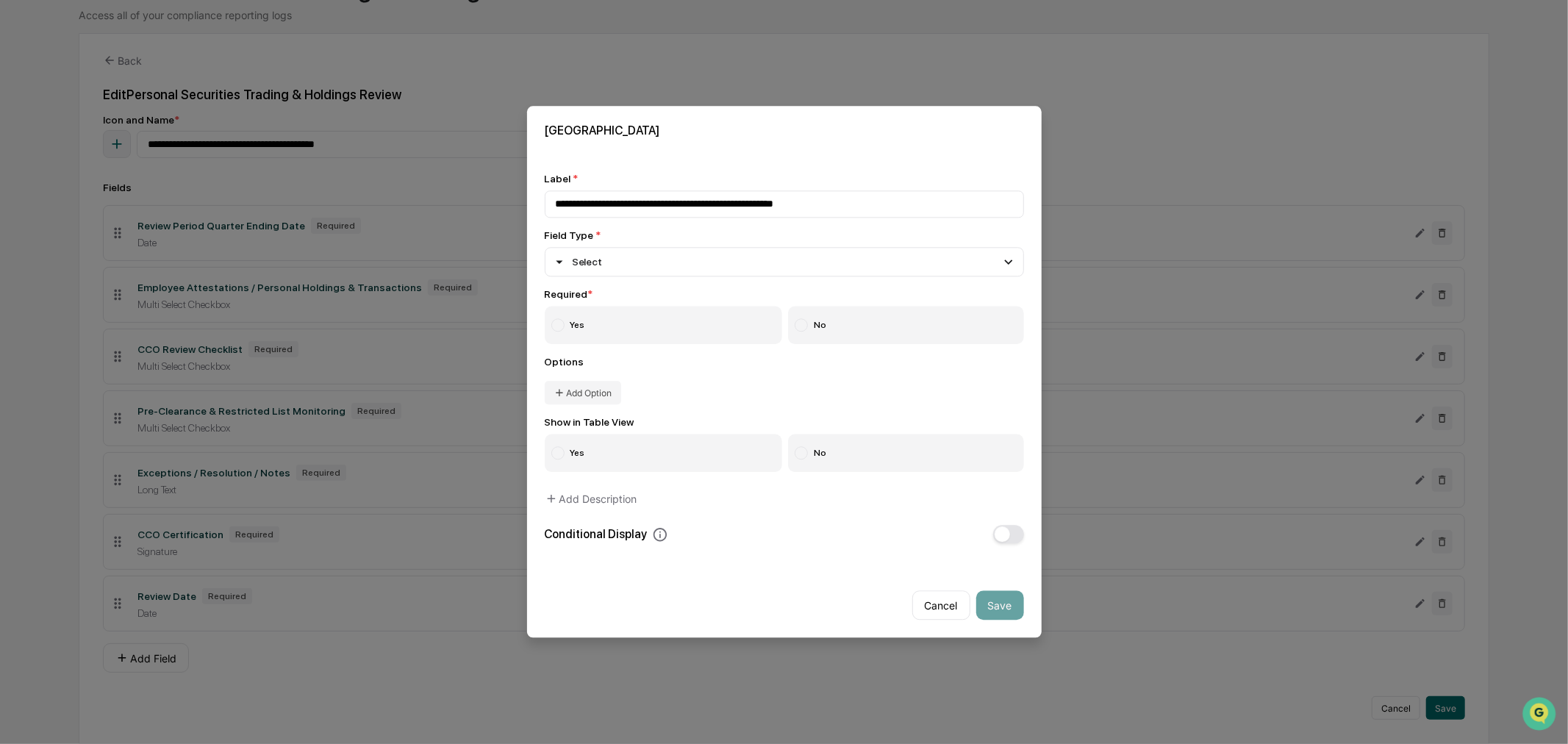
click at [596, 318] on label "Yes" at bounding box center [664, 326] width 238 height 39
click at [584, 393] on button "Add Option" at bounding box center [583, 393] width 76 height 23
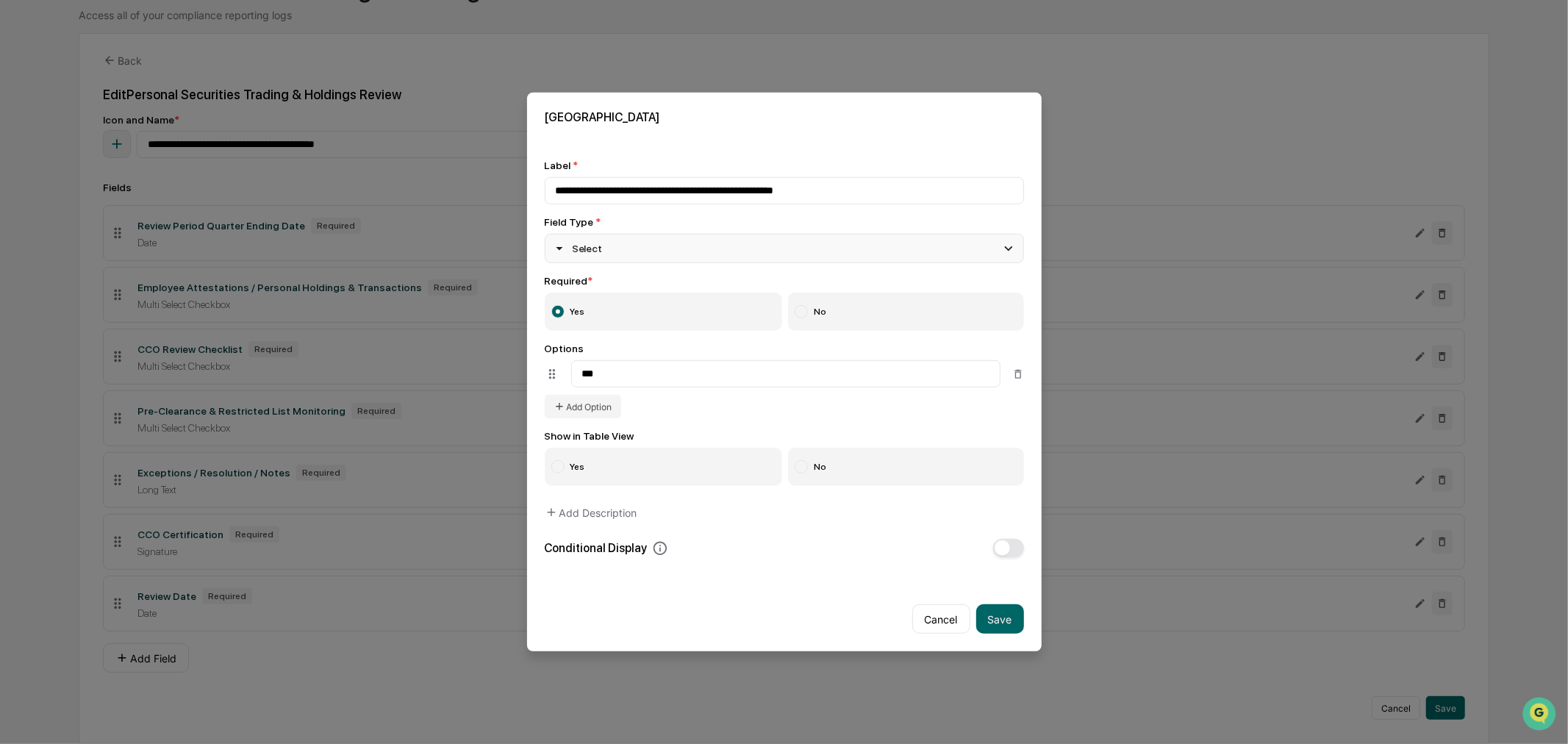
type input "***"
click at [612, 250] on div "Select" at bounding box center [784, 249] width 479 height 29
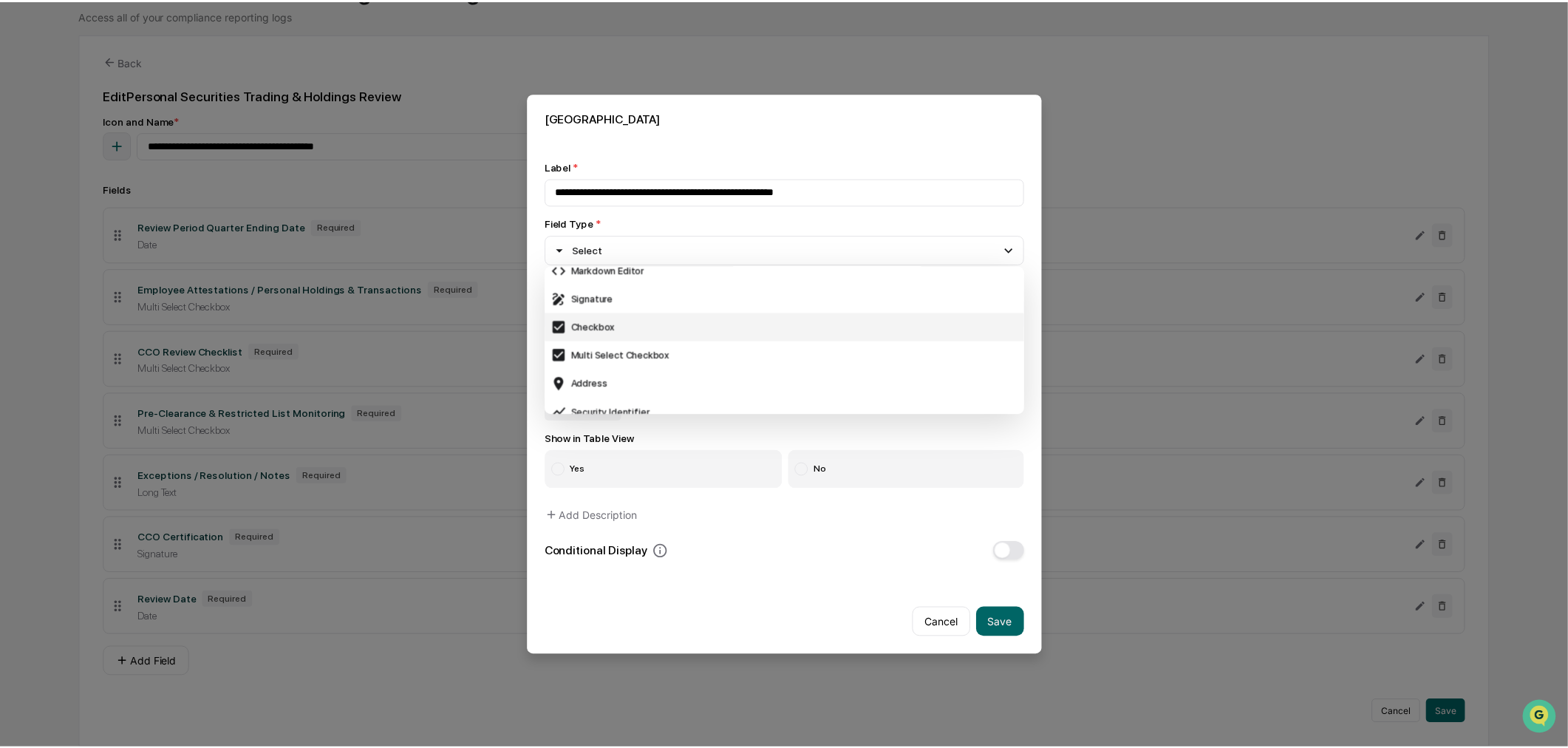
scroll to position [410, 0]
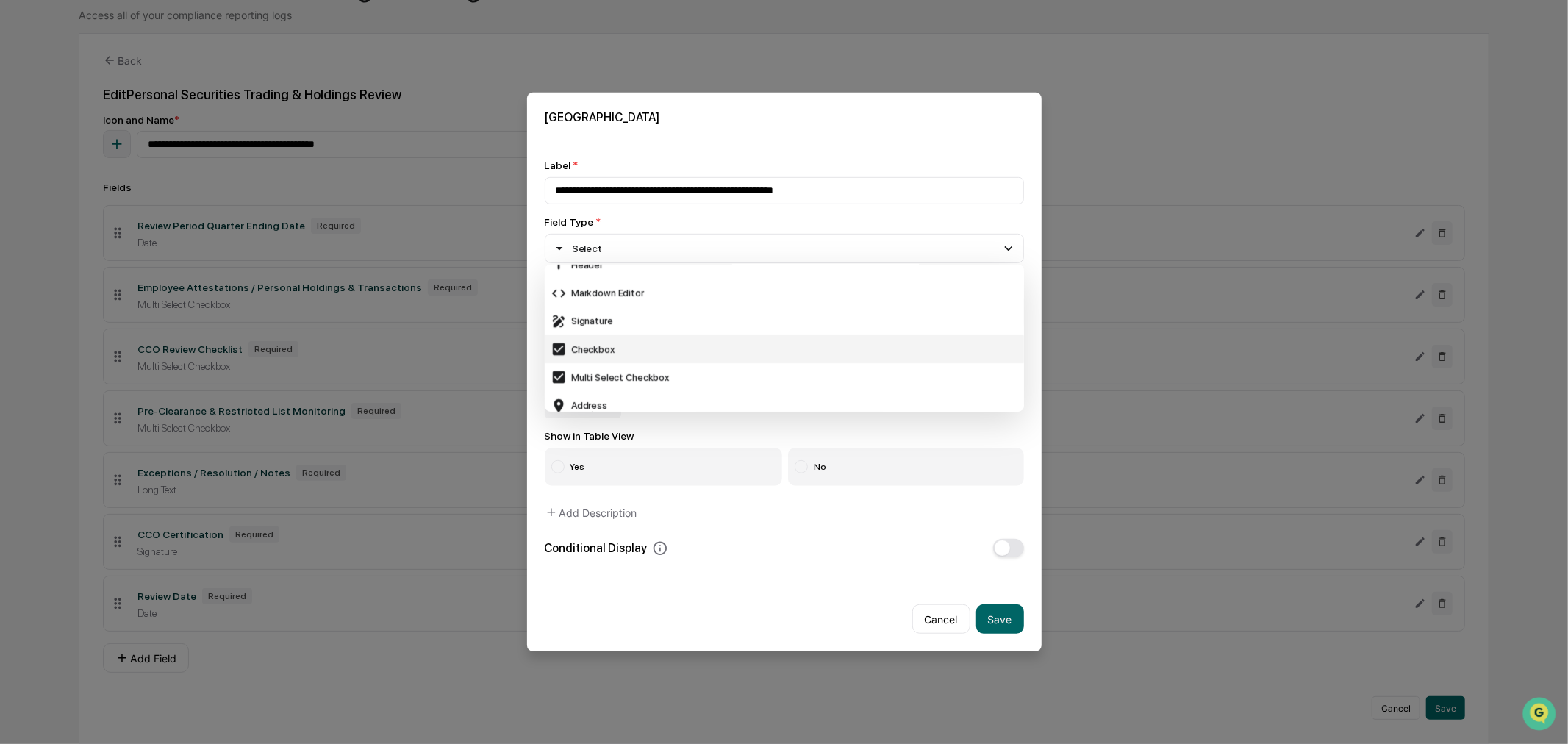
click at [614, 346] on div "Checkbox" at bounding box center [784, 349] width 468 height 16
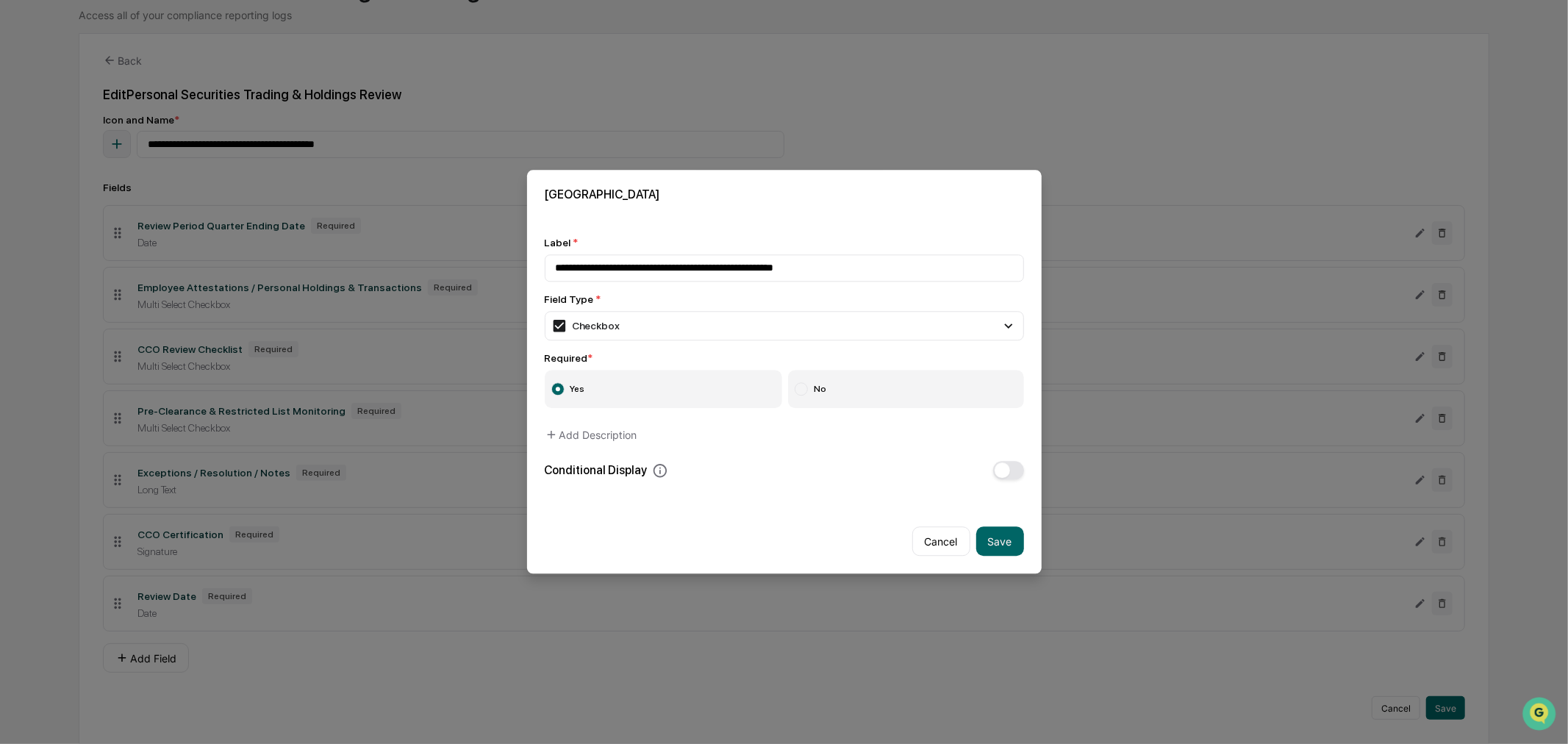
click at [650, 349] on div "**********" at bounding box center [784, 357] width 479 height 243
click at [591, 437] on button "Add Description" at bounding box center [591, 435] width 93 height 29
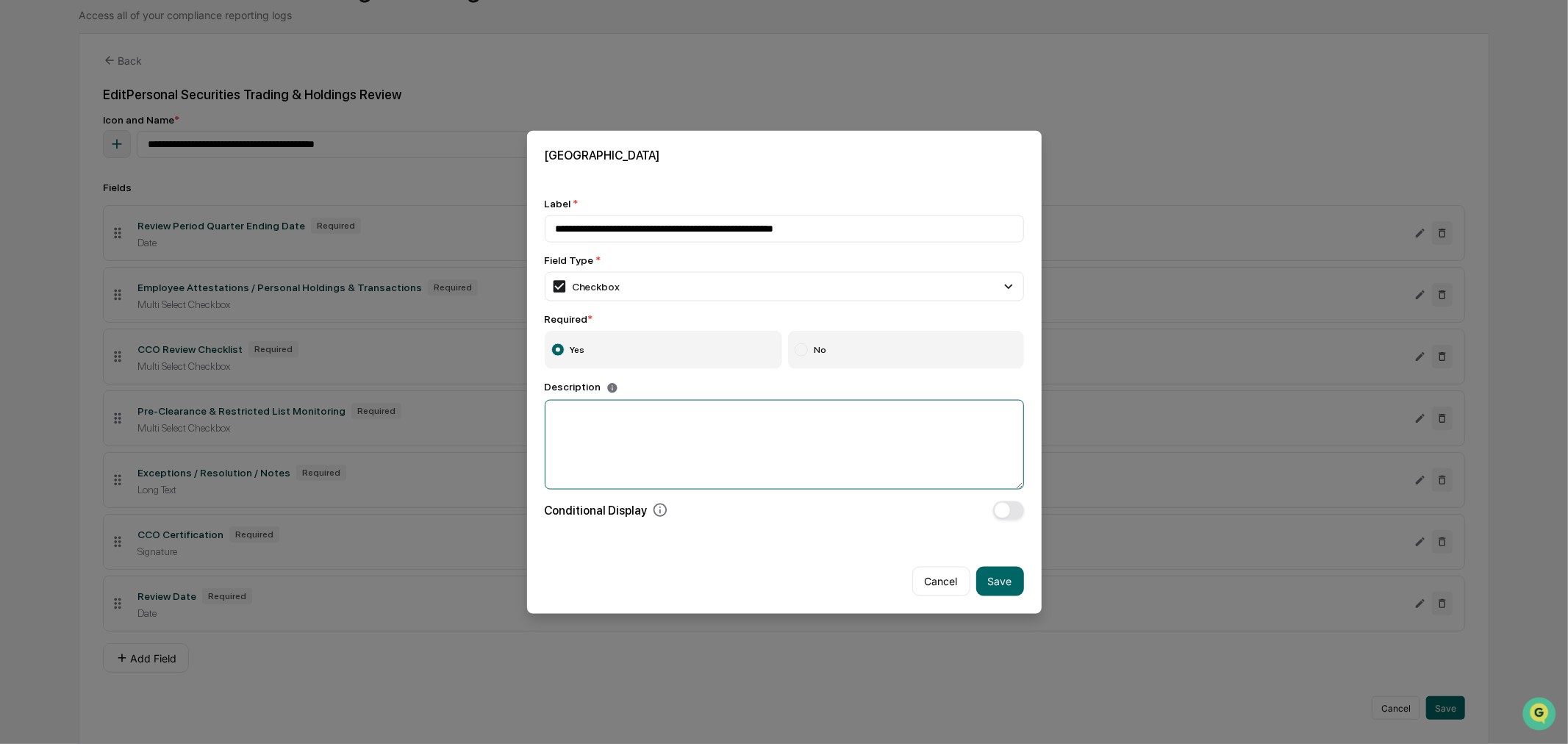
click at [597, 416] on textarea at bounding box center [784, 444] width 479 height 90
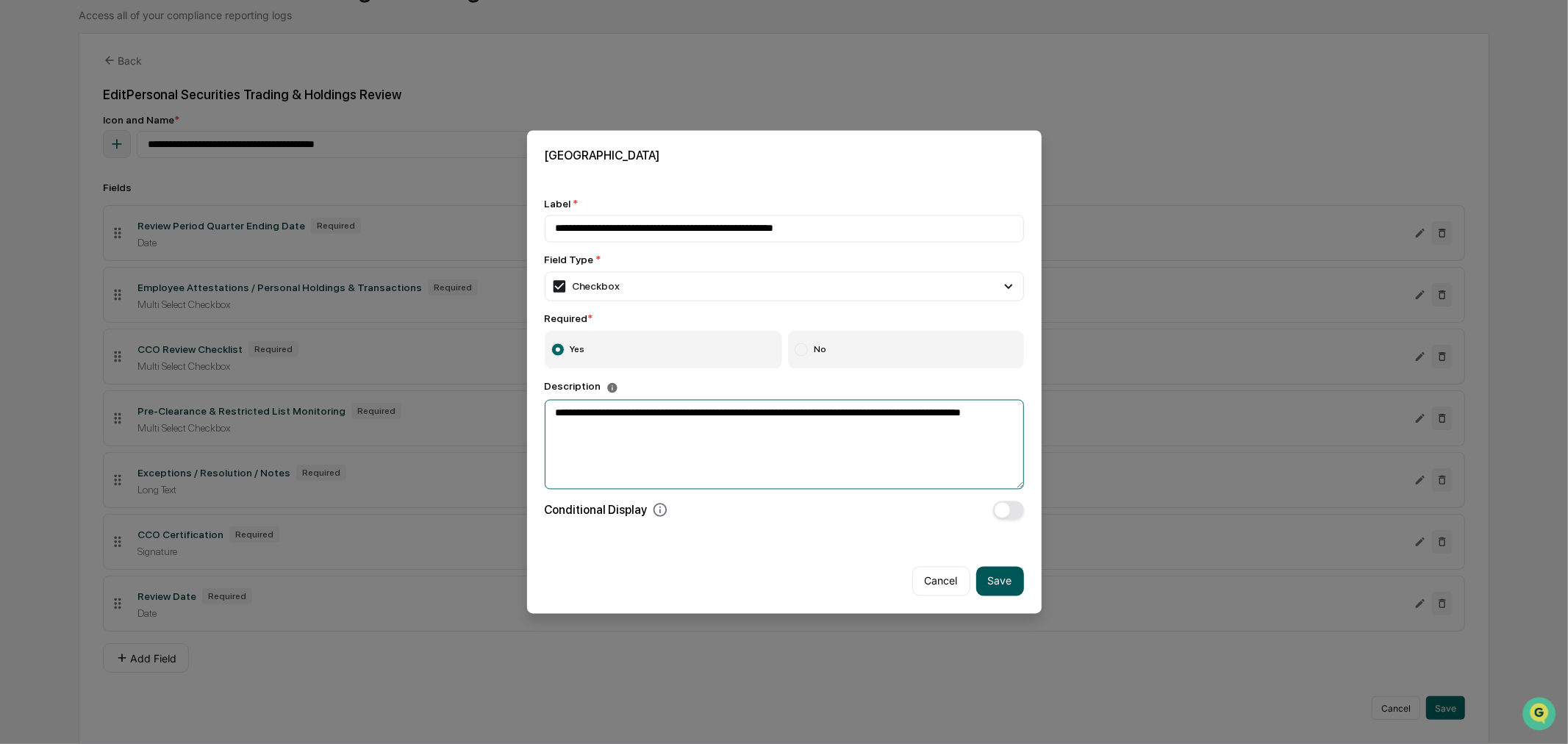
type textarea "**********"
click at [1002, 588] on button "Save" at bounding box center [1000, 580] width 48 height 29
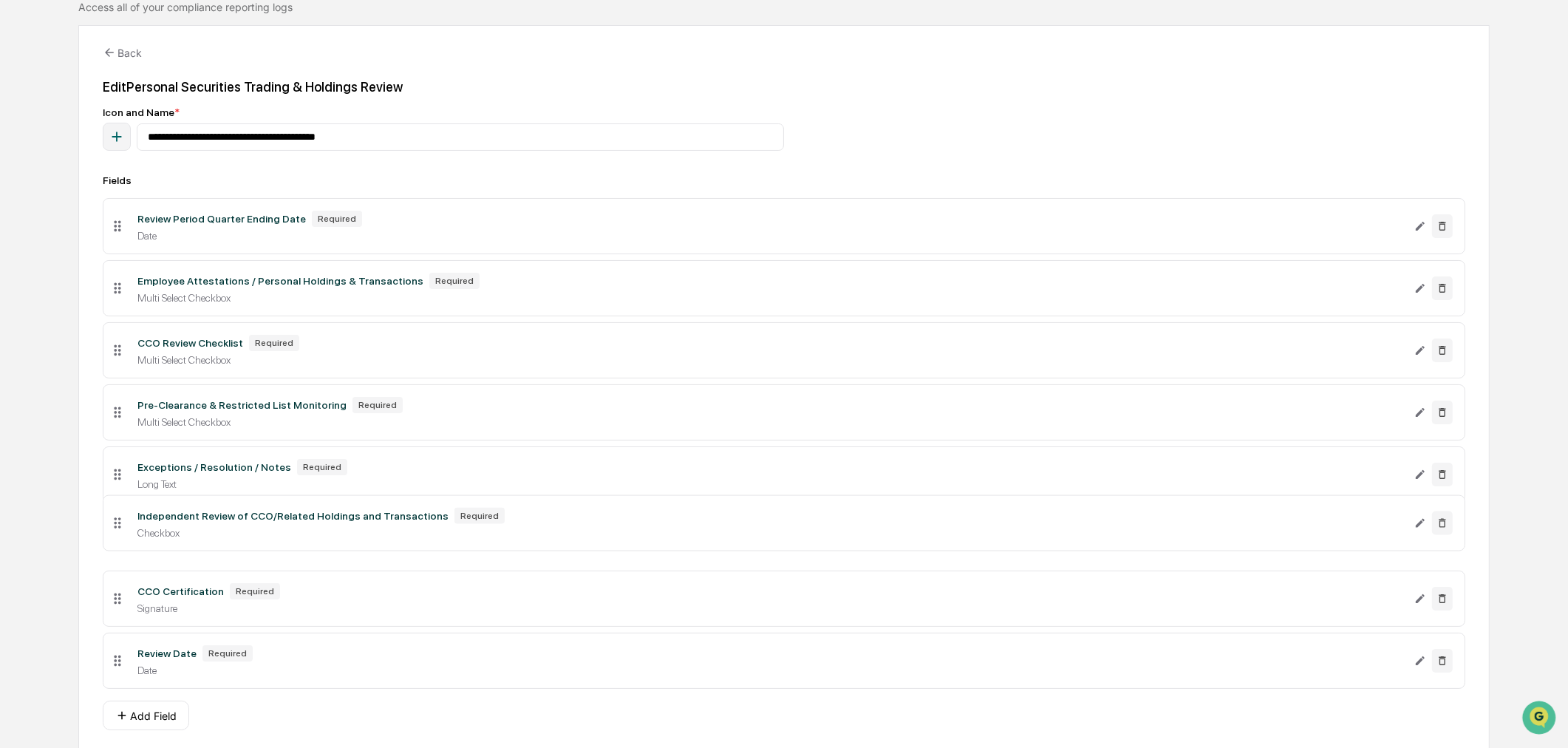
drag, startPoint x: 117, startPoint y: 676, endPoint x: 146, endPoint y: 536, distance: 143.0
click at [146, 536] on li "Independent Review of CCO/Related Holdings and Transactions Required Checkbox" at bounding box center [784, 523] width 1363 height 56
click at [72, 526] on div "**********" at bounding box center [784, 371] width 1568 height 862
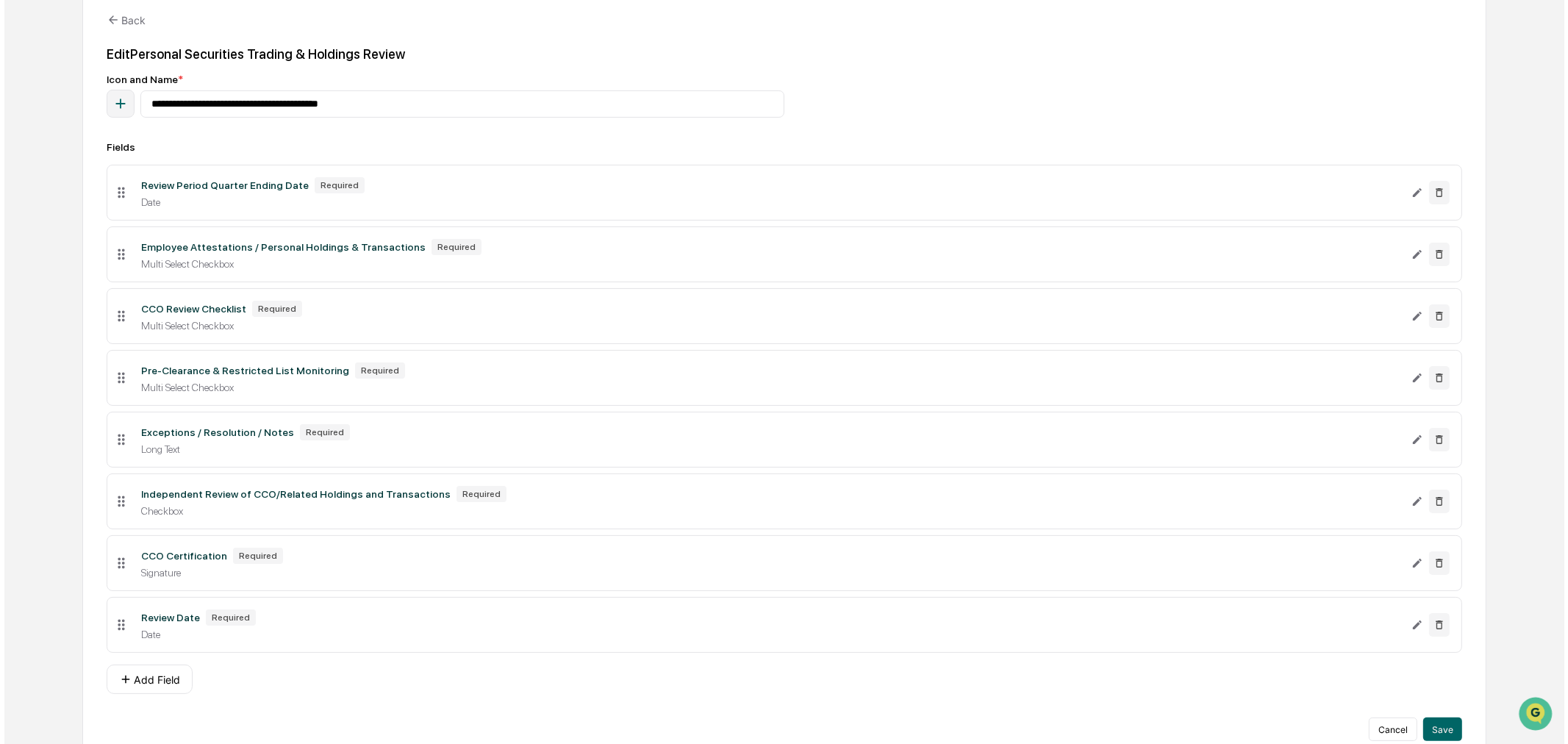
scroll to position [192, 0]
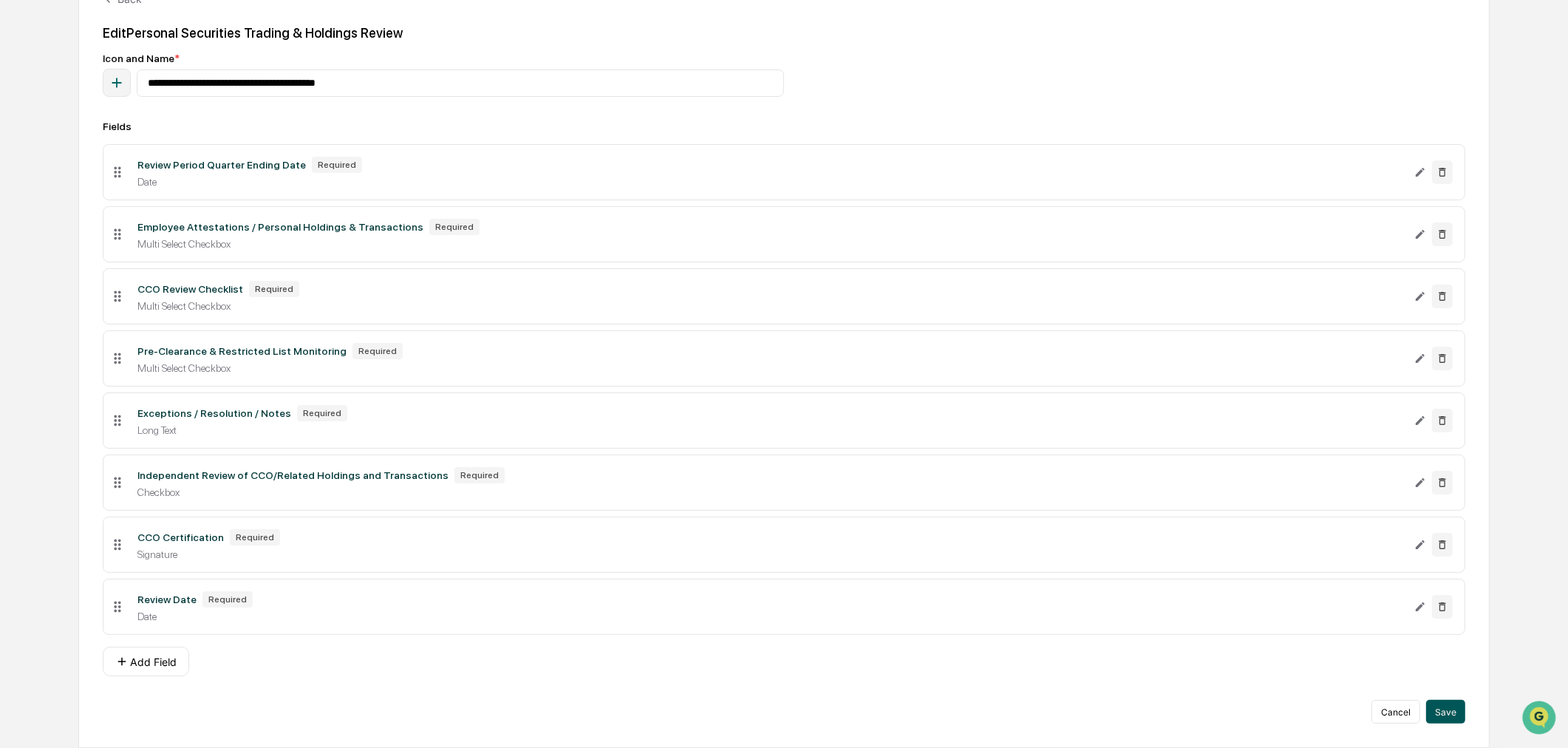
click at [1441, 706] on button "Save" at bounding box center [1445, 711] width 39 height 23
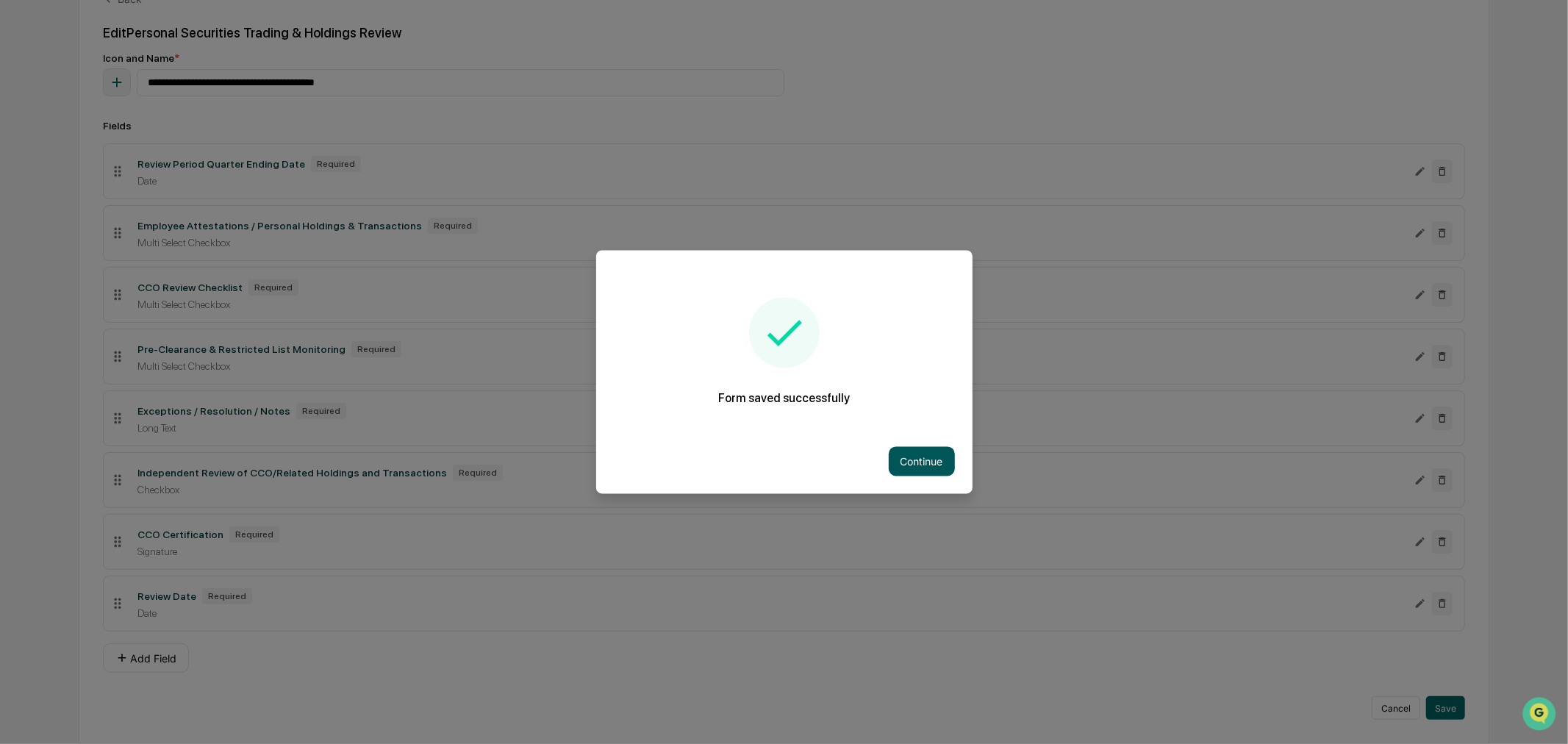
click at [901, 456] on button "Continue" at bounding box center [921, 461] width 66 height 29
